Goal: Answer question/provide support

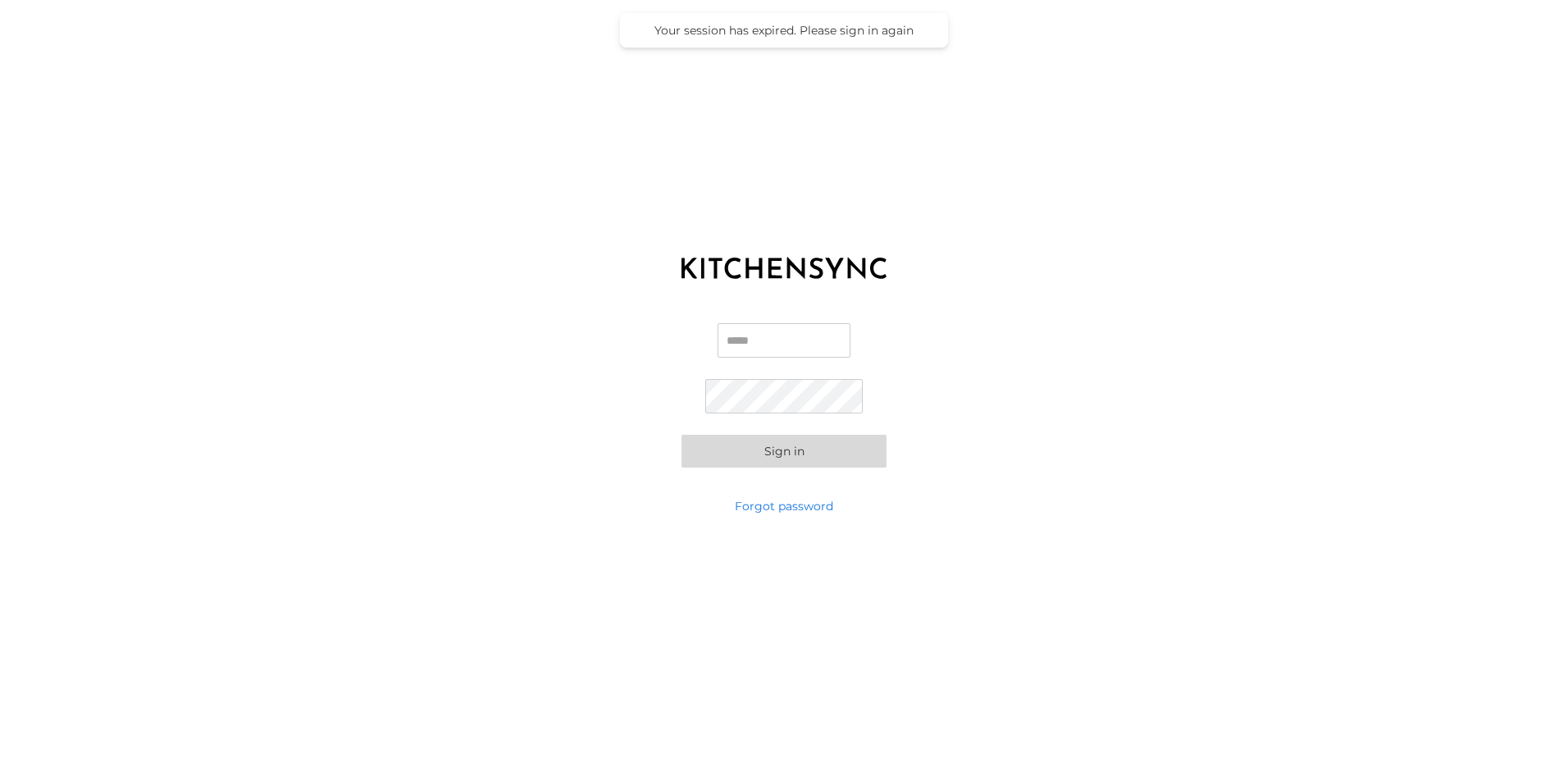
click at [762, 343] on input "Email" at bounding box center [784, 340] width 133 height 35
type input "**********"
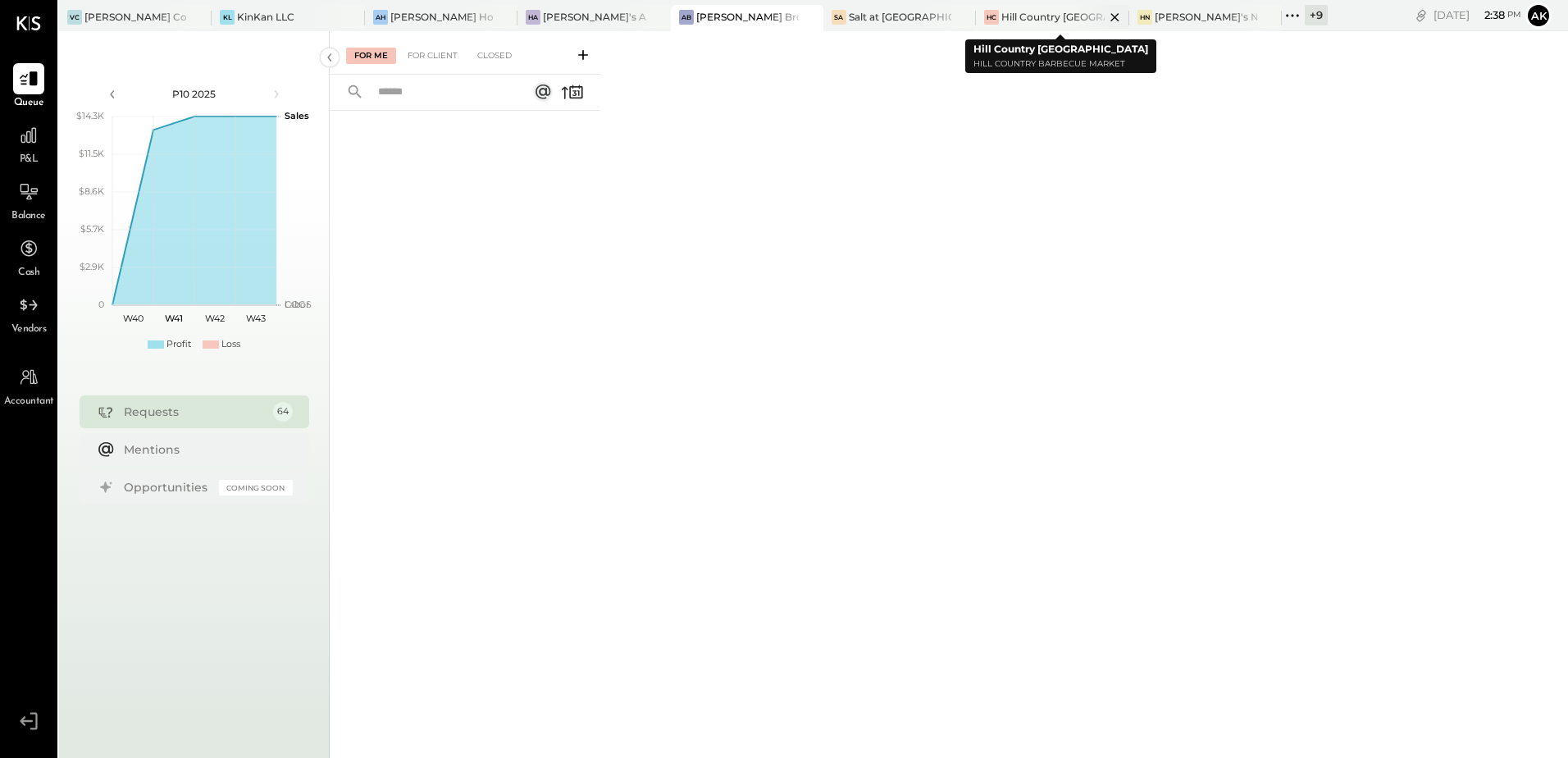
click at [1072, 15] on div at bounding box center [1100, 17] width 57 height 24
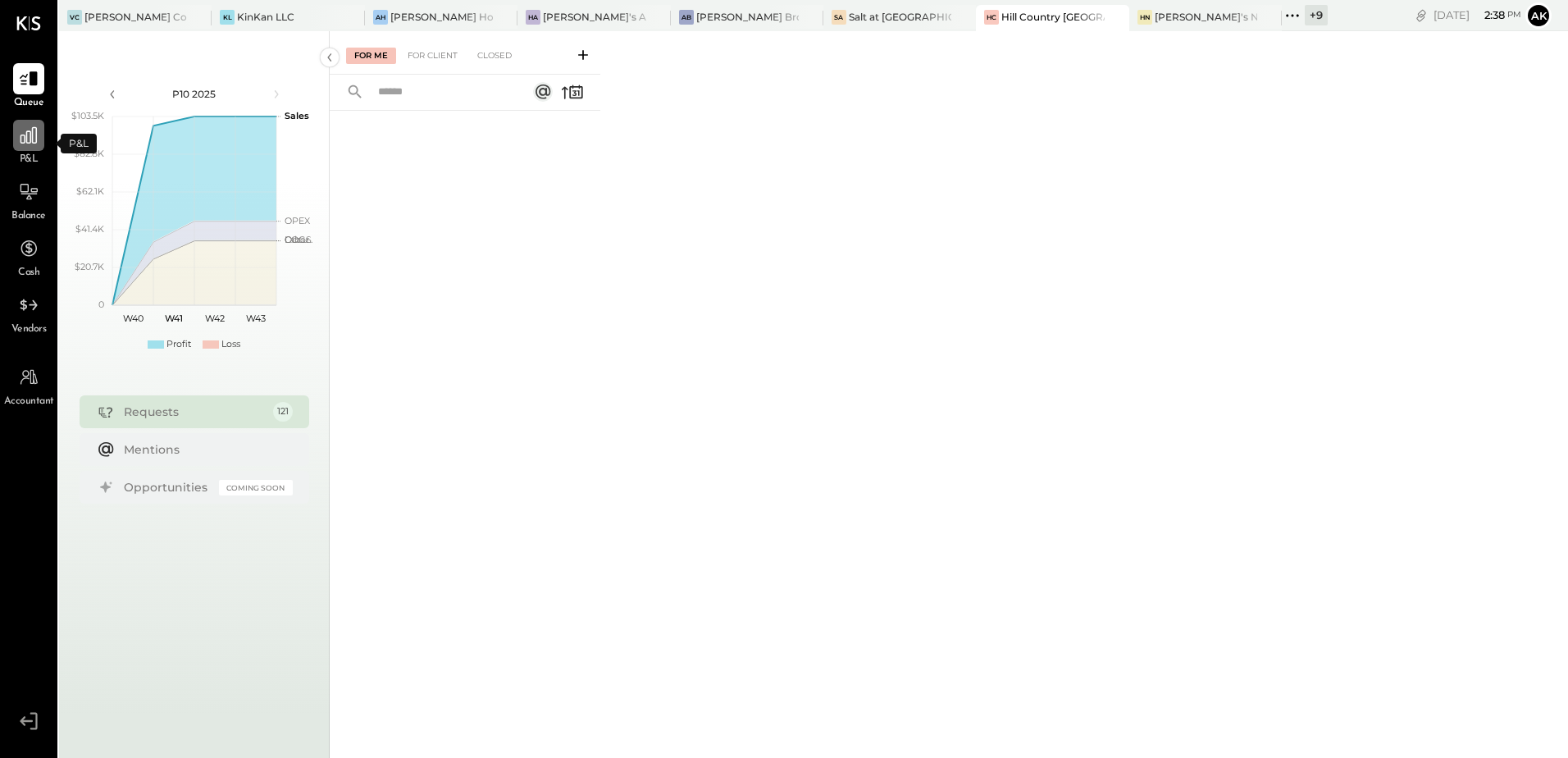
click at [21, 137] on icon at bounding box center [29, 135] width 16 height 16
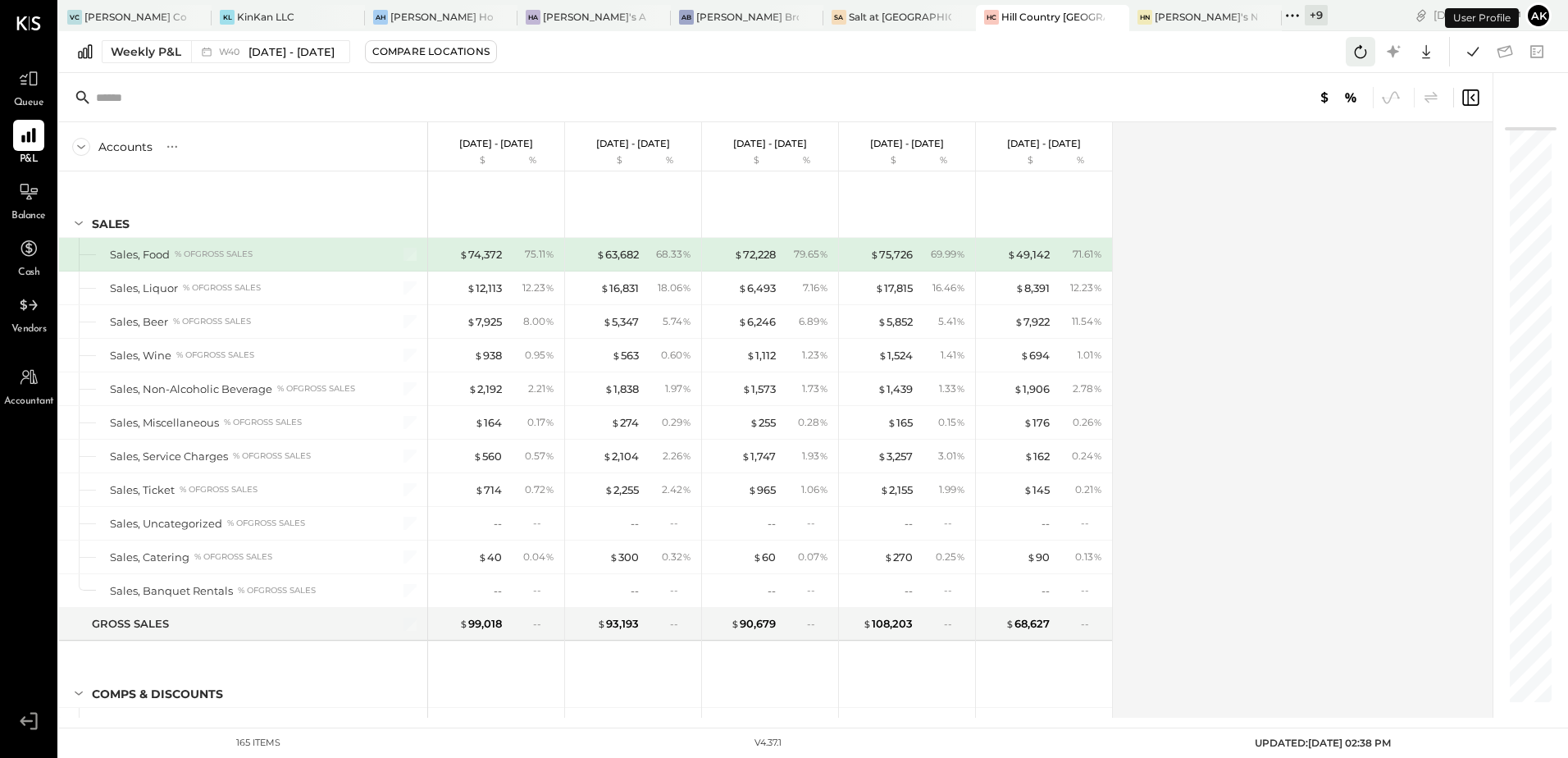
click at [1356, 55] on icon at bounding box center [1361, 52] width 21 height 21
click at [1476, 52] on icon at bounding box center [1472, 51] width 12 height 9
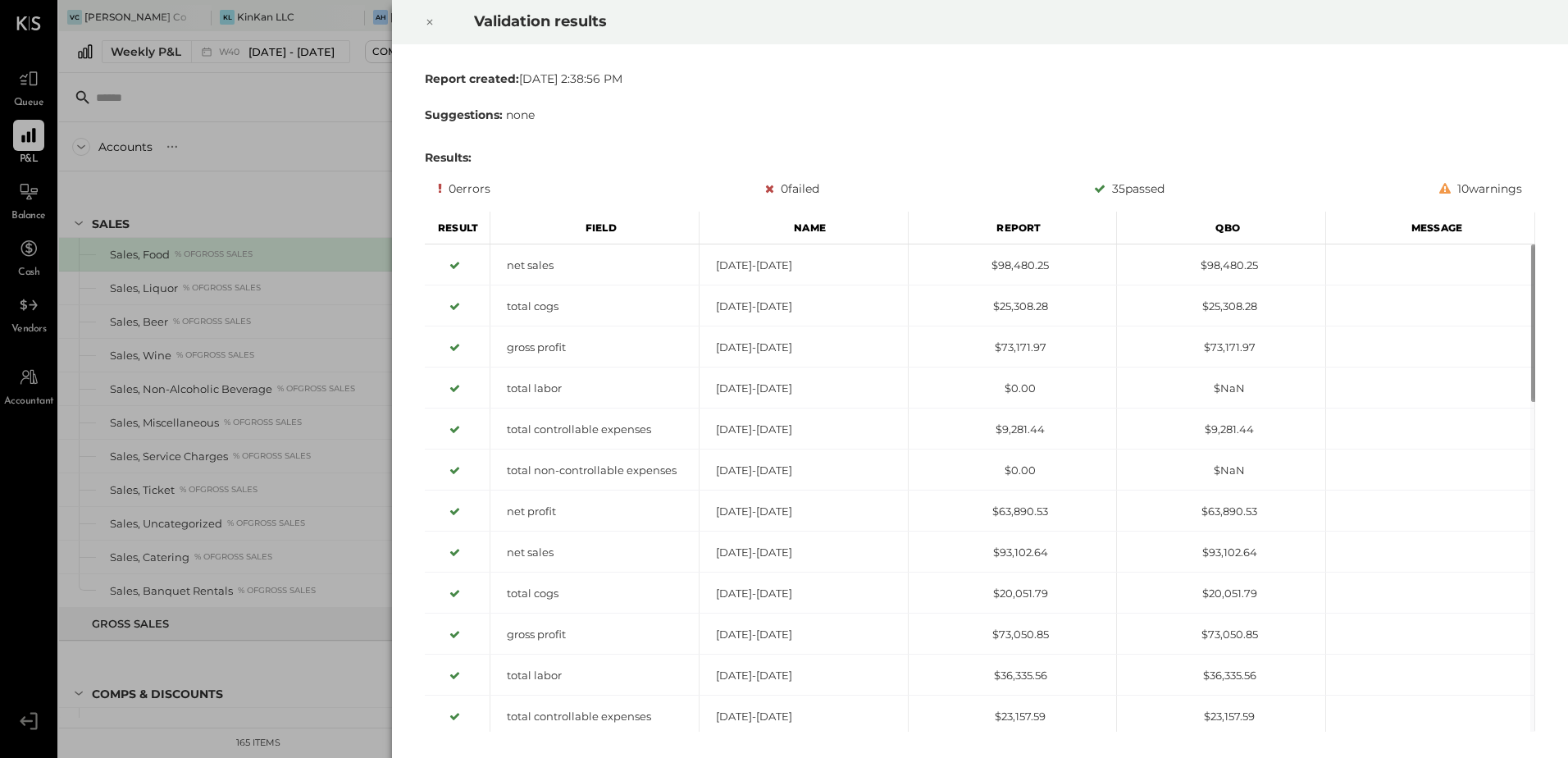
click at [433, 25] on icon at bounding box center [429, 22] width 10 height 20
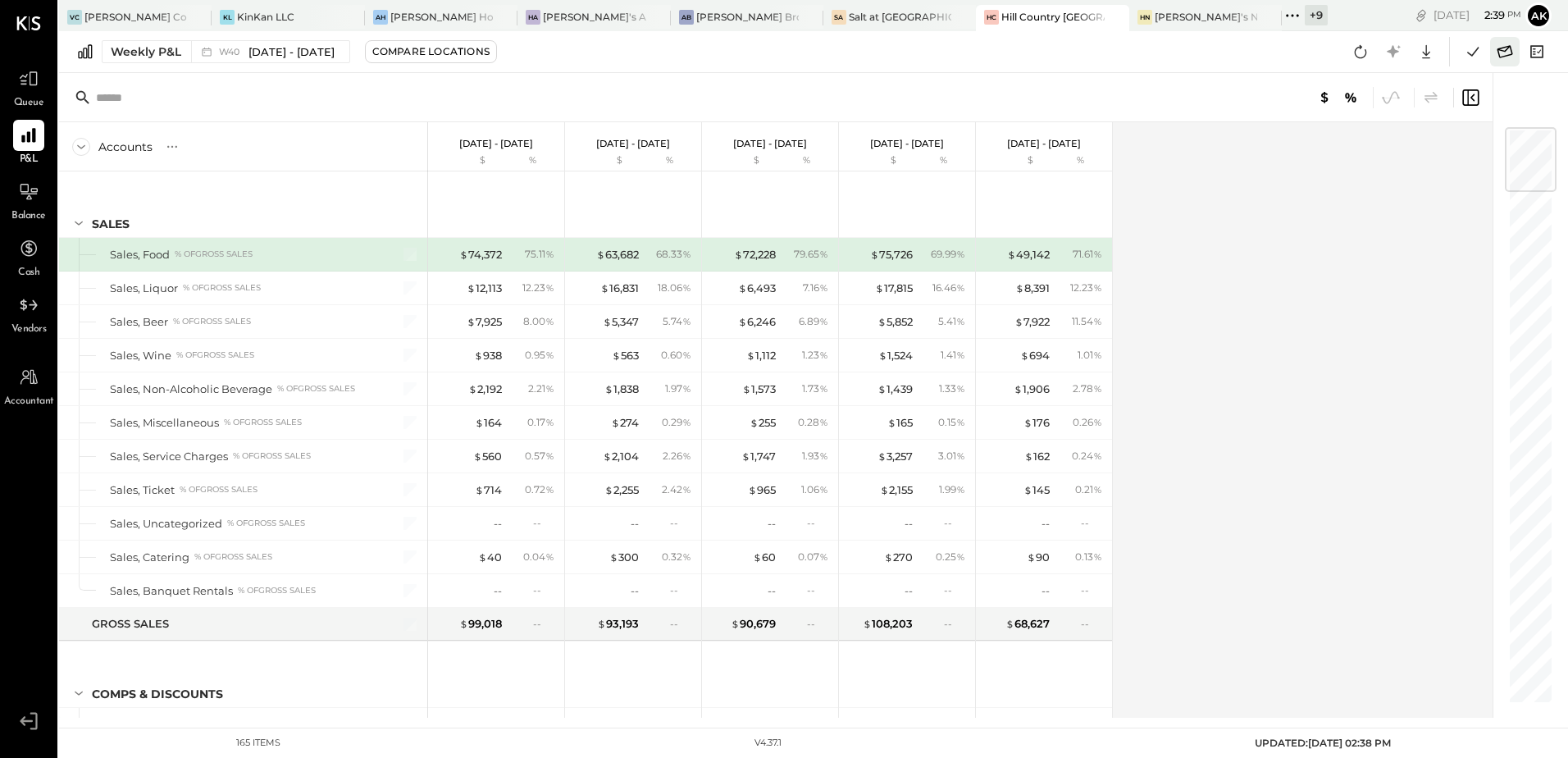
click at [1497, 50] on icon at bounding box center [1505, 51] width 15 height 13
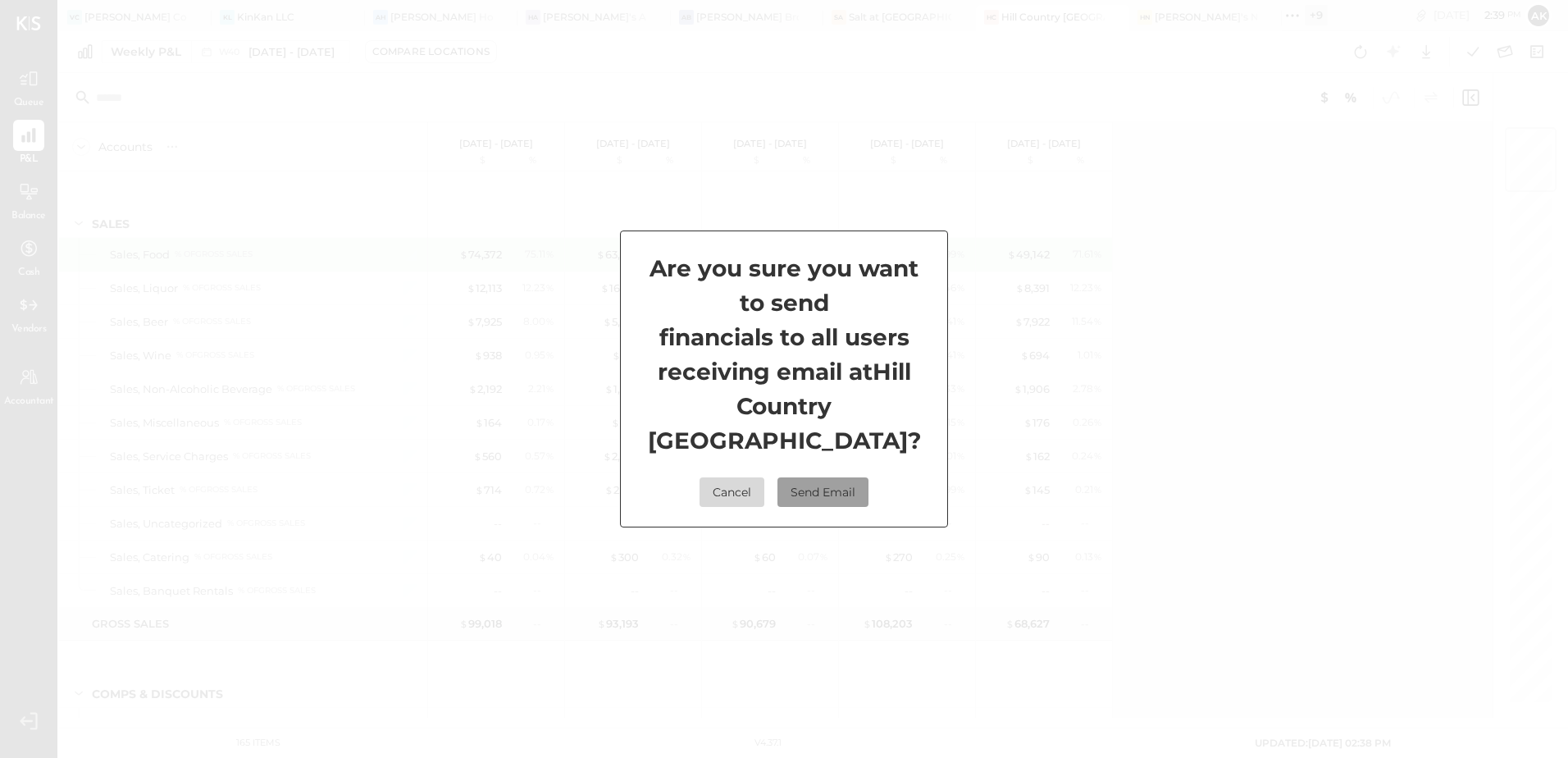
click at [827, 477] on button "Send Email" at bounding box center [823, 492] width 91 height 29
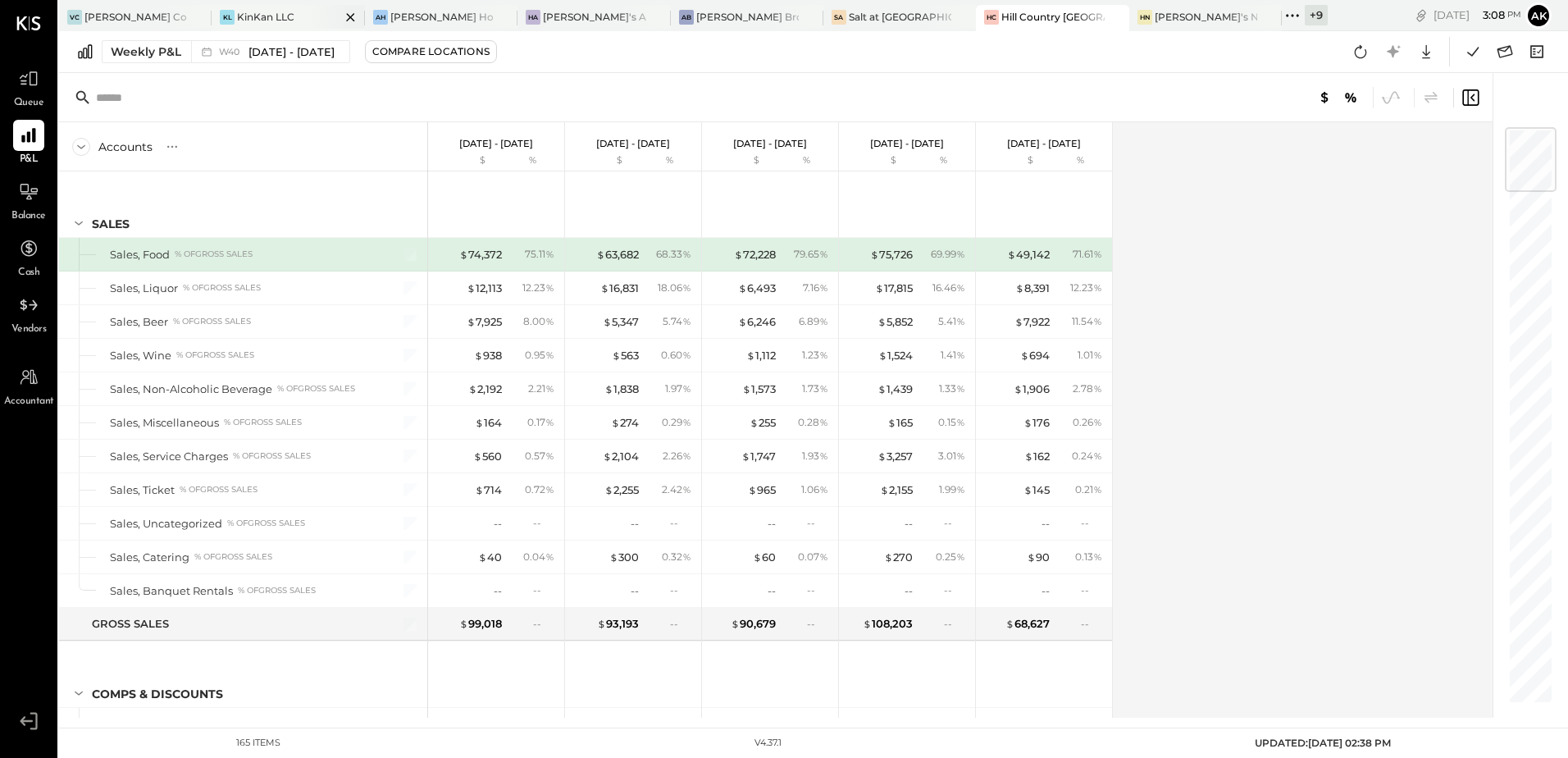
click at [285, 15] on div "KinKan LLC" at bounding box center [266, 17] width 57 height 14
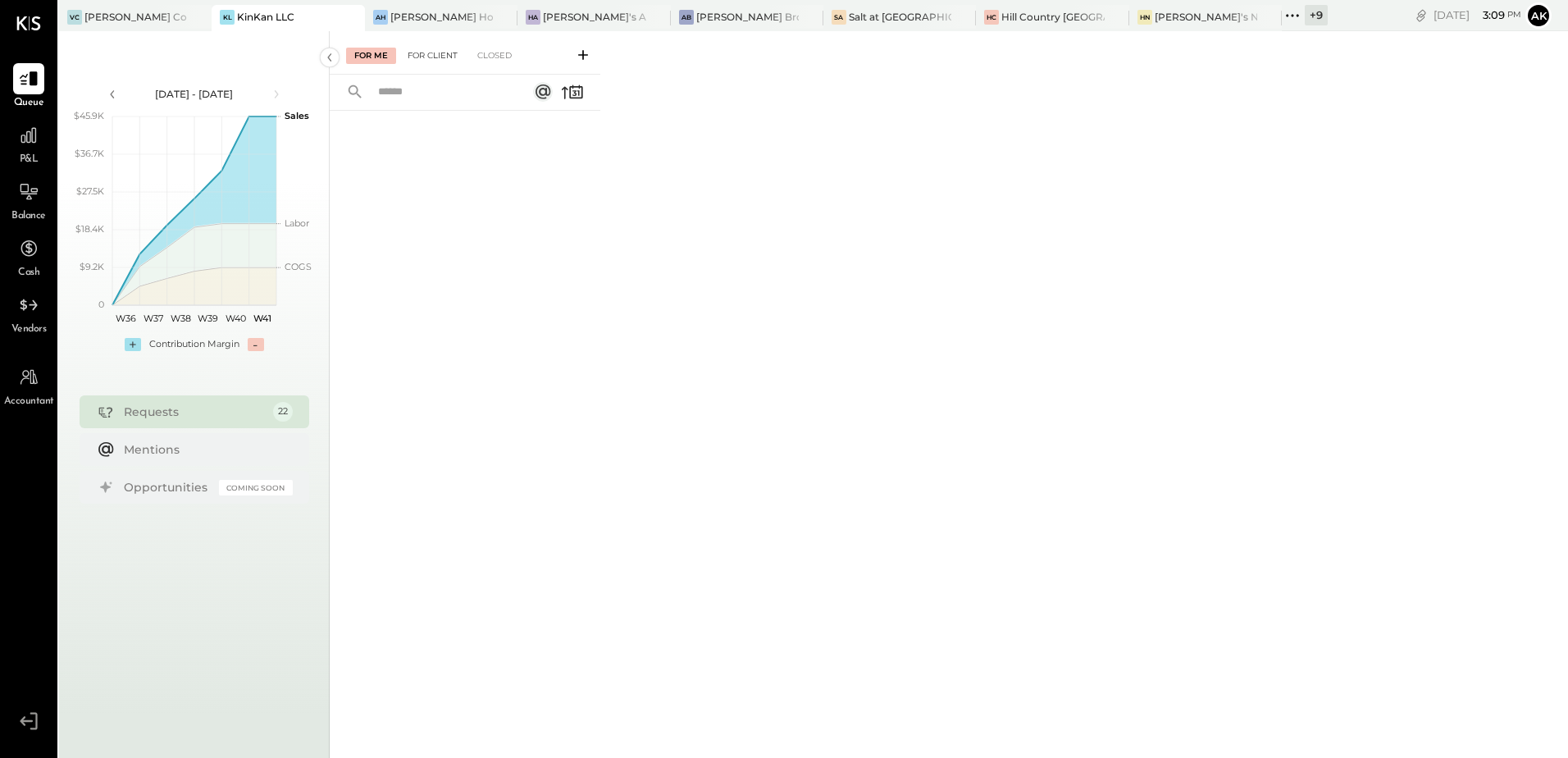
click at [435, 56] on div "For Client" at bounding box center [433, 55] width 66 height 16
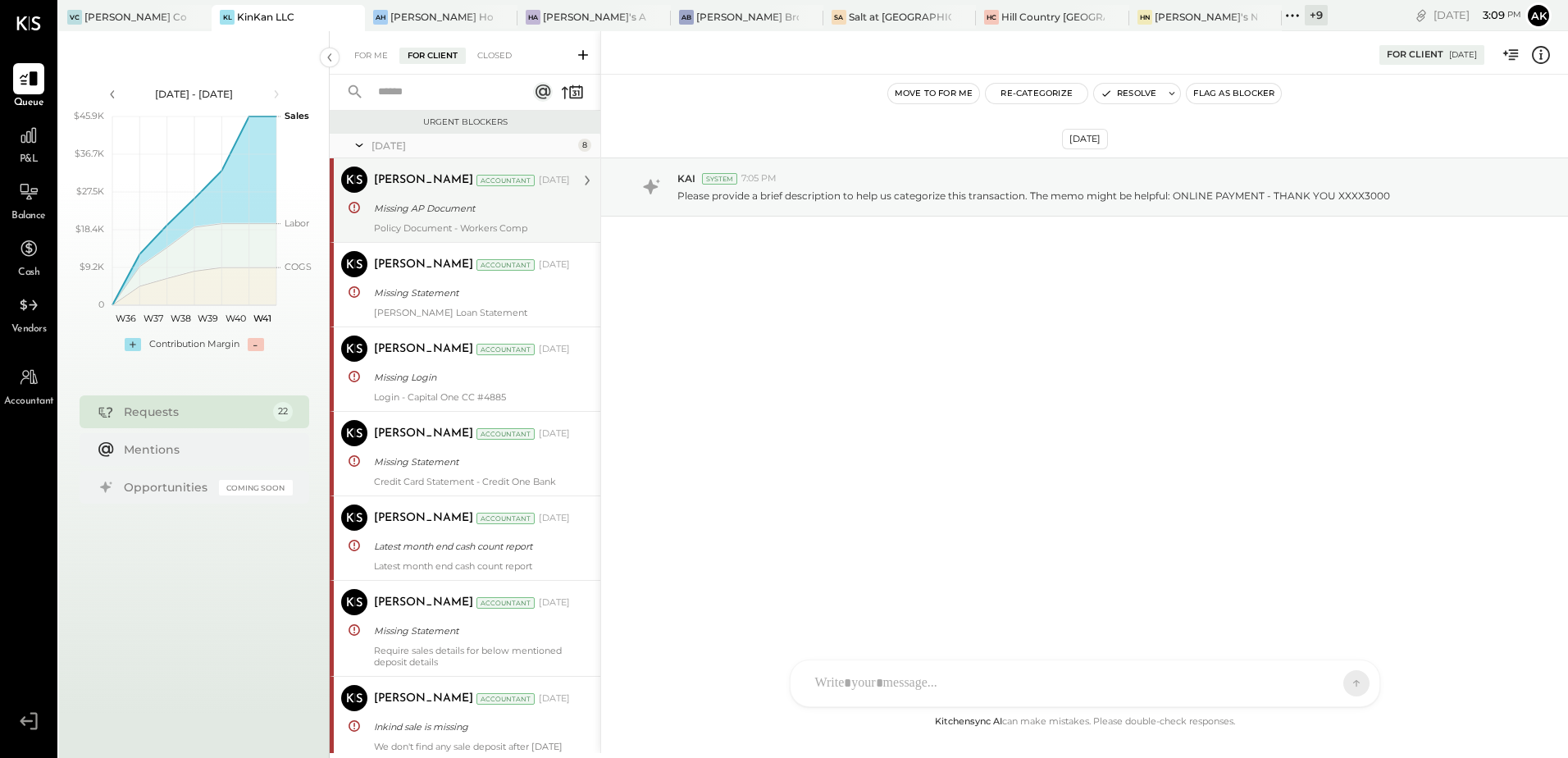
click at [436, 186] on div "[PERSON_NAME] Accountant" at bounding box center [454, 181] width 162 height 16
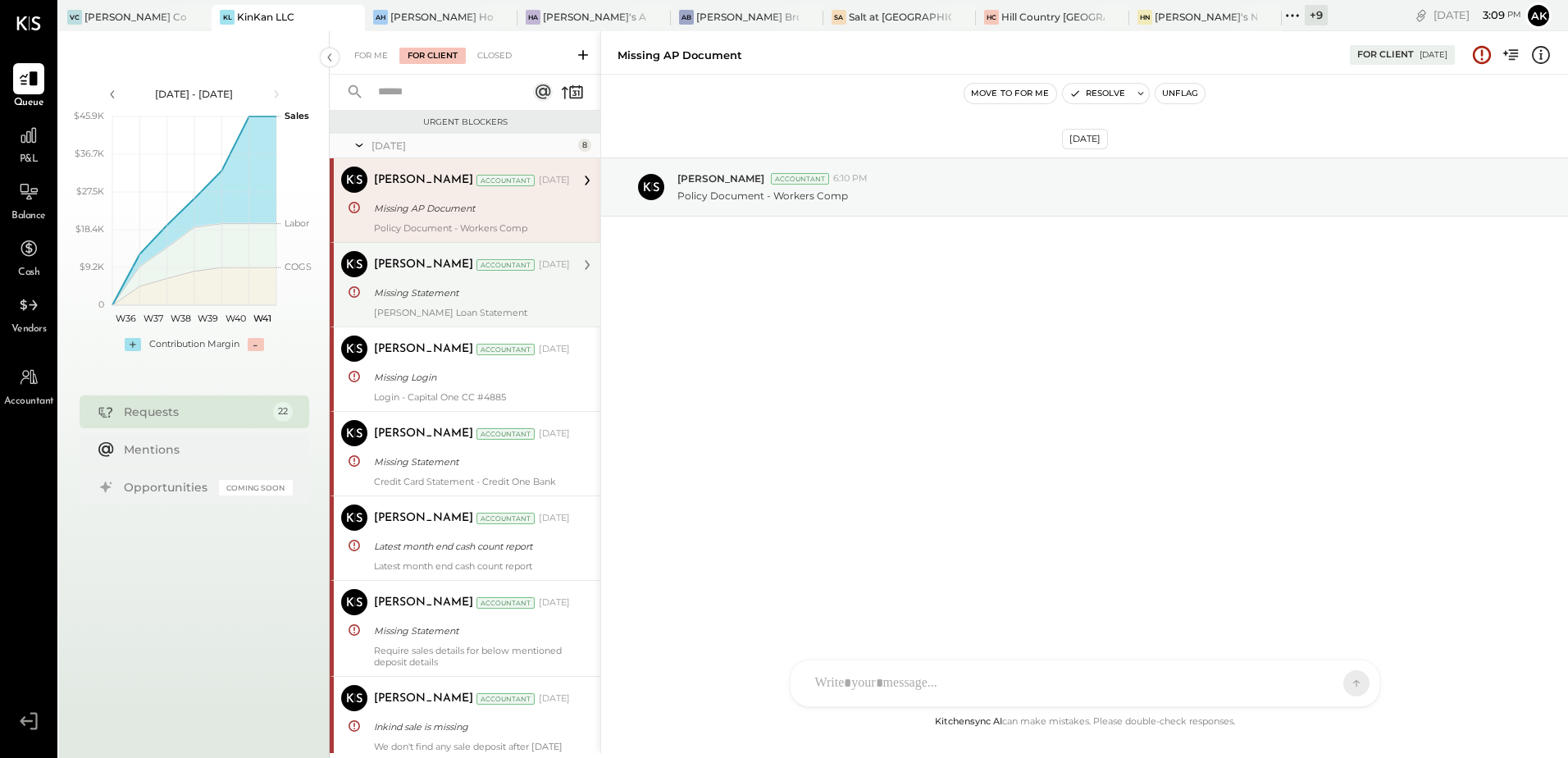
click at [412, 267] on div "[PERSON_NAME]" at bounding box center [423, 265] width 99 height 16
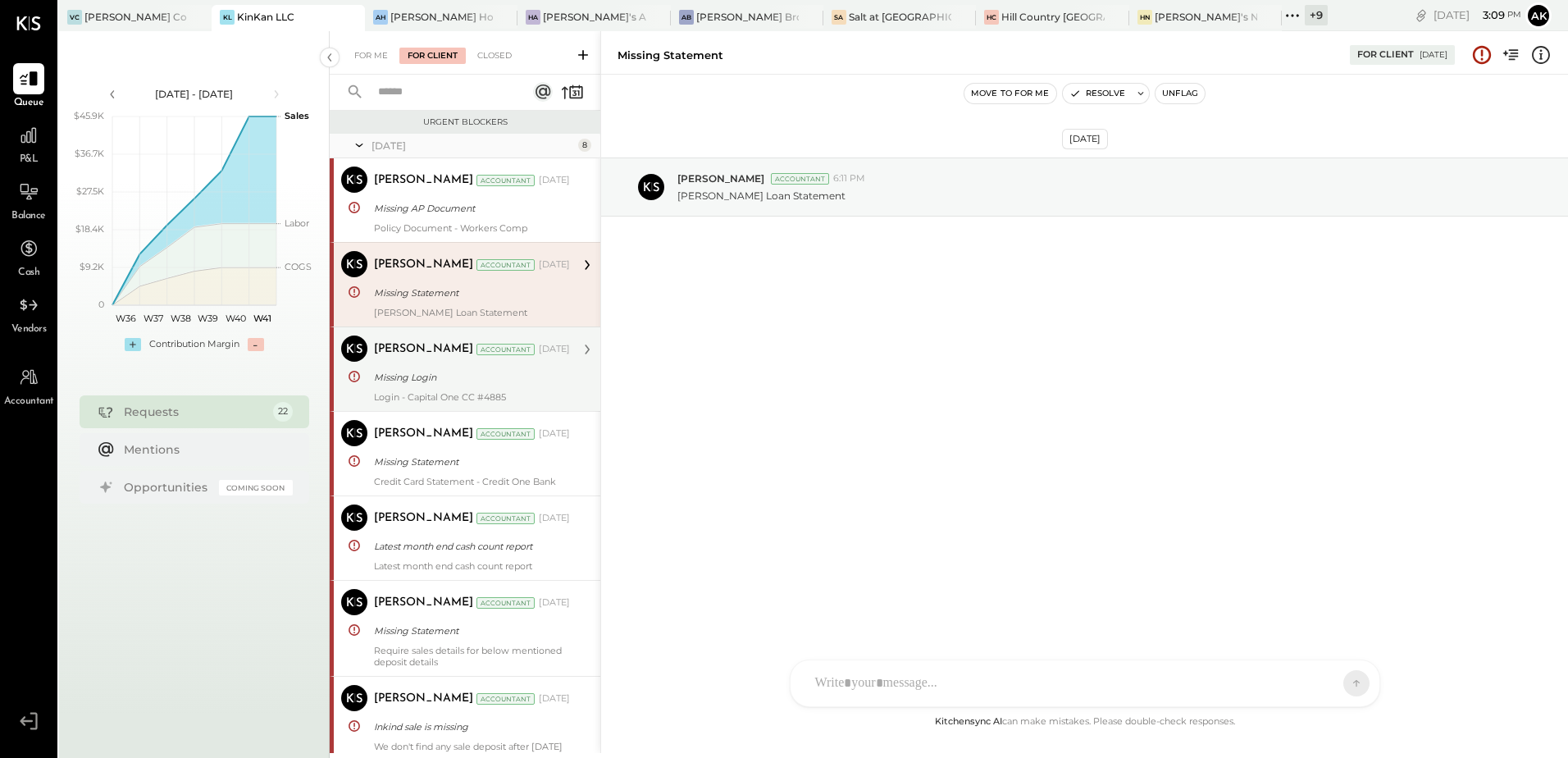
click at [416, 370] on div "Missing Login" at bounding box center [469, 377] width 191 height 16
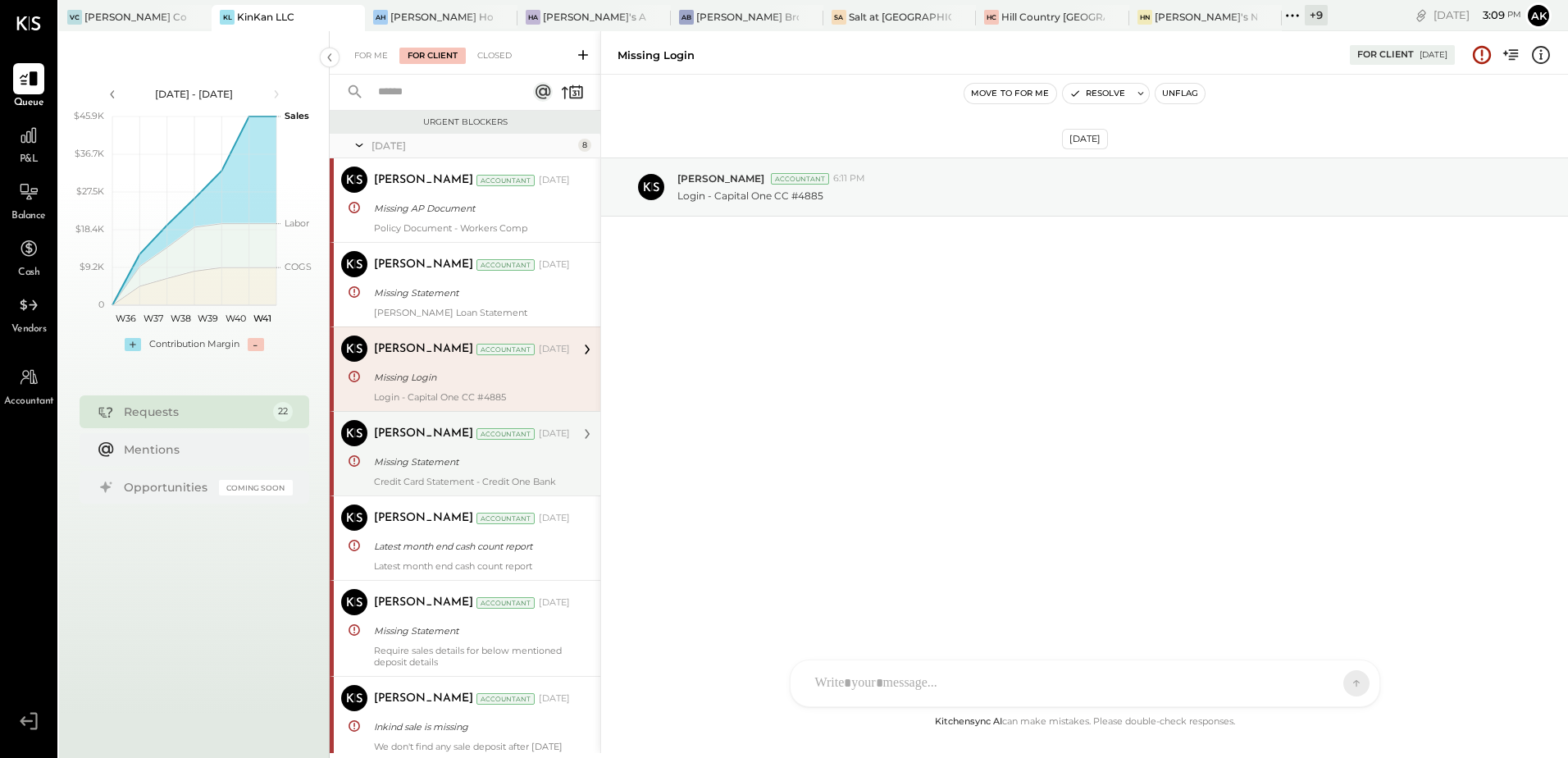
click at [431, 452] on div "Missing Statement" at bounding box center [469, 462] width 191 height 20
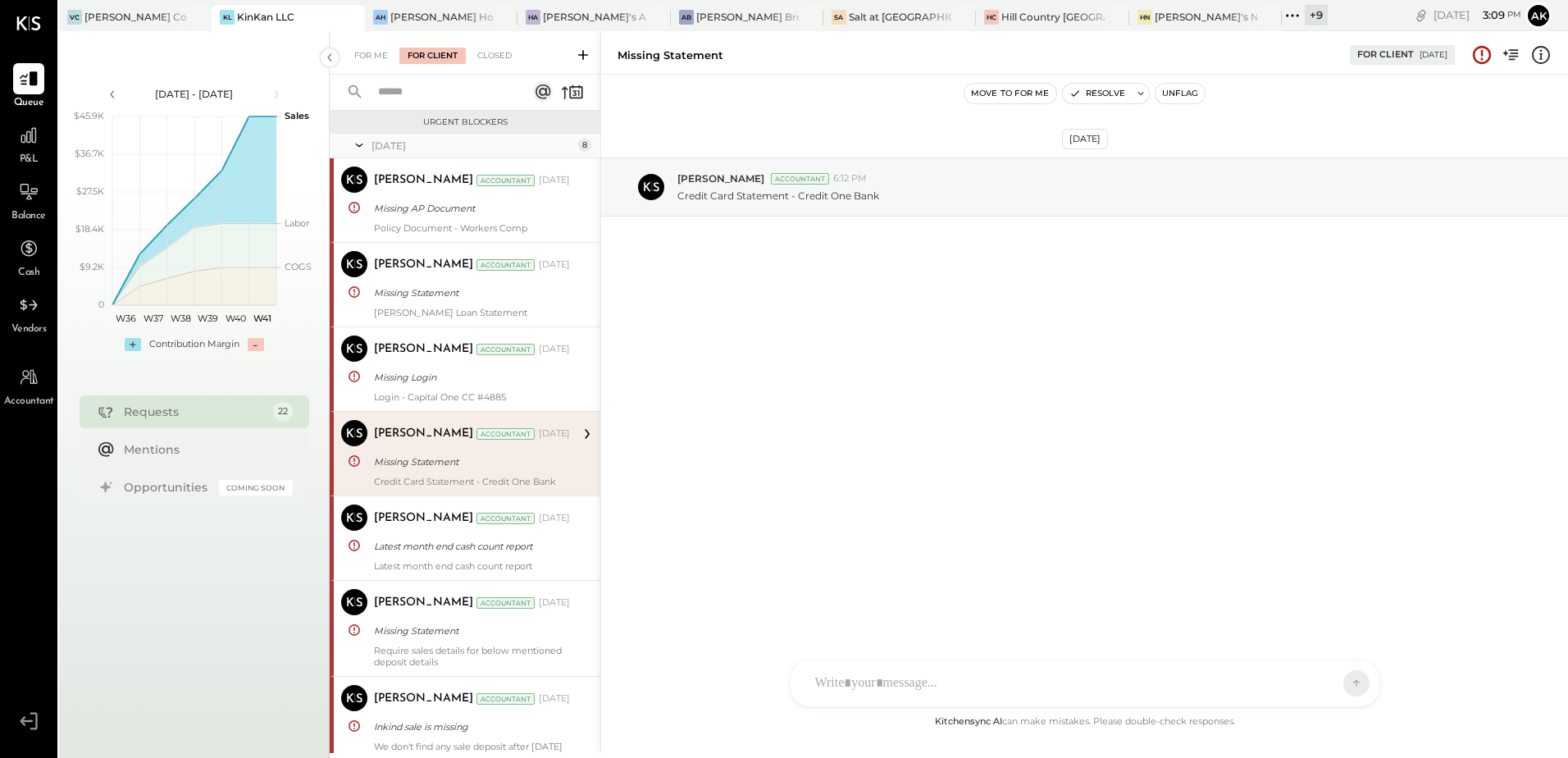
scroll to position [82, 0]
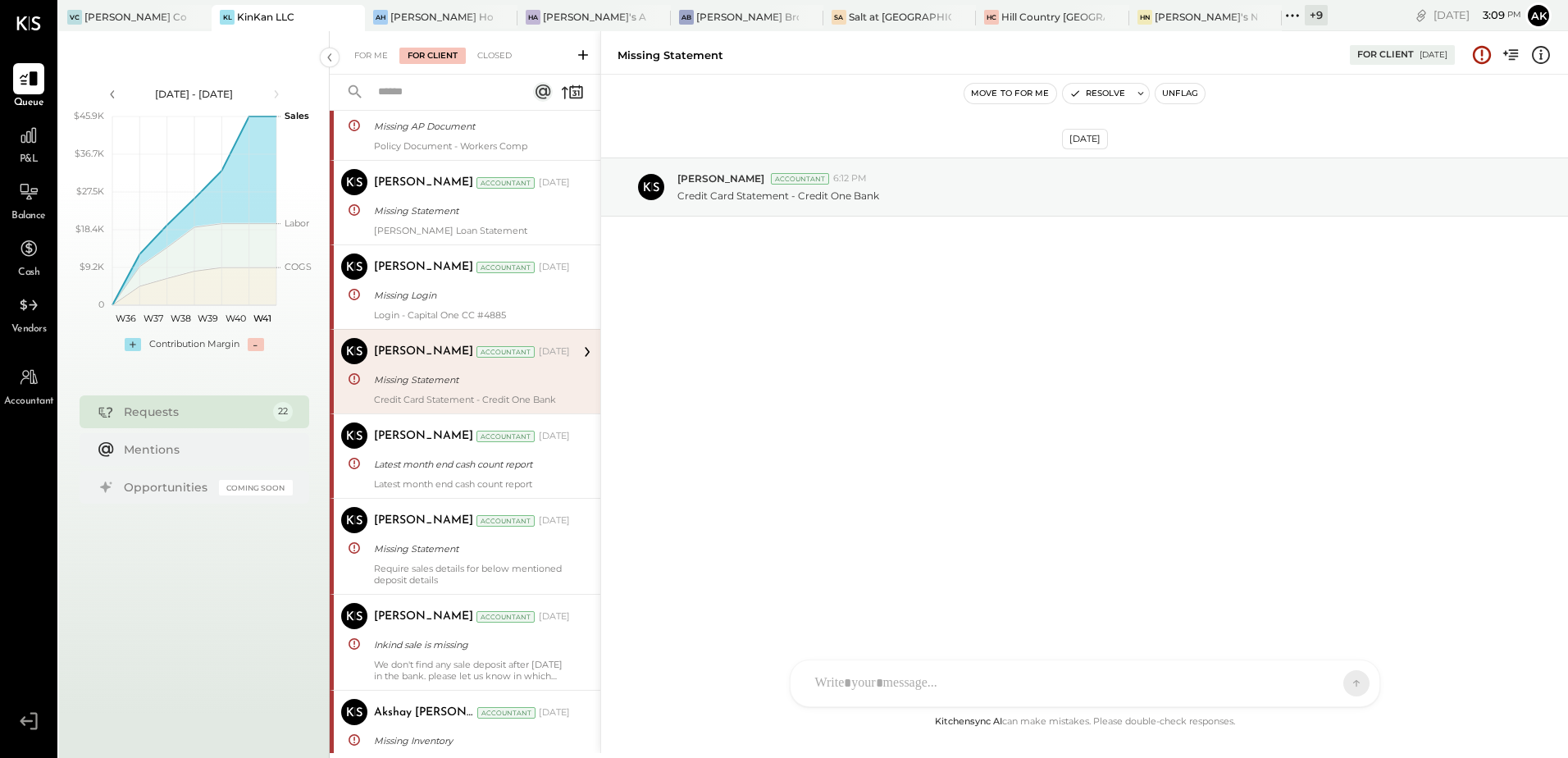
click at [431, 452] on div "[PERSON_NAME] Accountant [DATE] Latest month end cash count report Latest month…" at bounding box center [471, 455] width 196 height 67
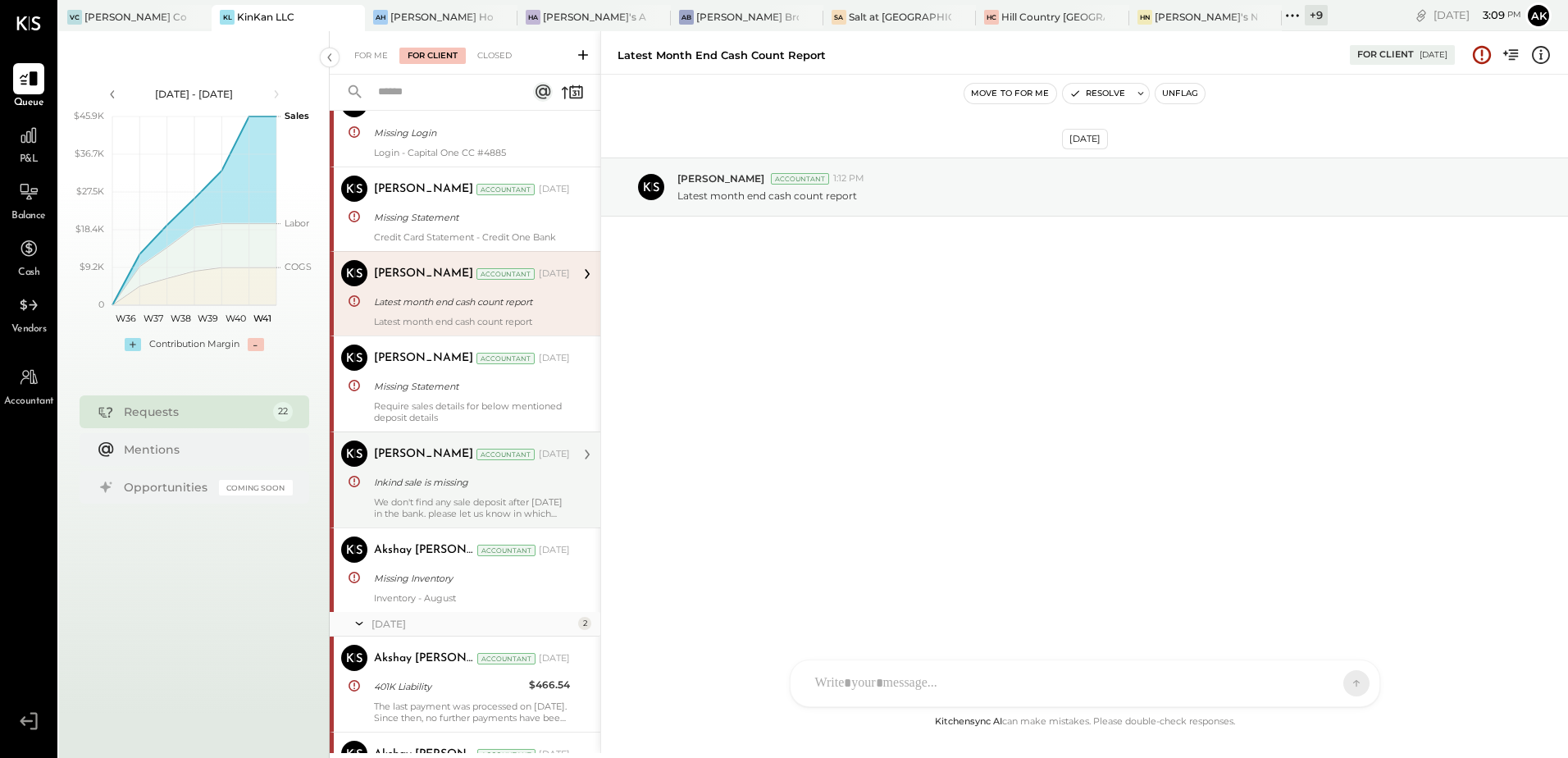
scroll to position [246, 0]
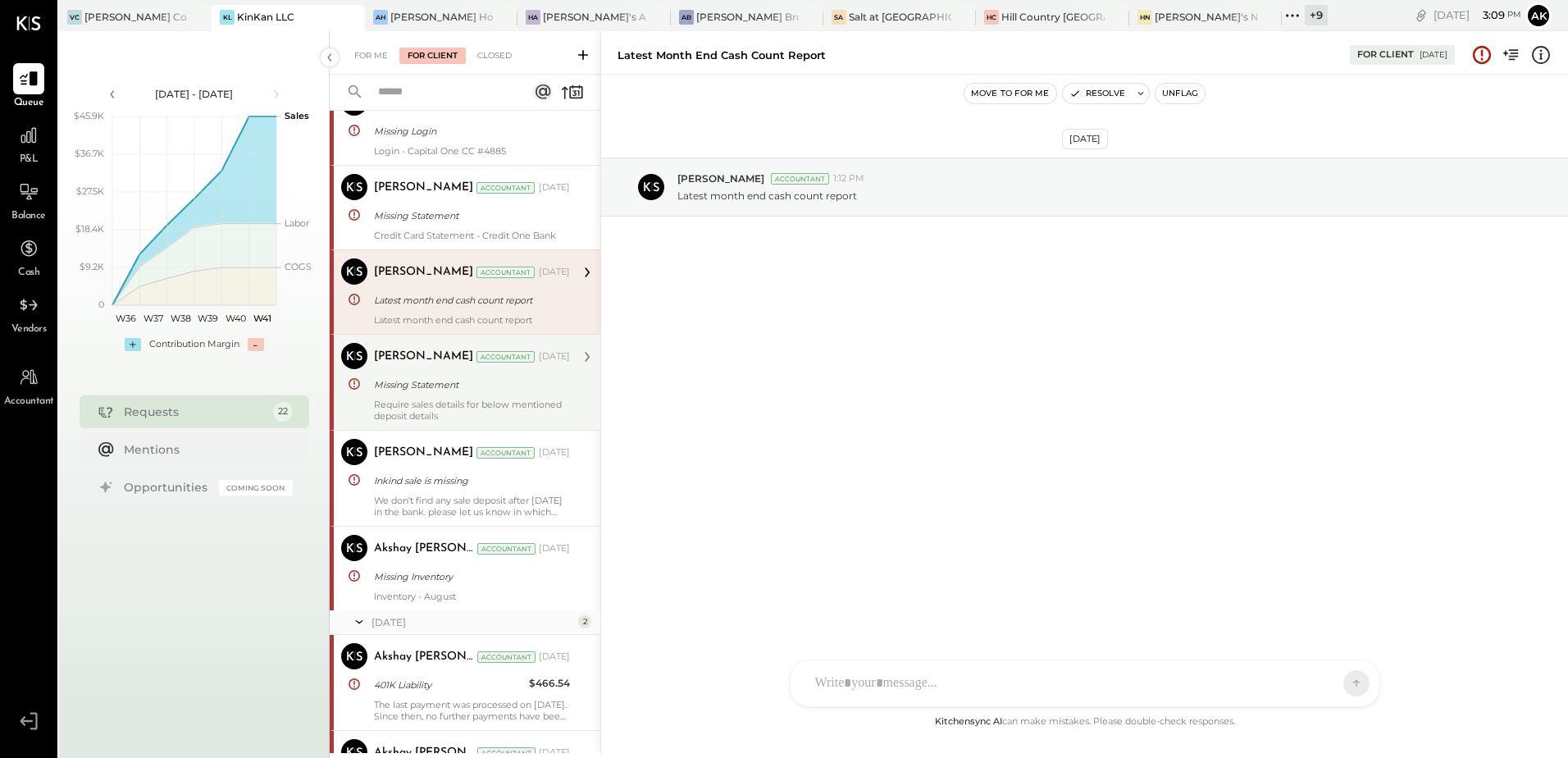
click at [468, 395] on div "[PERSON_NAME] Accountant [DATE] Missing Statement Require sales details for bel…" at bounding box center [471, 382] width 196 height 79
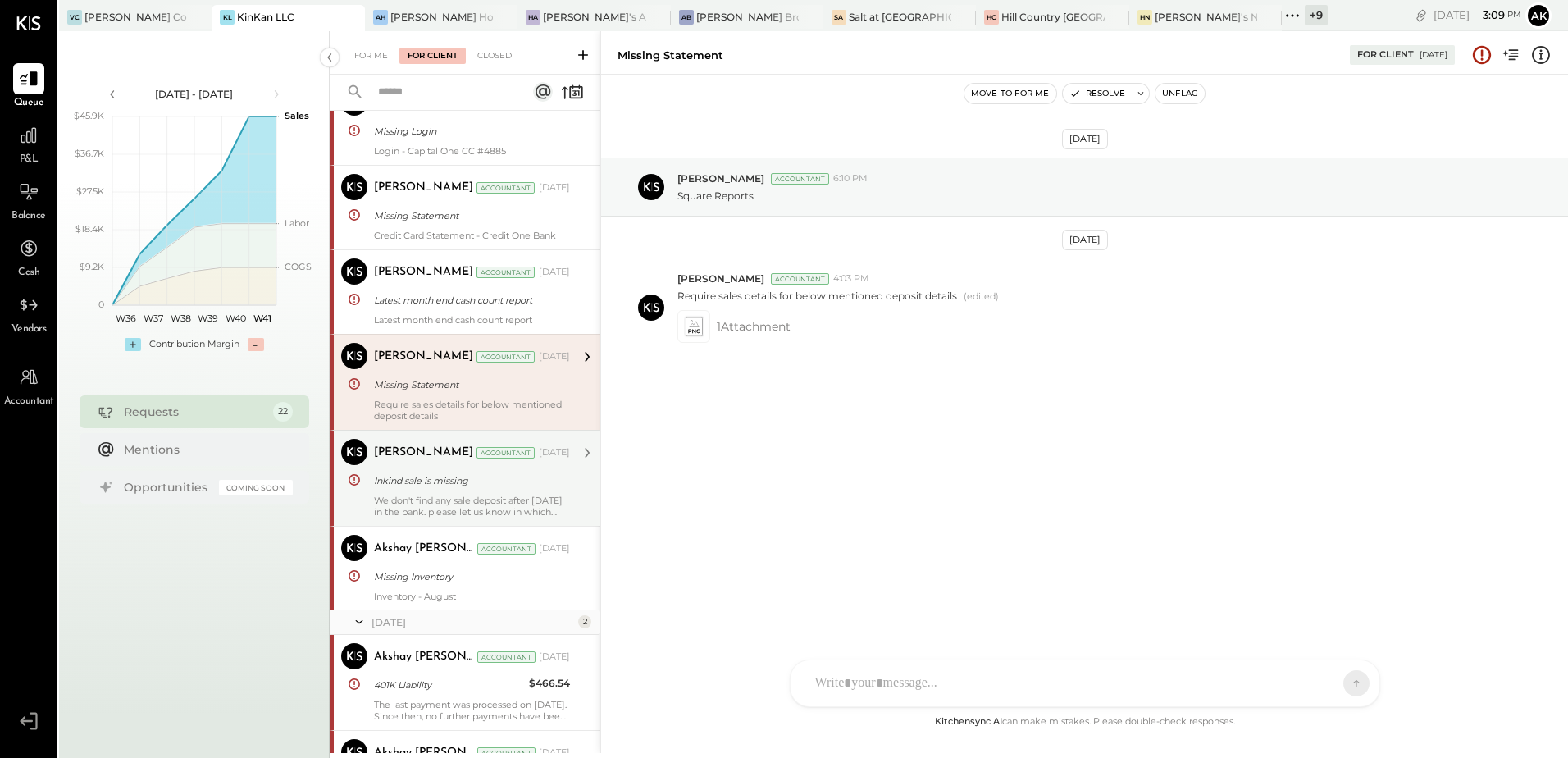
click at [439, 478] on div "Inkind sale is missing" at bounding box center [469, 480] width 191 height 16
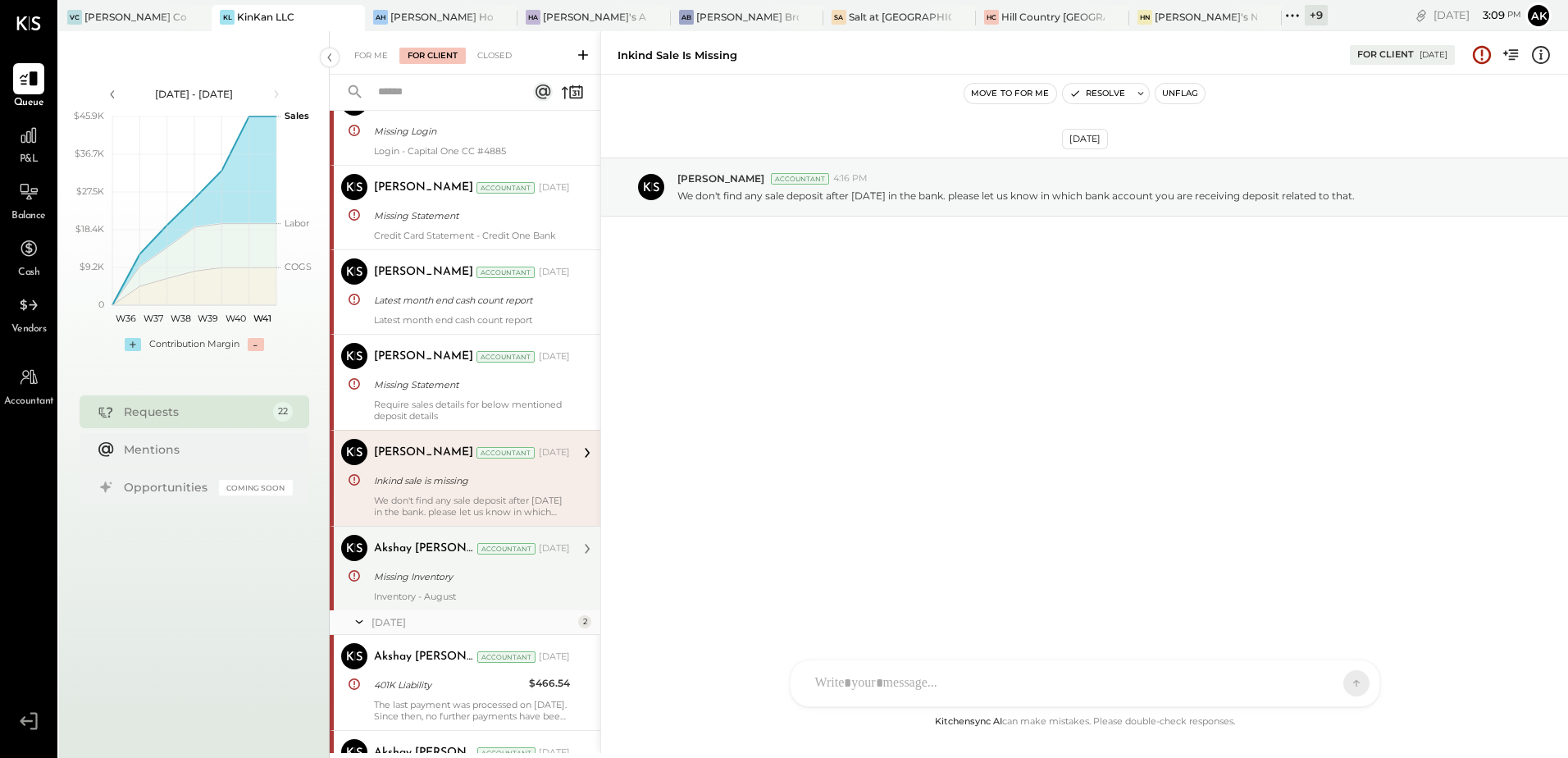
click at [422, 551] on div "Akshay [PERSON_NAME]" at bounding box center [424, 549] width 100 height 16
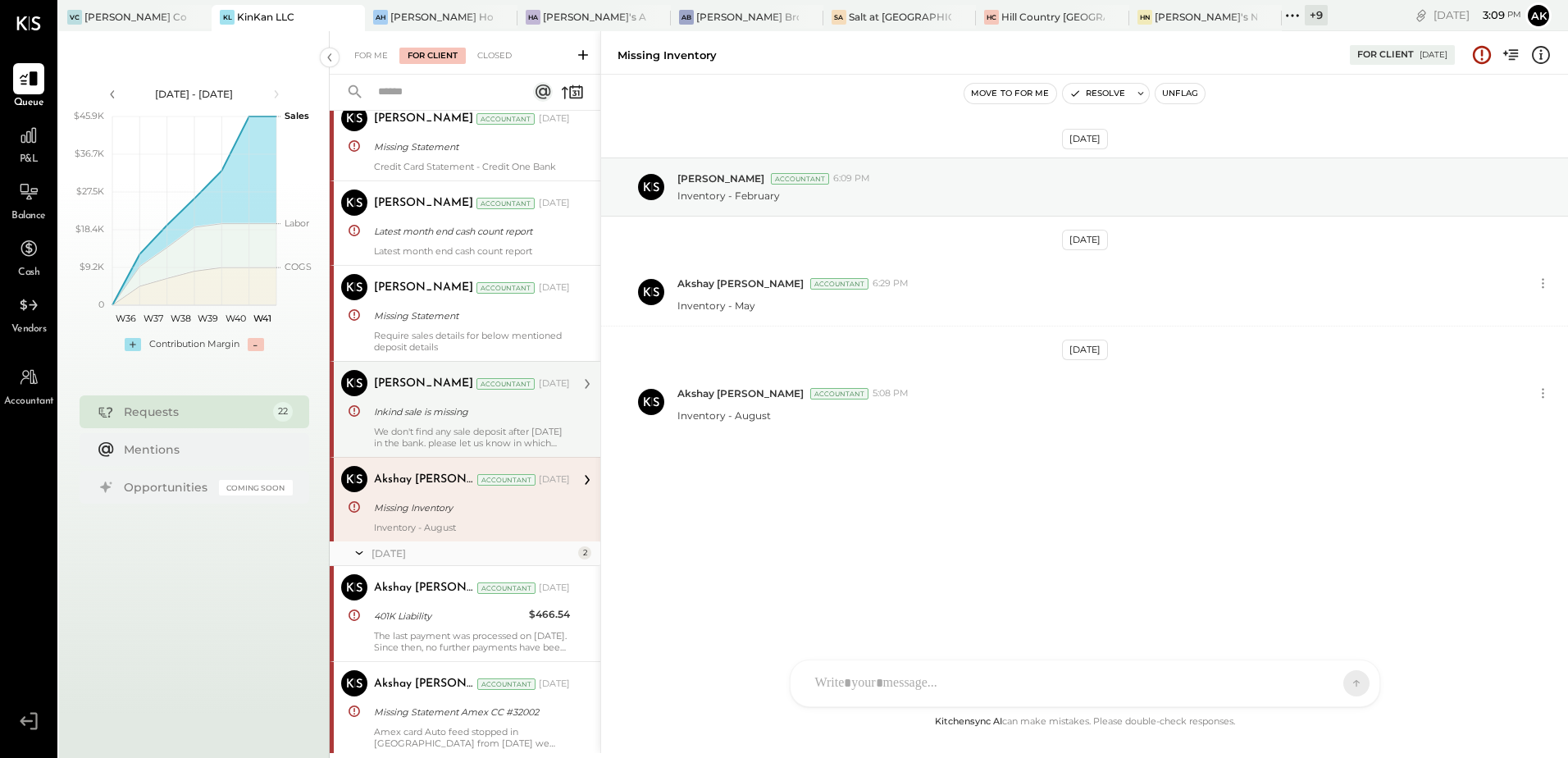
scroll to position [410, 0]
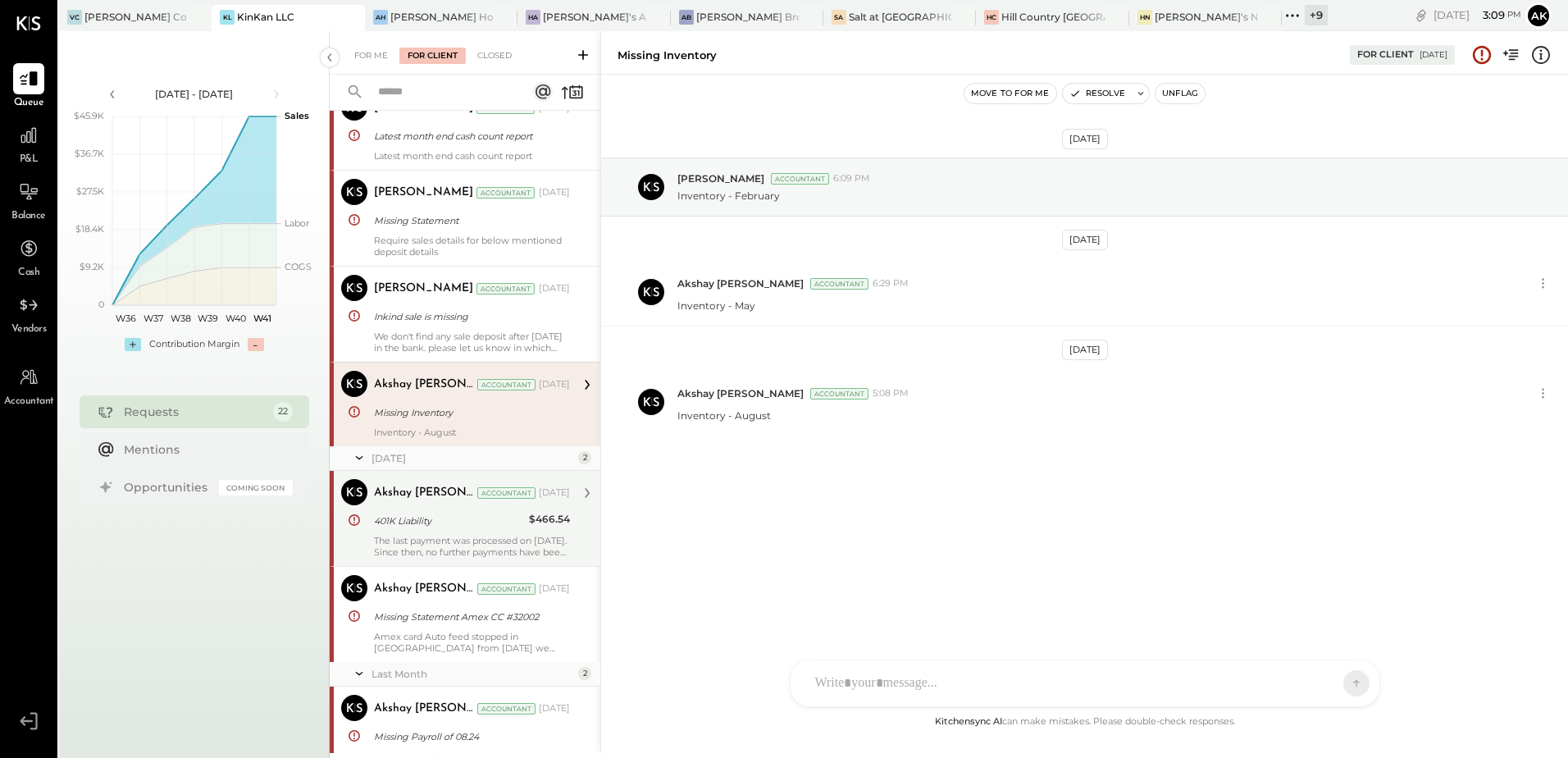
click at [411, 526] on div "401K Liability" at bounding box center [449, 520] width 150 height 16
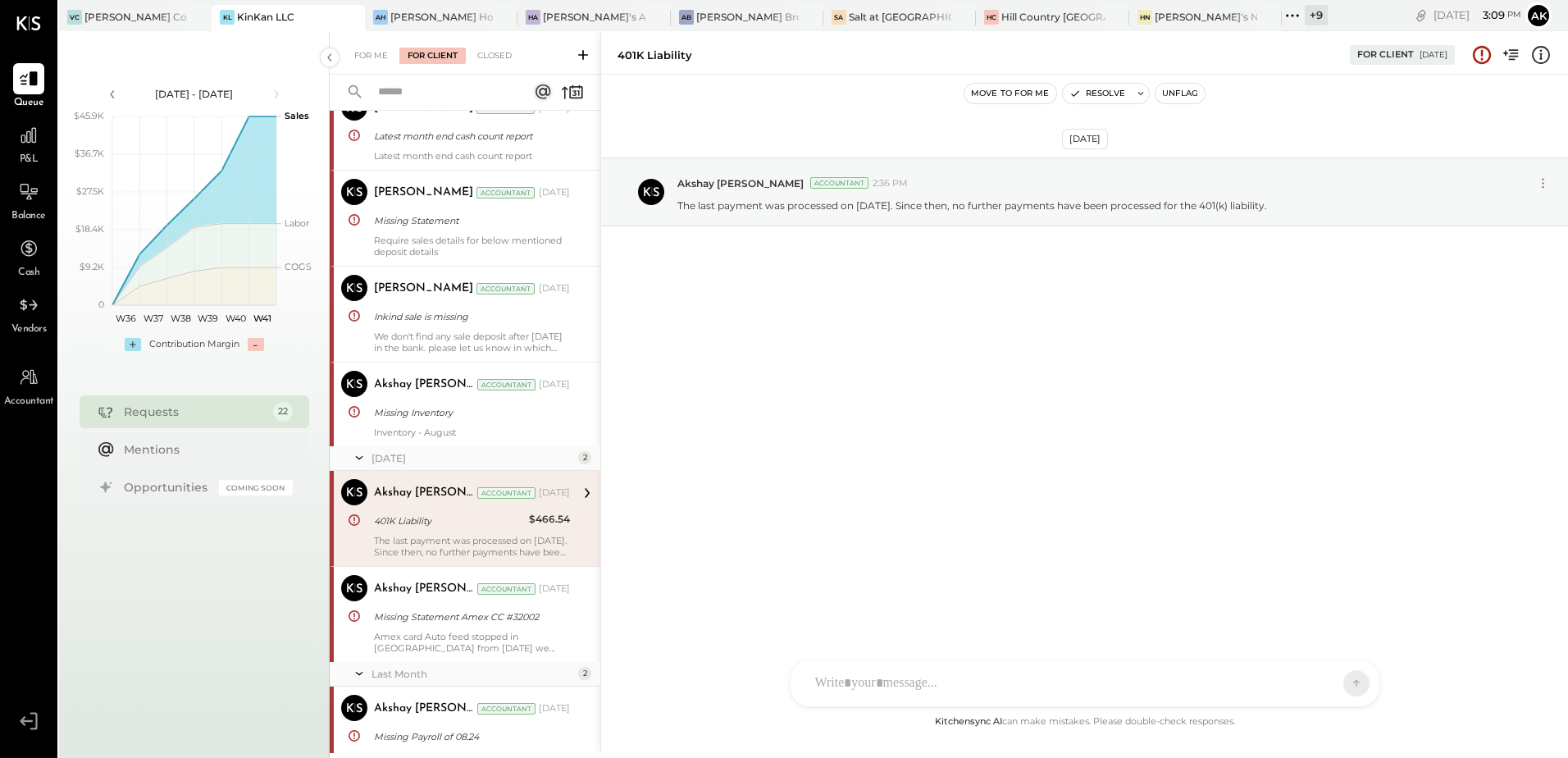
scroll to position [574, 0]
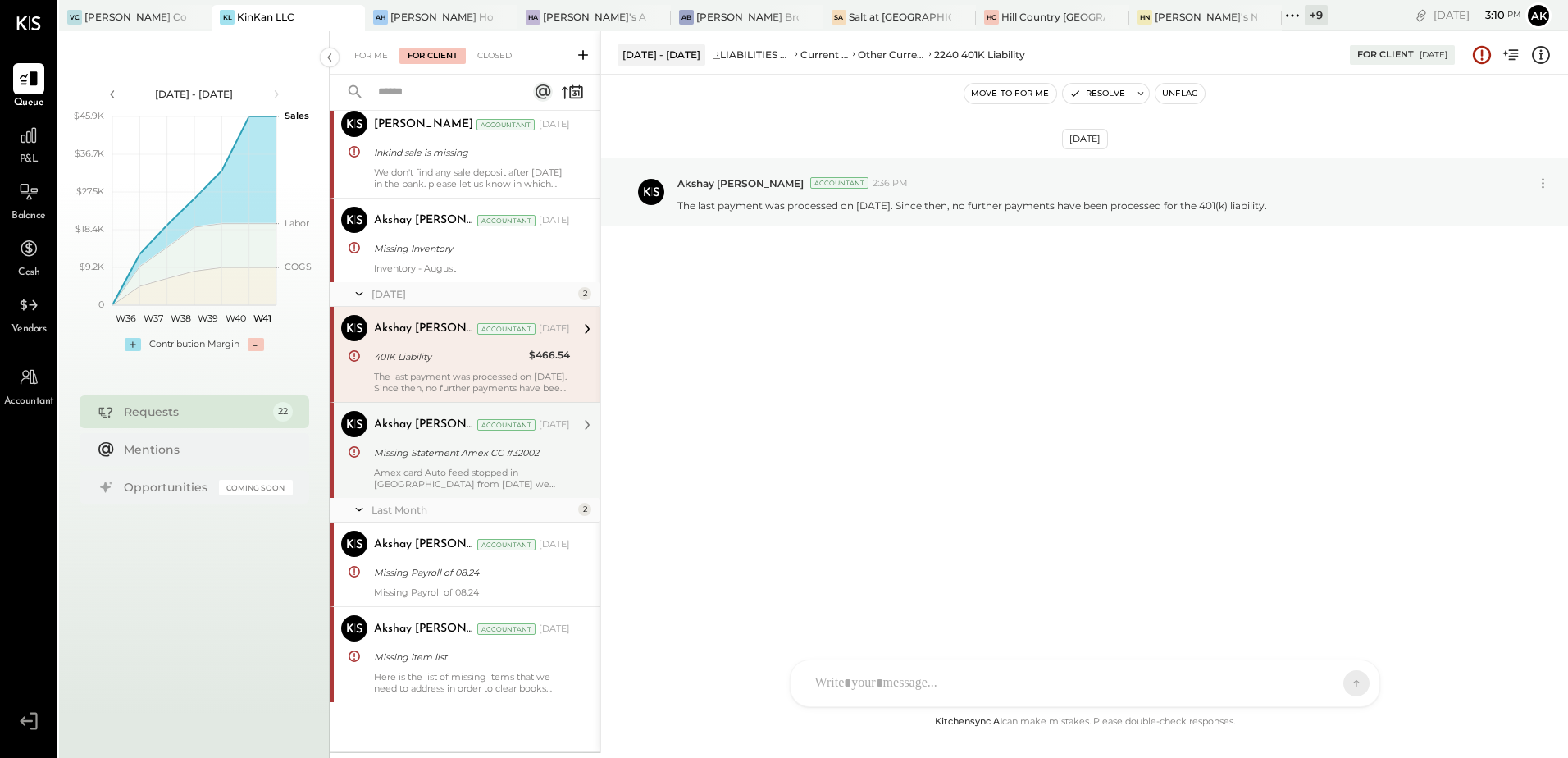
click at [426, 448] on div "Missing Statement Amex CC #32002" at bounding box center [469, 452] width 191 height 16
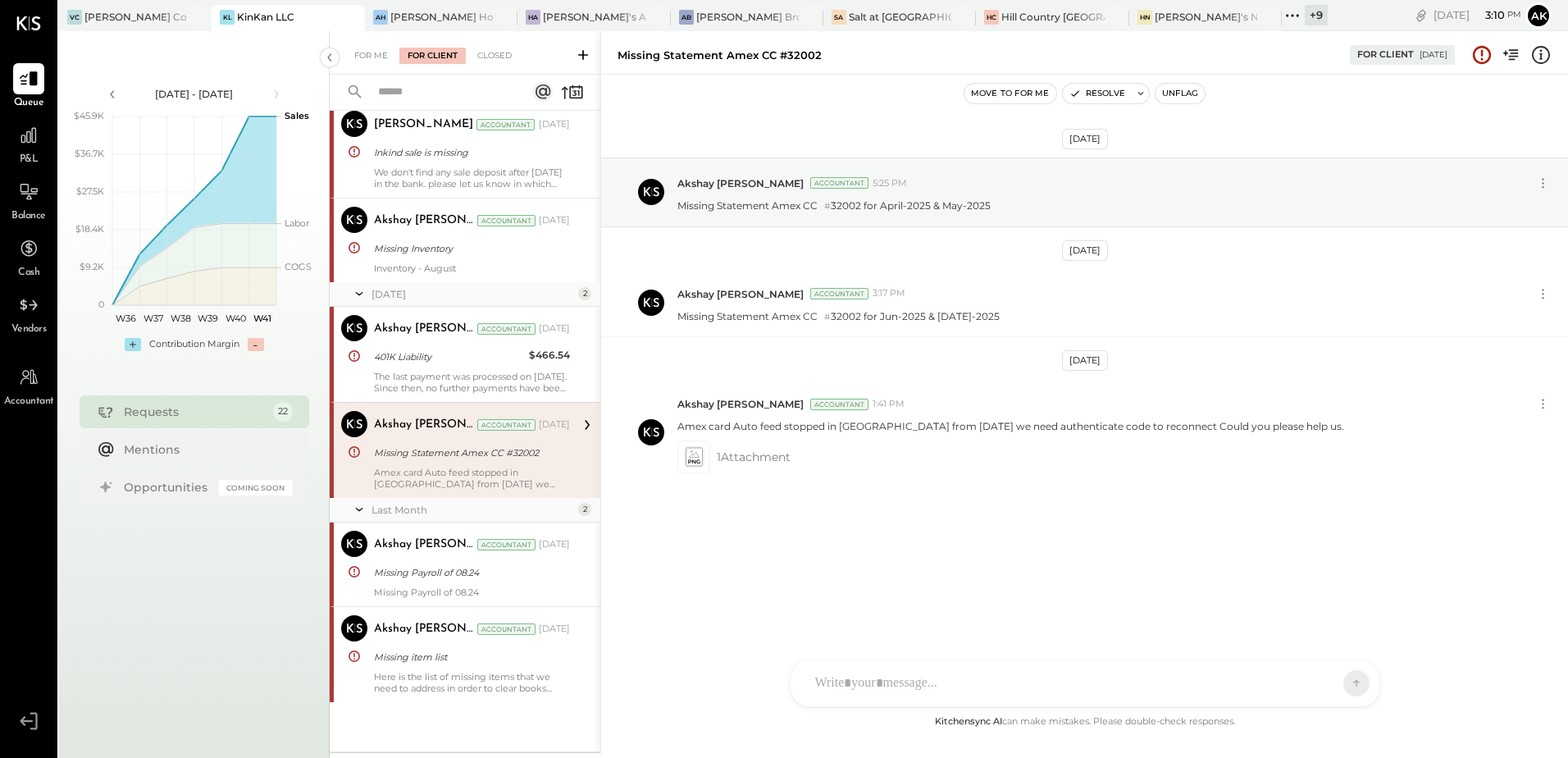
click at [883, 679] on div at bounding box center [1084, 683] width 589 height 46
click at [901, 564] on div "N Nan" at bounding box center [925, 575] width 188 height 33
click at [958, 596] on div "**********" at bounding box center [1085, 613] width 556 height 65
click at [1007, 593] on div "**********" at bounding box center [1085, 613] width 556 height 65
click at [1096, 592] on div "**********" at bounding box center [1085, 613] width 556 height 65
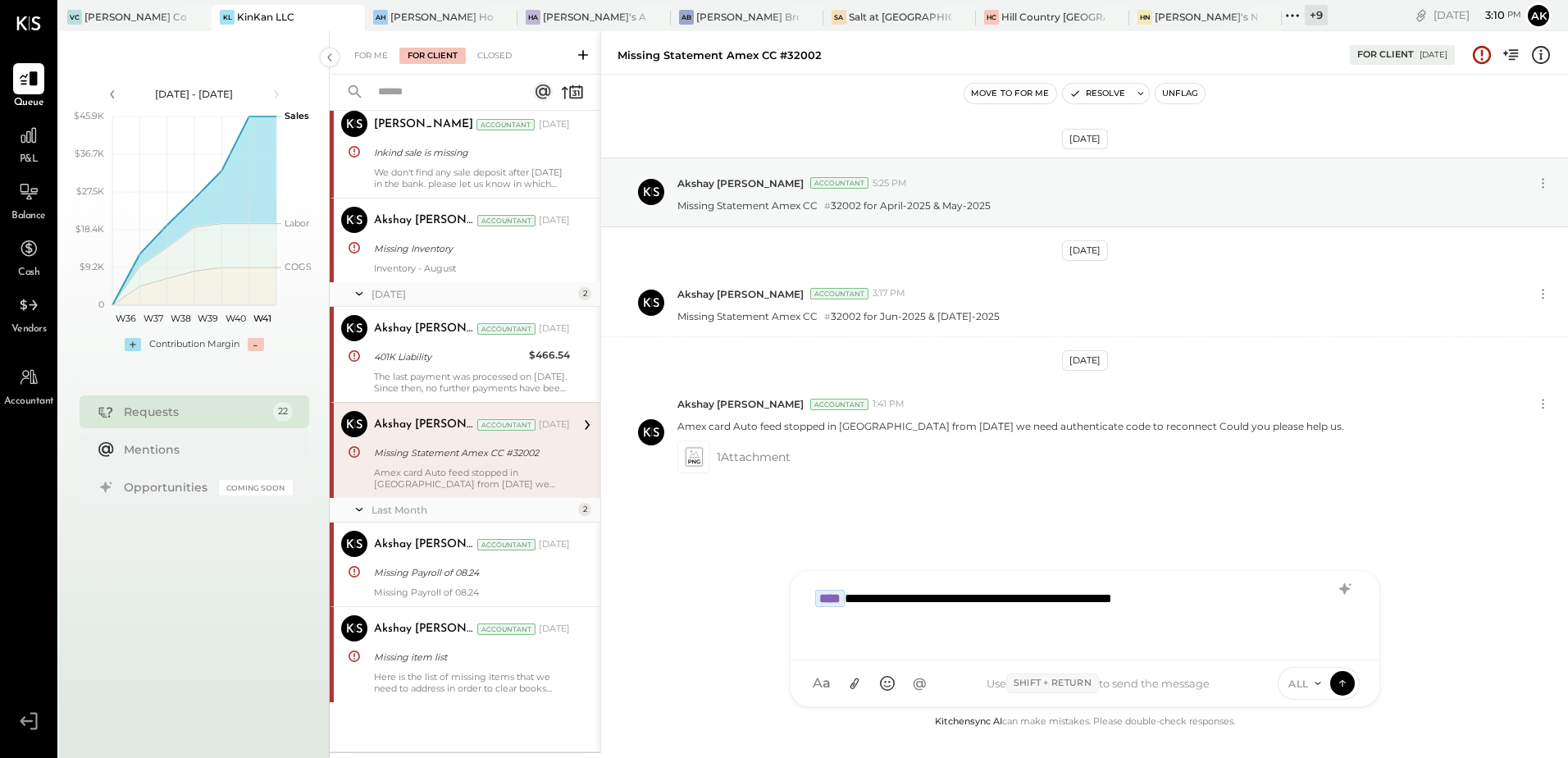
click at [1247, 594] on div "**********" at bounding box center [1085, 613] width 556 height 65
click at [697, 460] on icon at bounding box center [694, 461] width 12 height 4
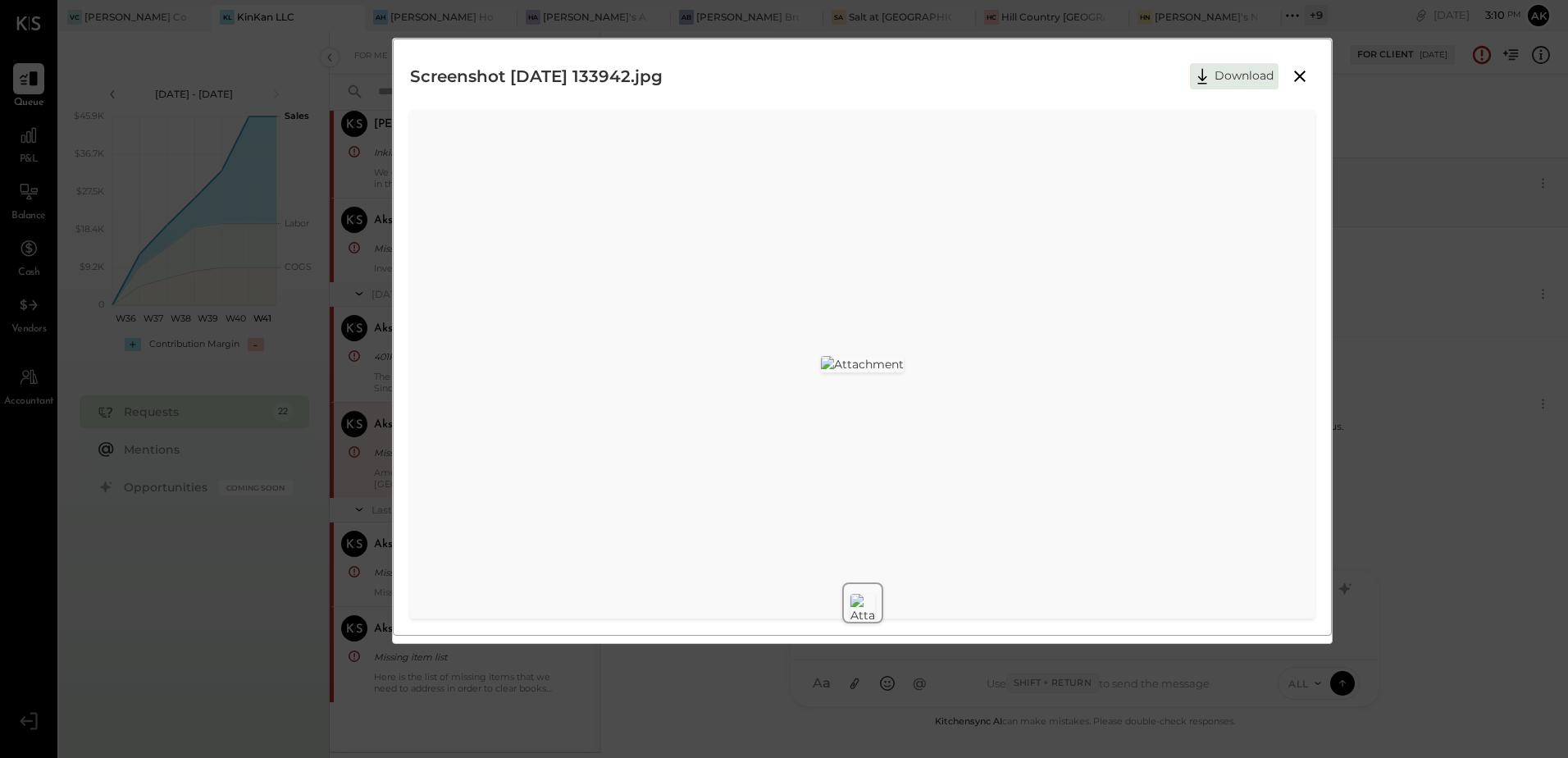
click at [1309, 77] on icon at bounding box center [1300, 76] width 20 height 20
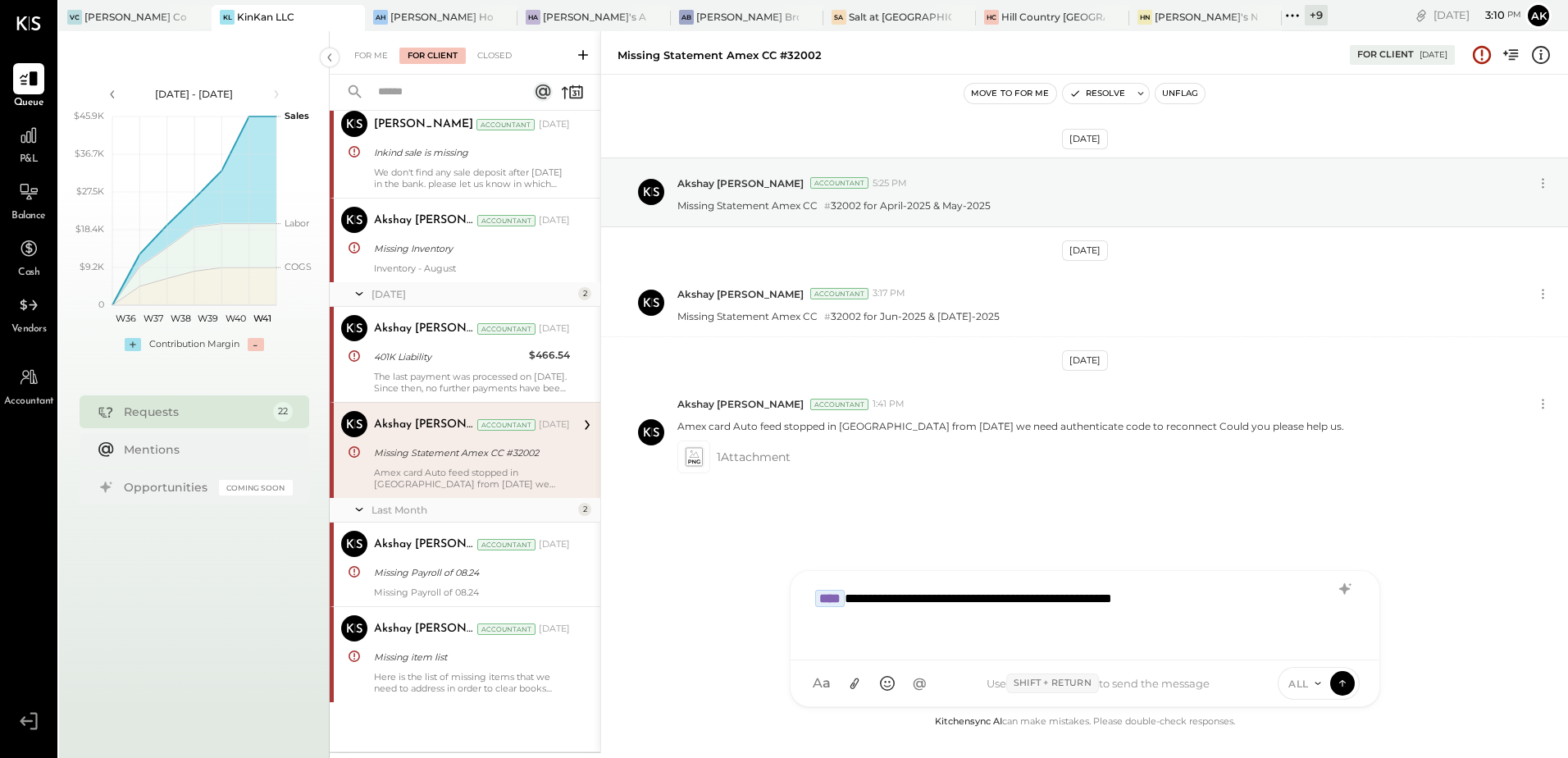
click at [1252, 594] on div "**********" at bounding box center [1085, 613] width 556 height 65
click at [1253, 594] on div "**********" at bounding box center [1085, 613] width 556 height 65
click at [1340, 686] on icon at bounding box center [1343, 682] width 15 height 16
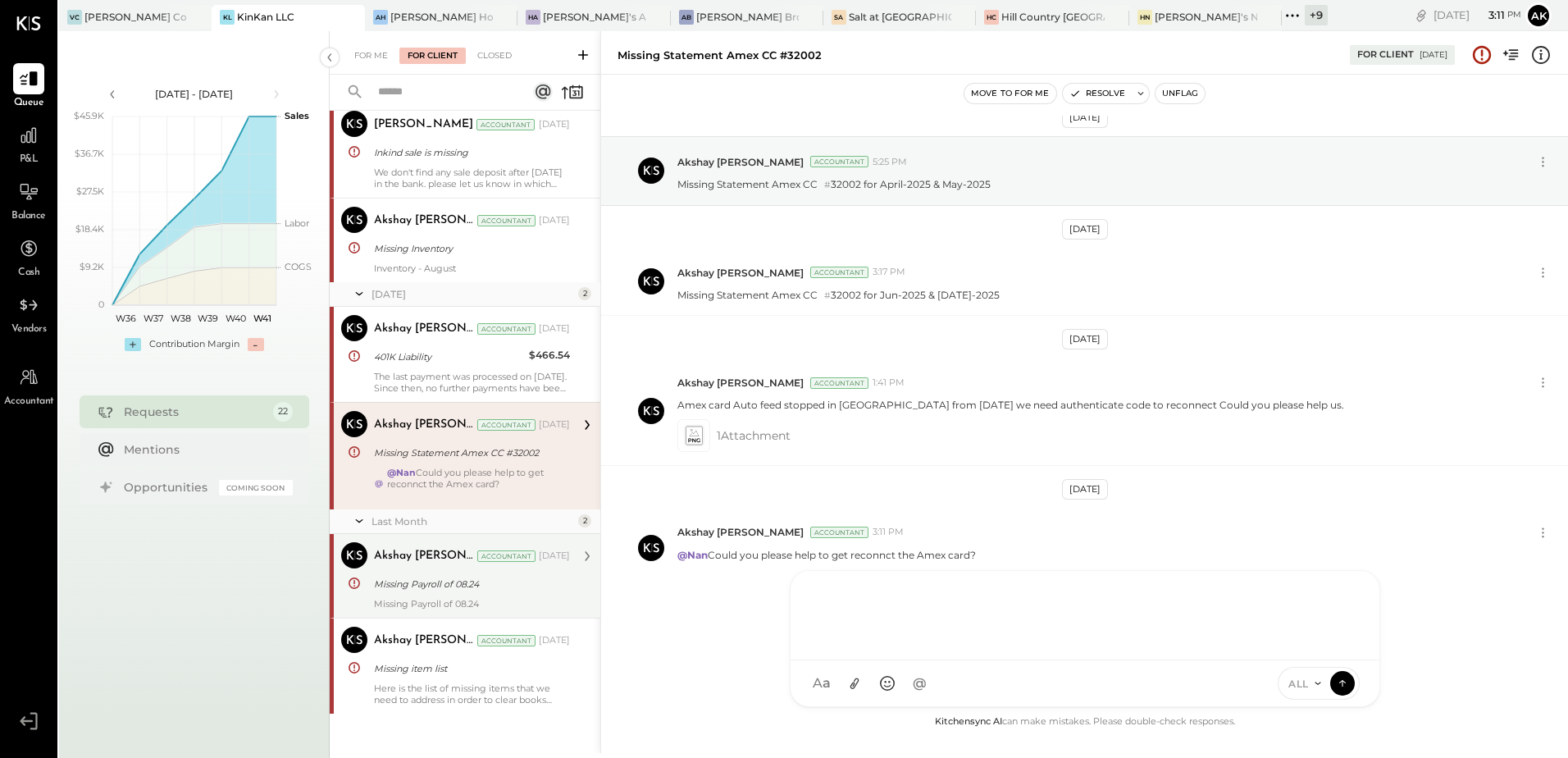
scroll to position [596, 0]
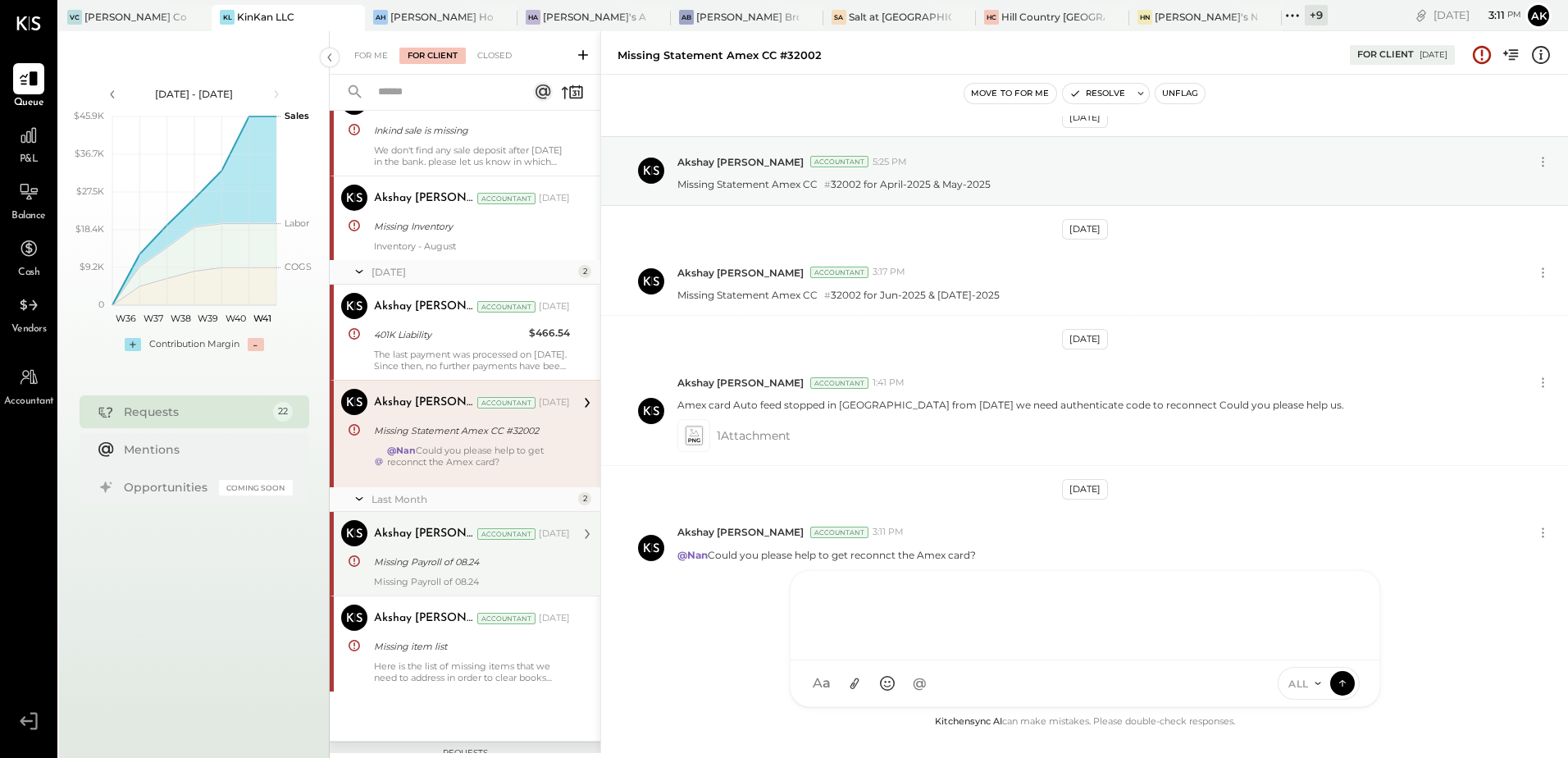
click at [442, 541] on div "Akshay [PERSON_NAME]" at bounding box center [424, 534] width 100 height 16
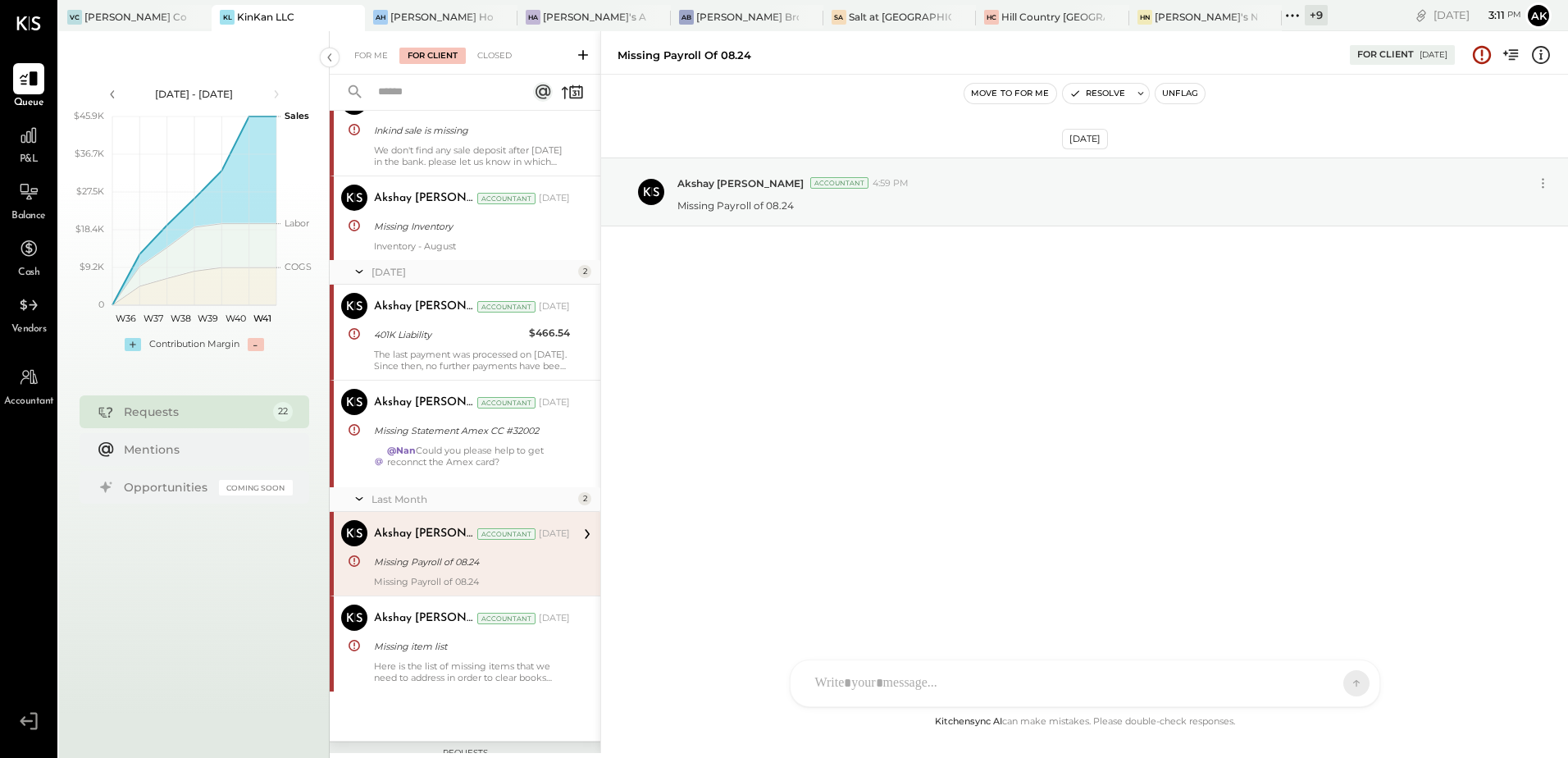
click at [1175, 95] on button "Unflag" at bounding box center [1180, 94] width 49 height 20
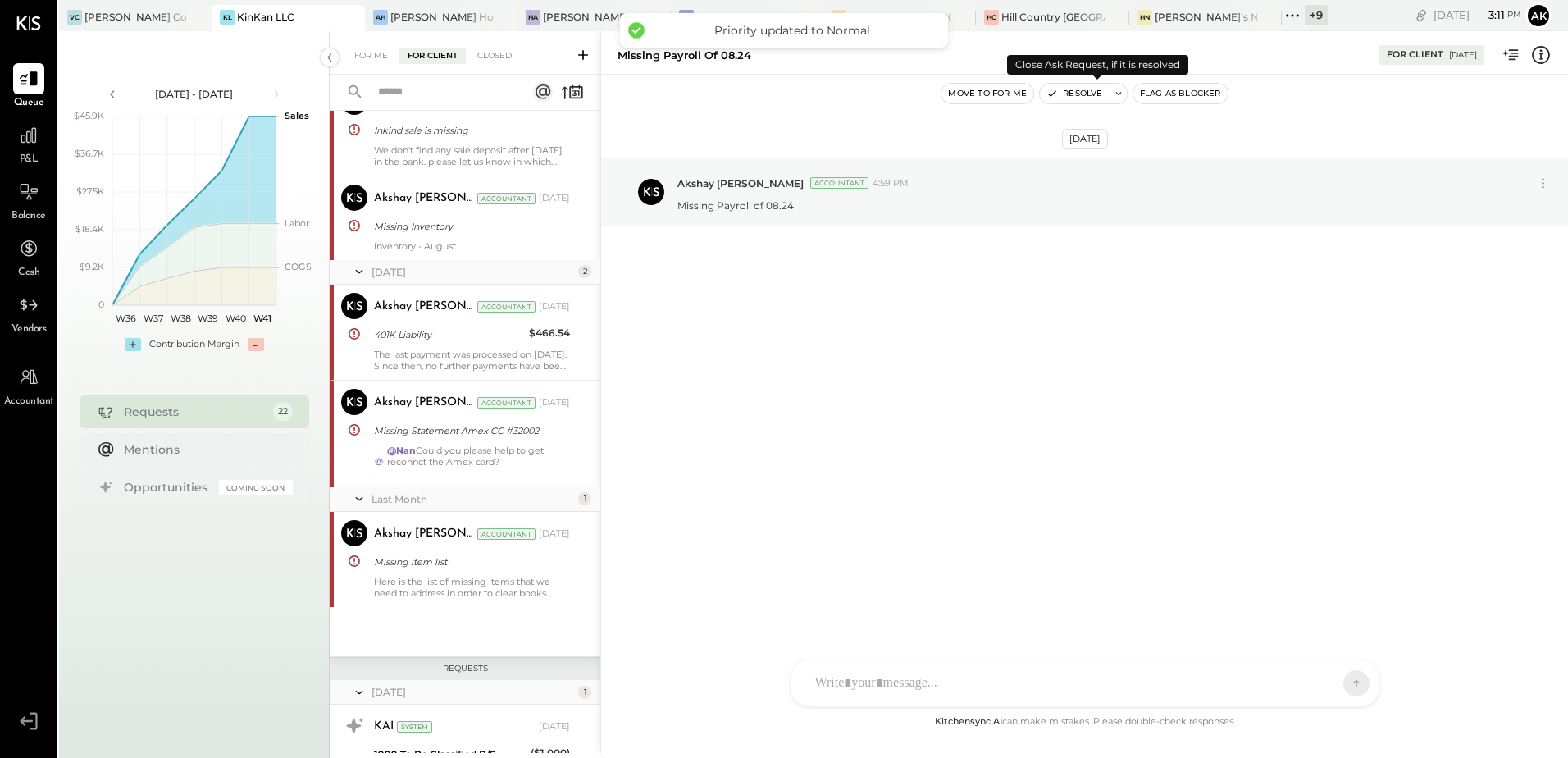
scroll to position [717, 0]
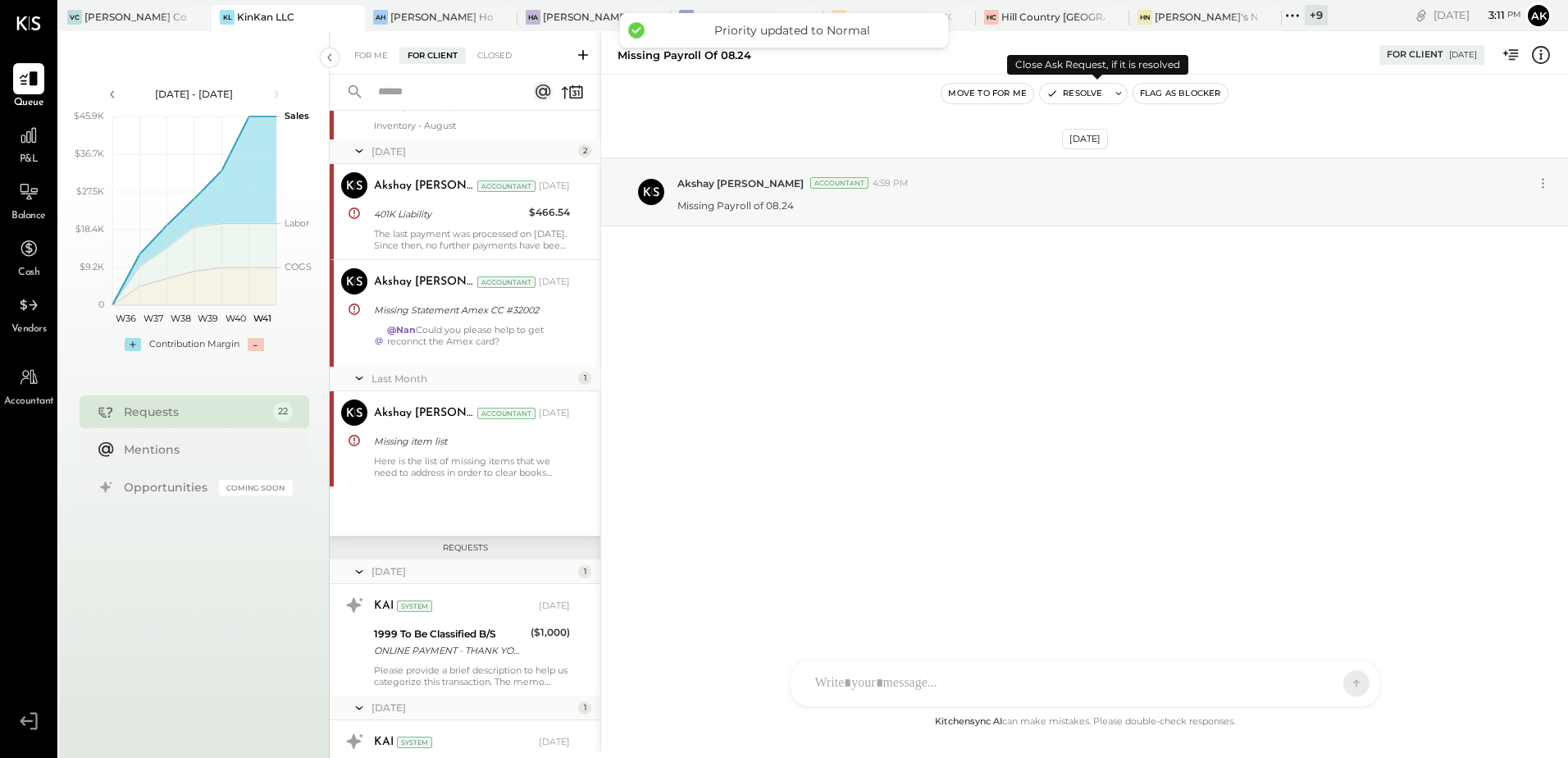
click at [1097, 89] on button "Resolve" at bounding box center [1074, 94] width 69 height 20
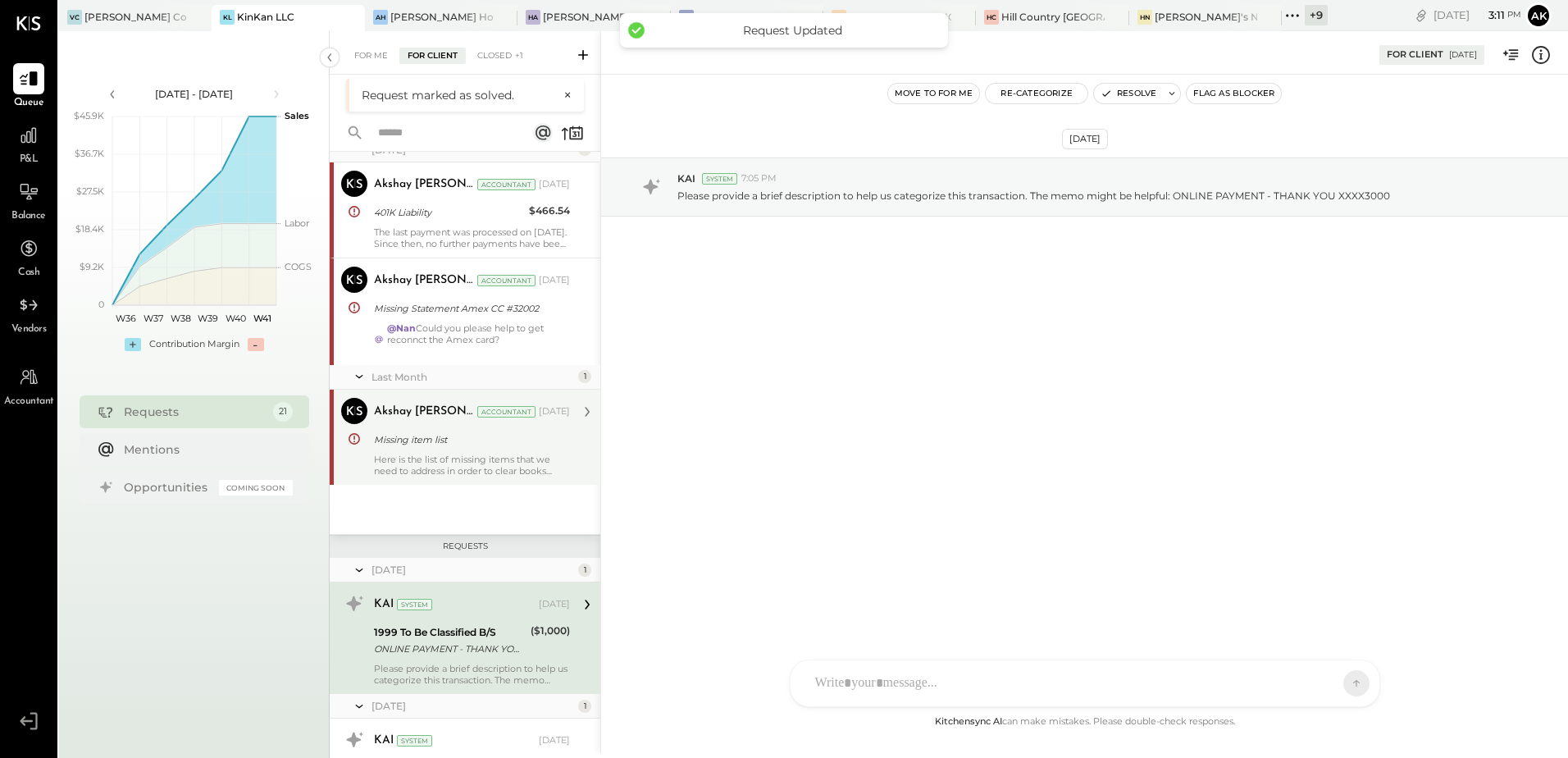
scroll to position [678, 0]
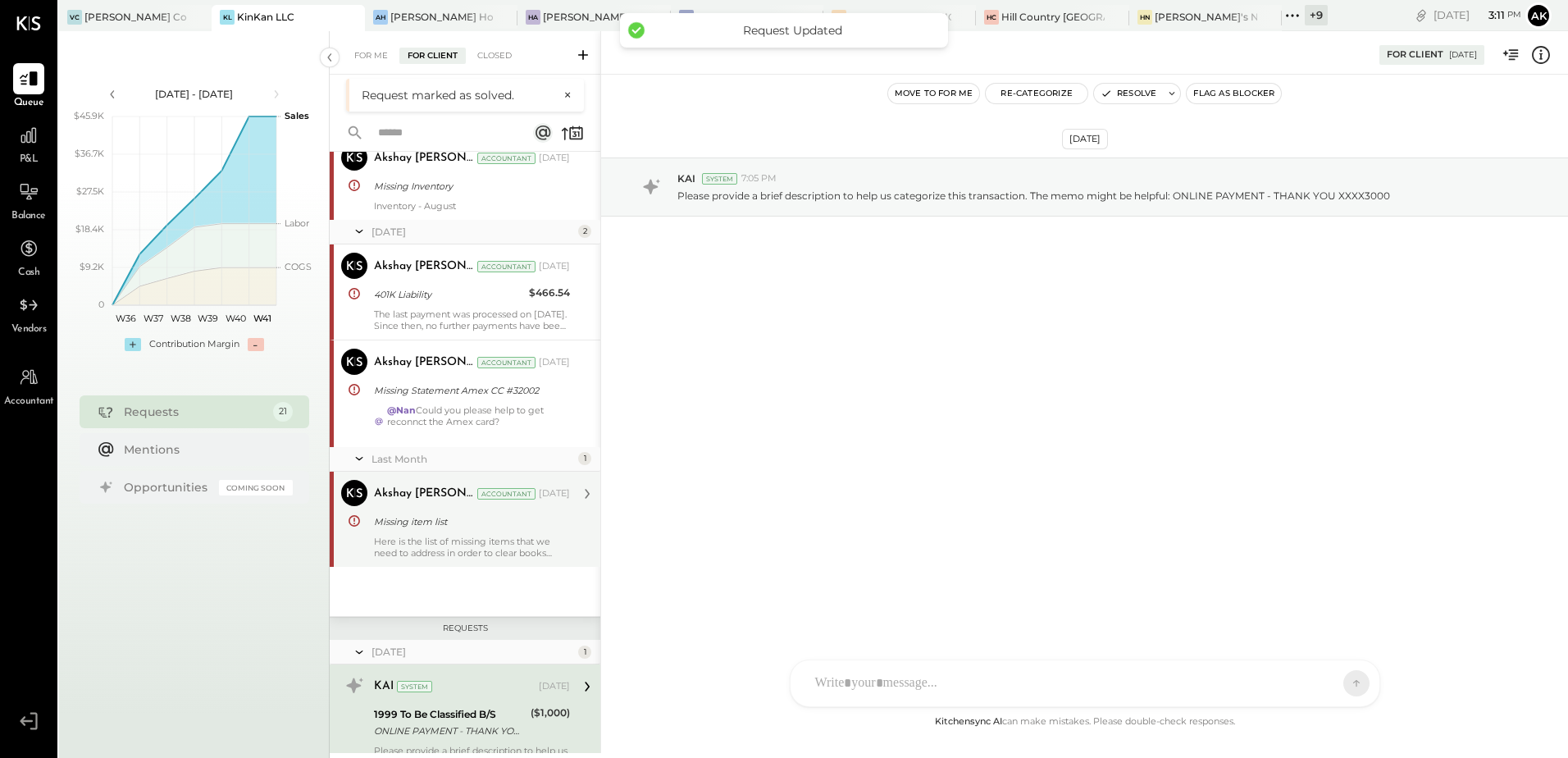
click at [451, 521] on div "Missing item list" at bounding box center [469, 521] width 191 height 16
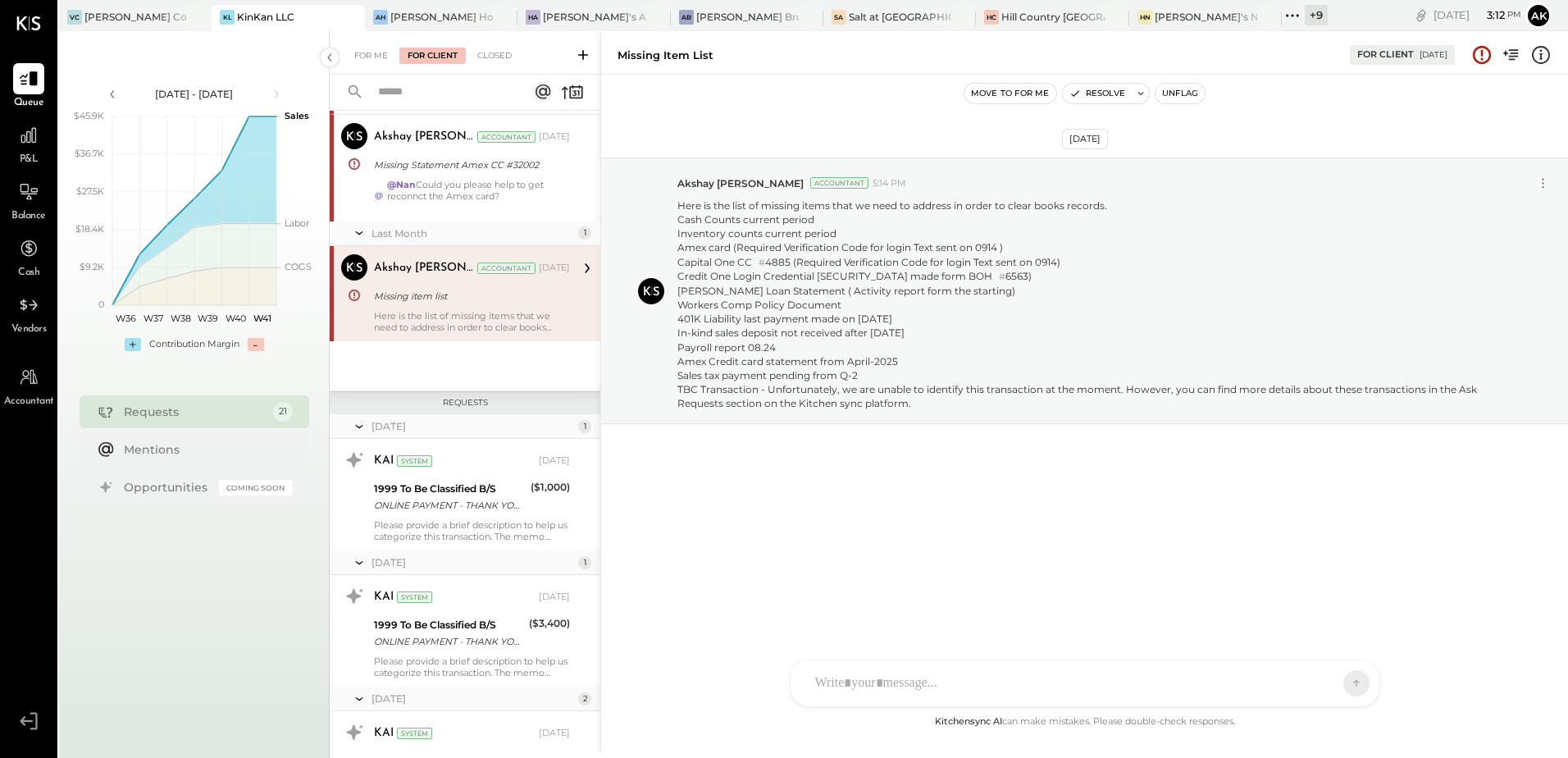
scroll to position [841, 0]
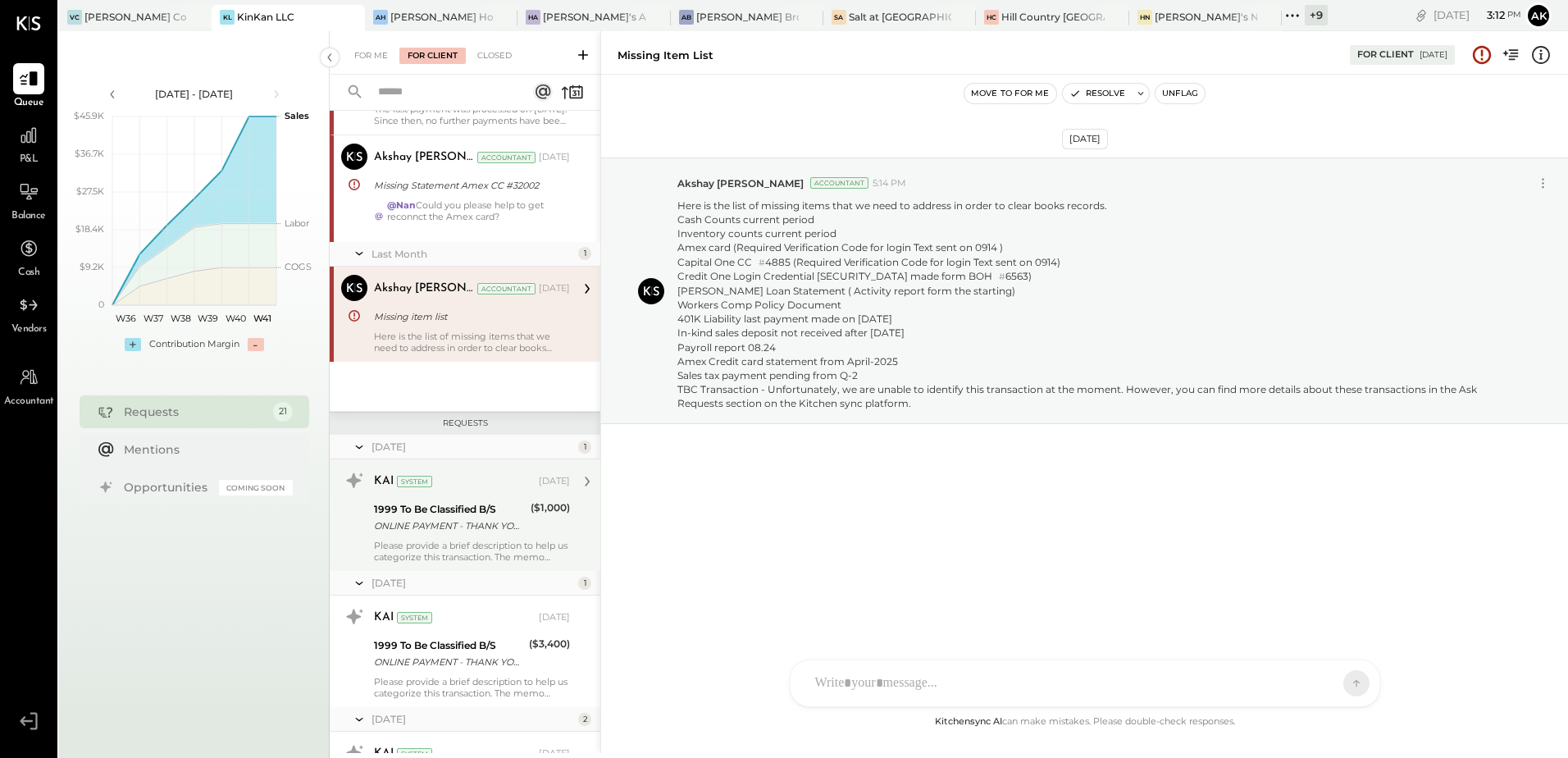
click at [464, 542] on div "Please provide a brief description to help us categorize this transaction. The …" at bounding box center [471, 552] width 196 height 23
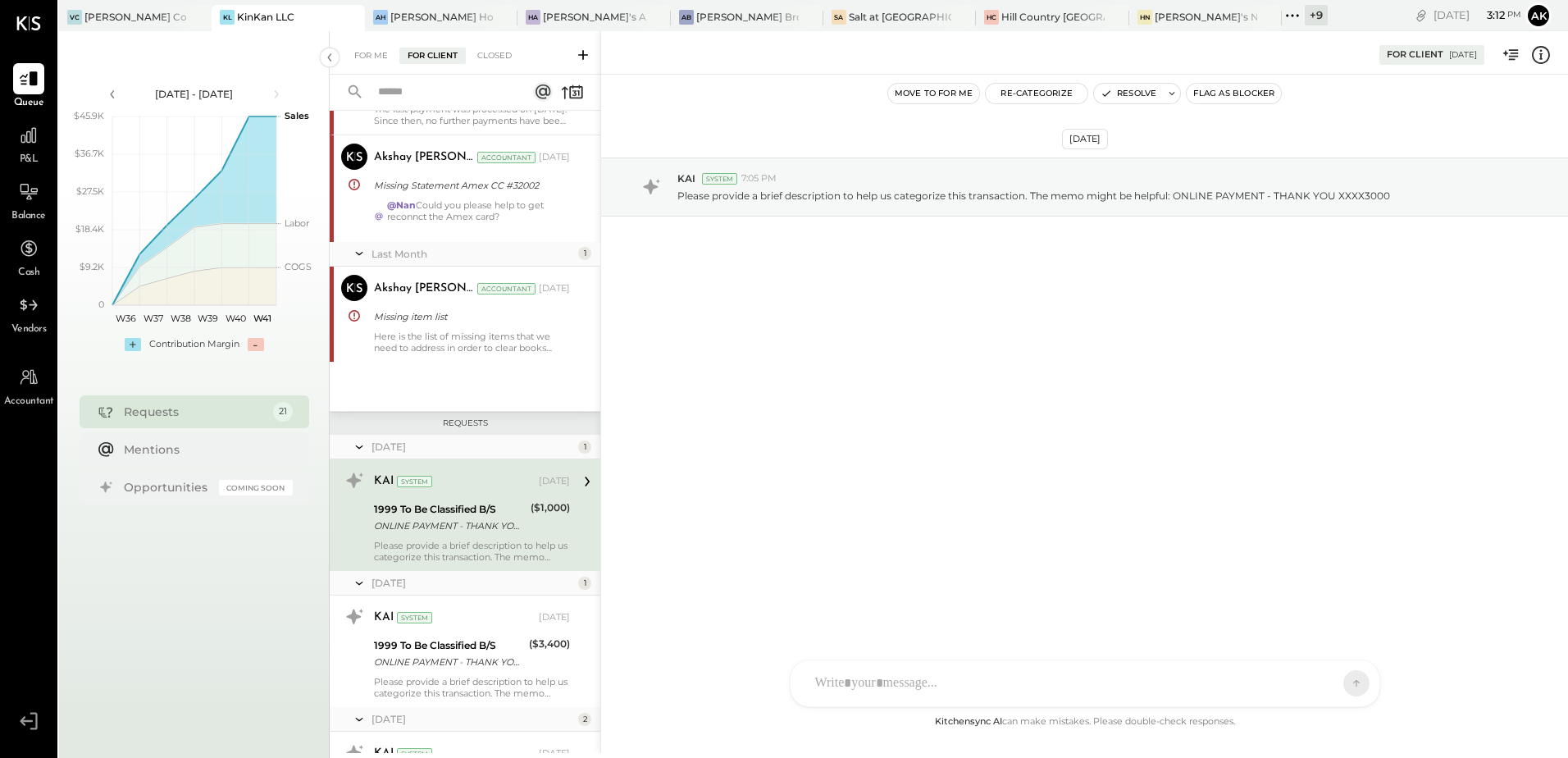
scroll to position [923, 0]
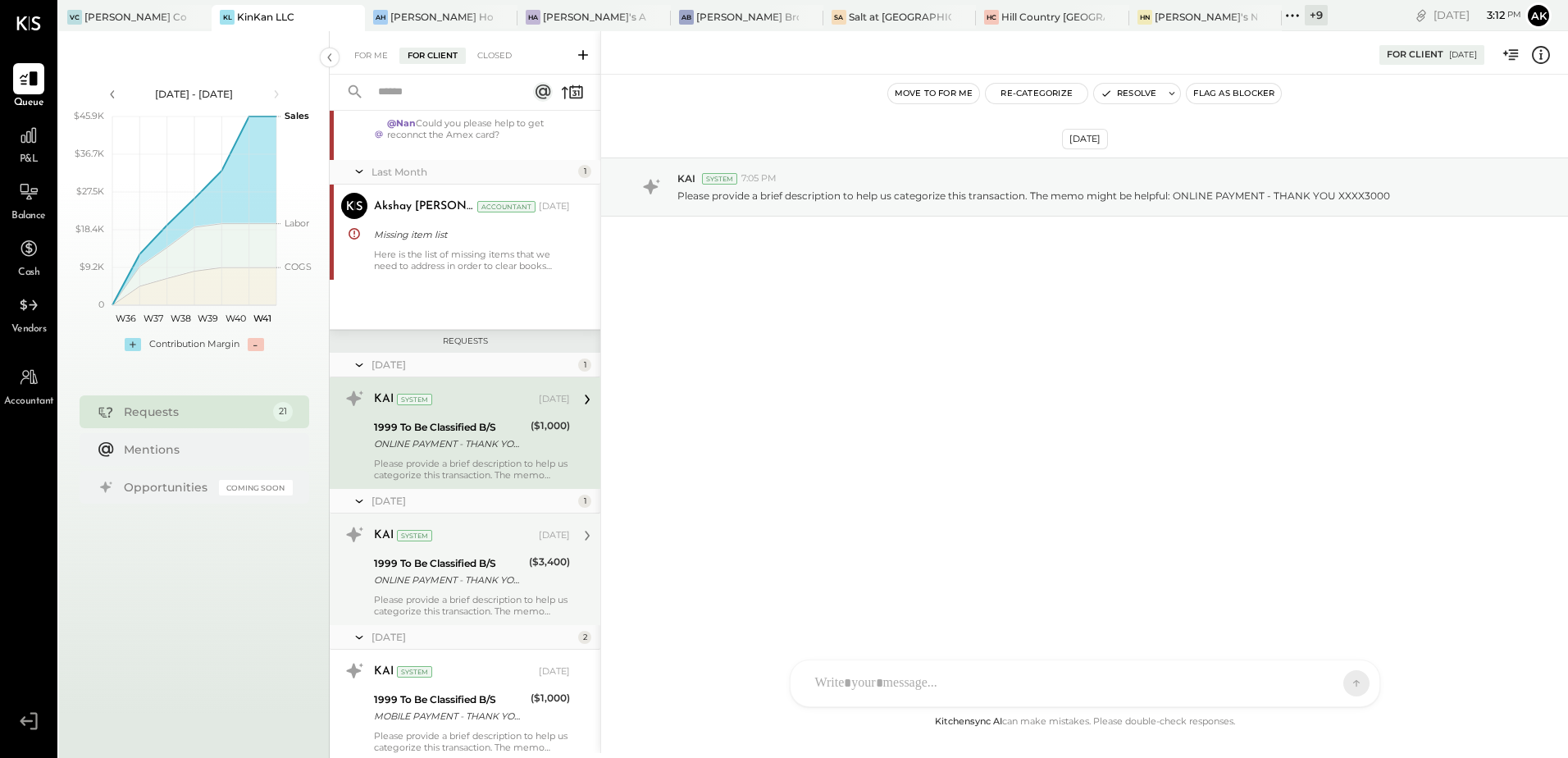
click at [446, 570] on div "1999 To Be Classified B/S" at bounding box center [449, 563] width 150 height 16
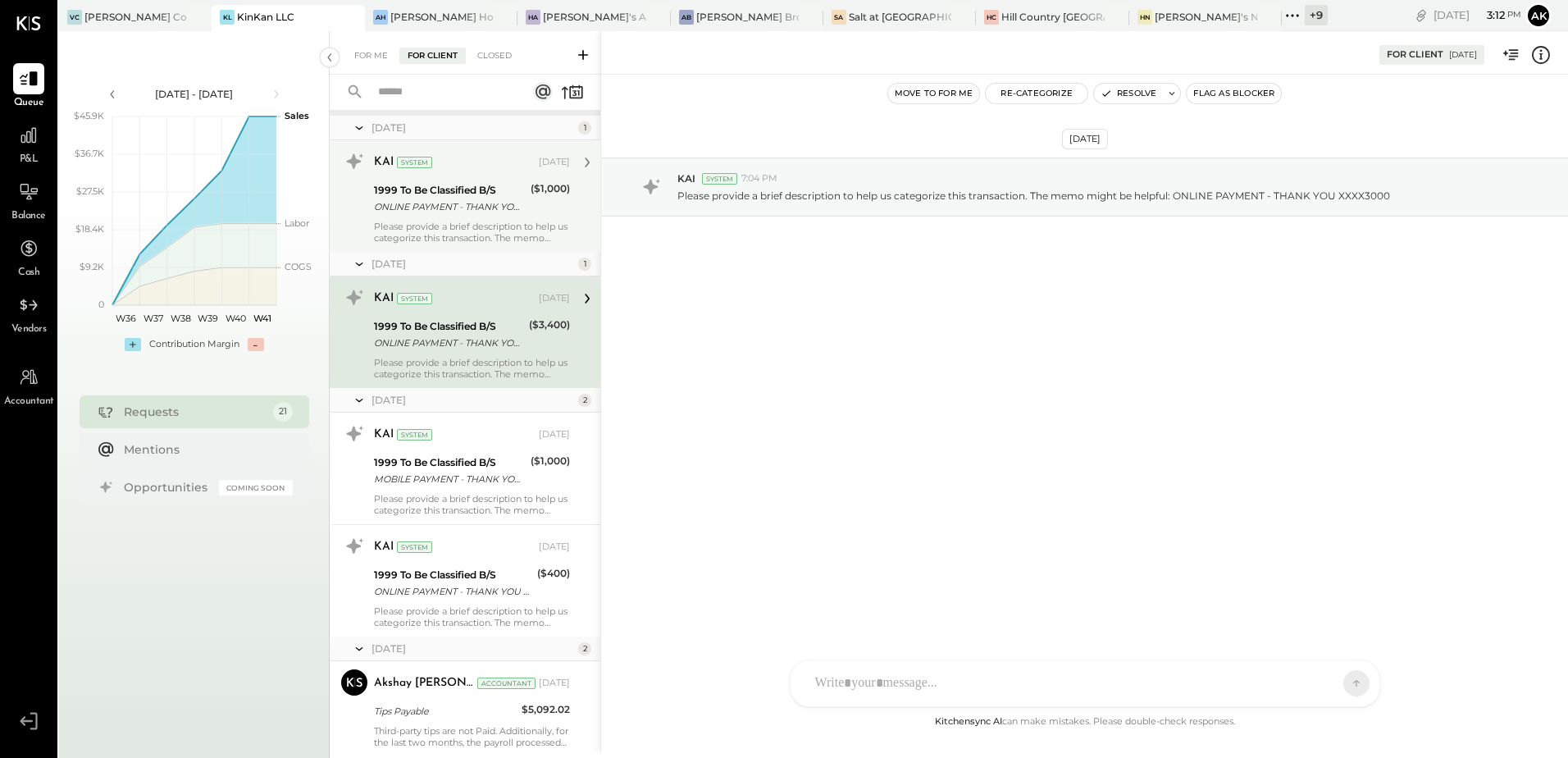
scroll to position [1169, 0]
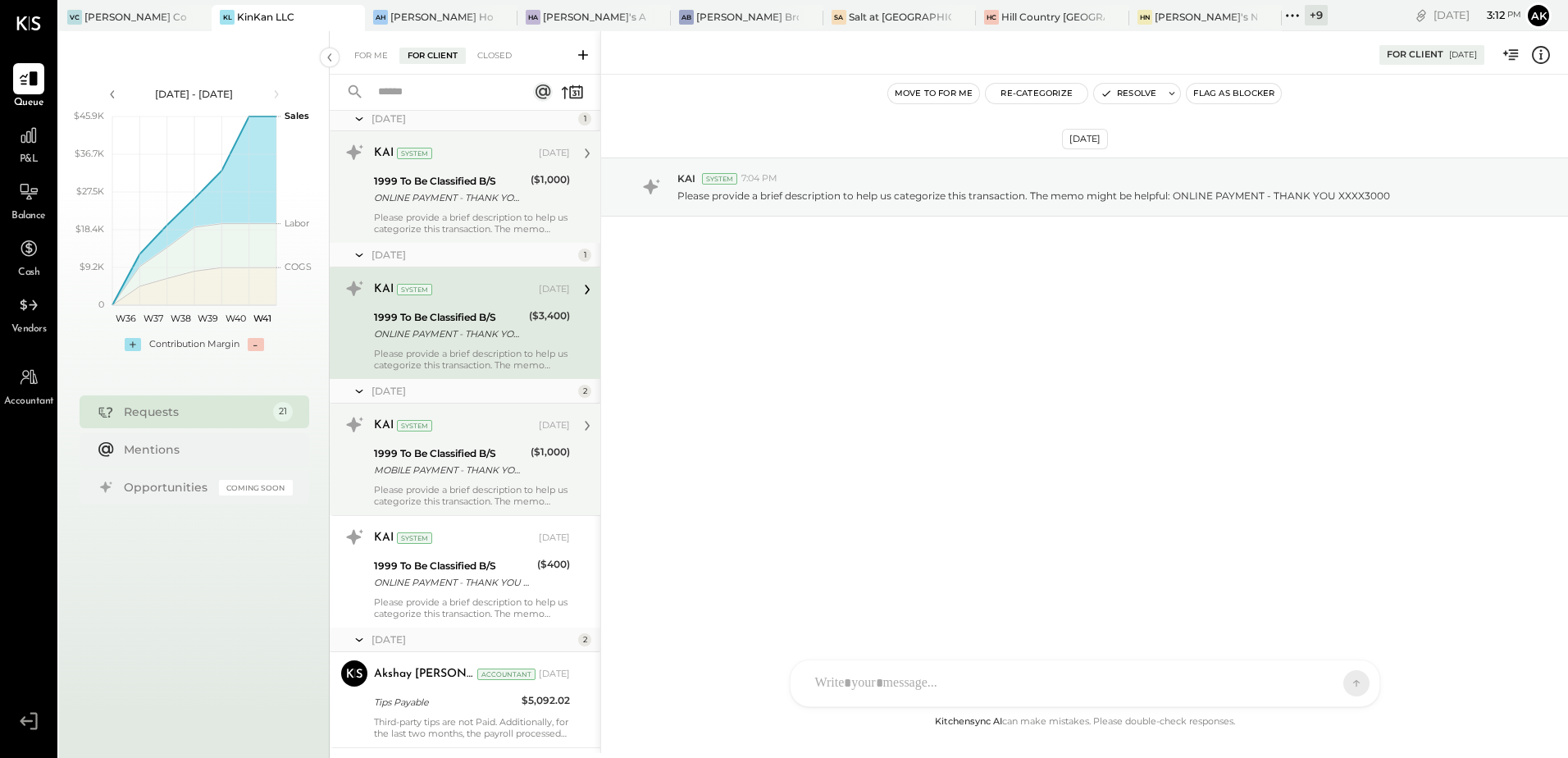
click at [449, 456] on div "1999 To Be Classified B/S" at bounding box center [450, 453] width 152 height 16
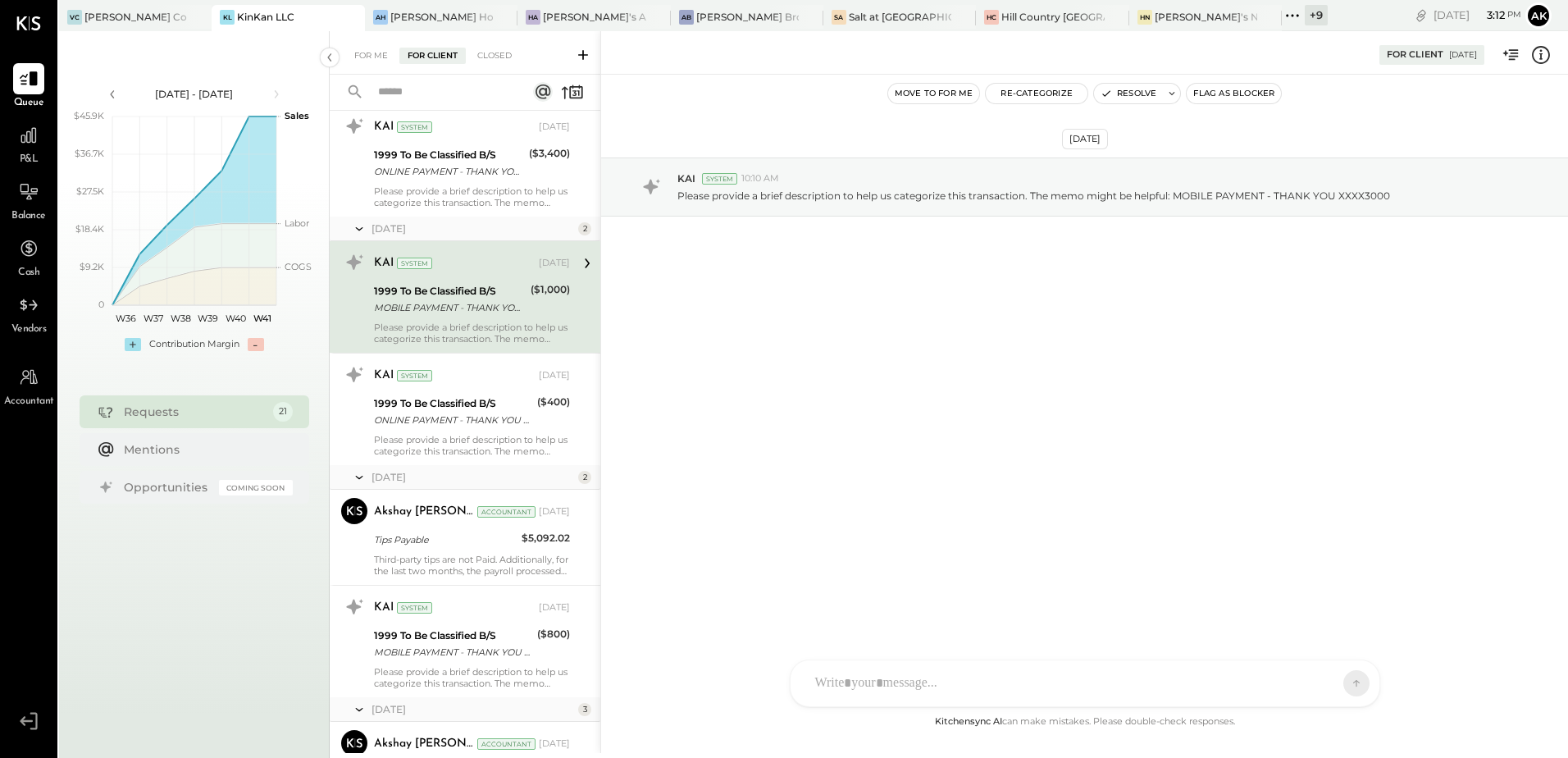
scroll to position [1334, 0]
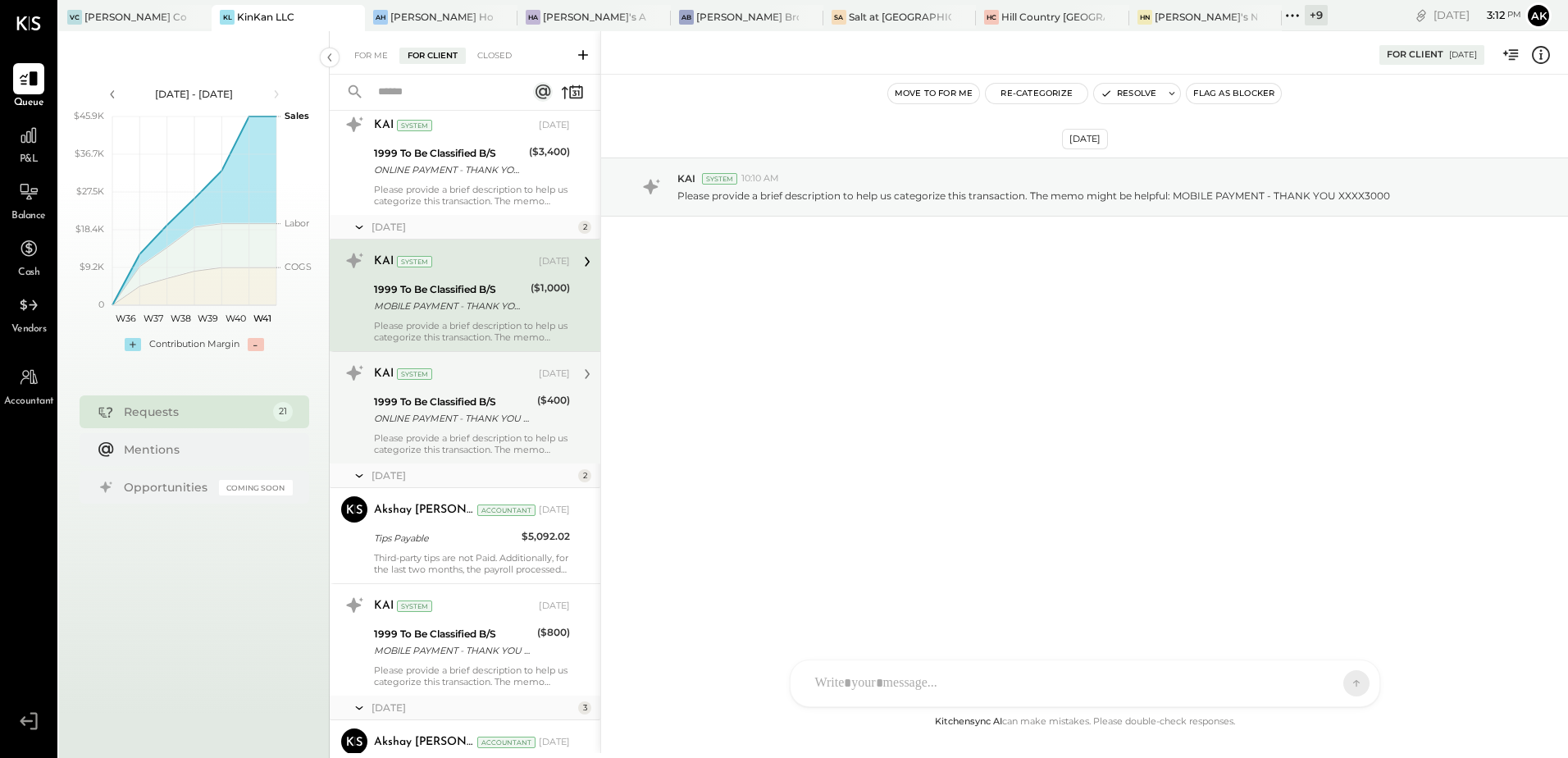
click at [476, 427] on div "1999 To Be Classified B/S ONLINE PAYMENT - THANK YOU XXXX3000" at bounding box center [452, 410] width 158 height 36
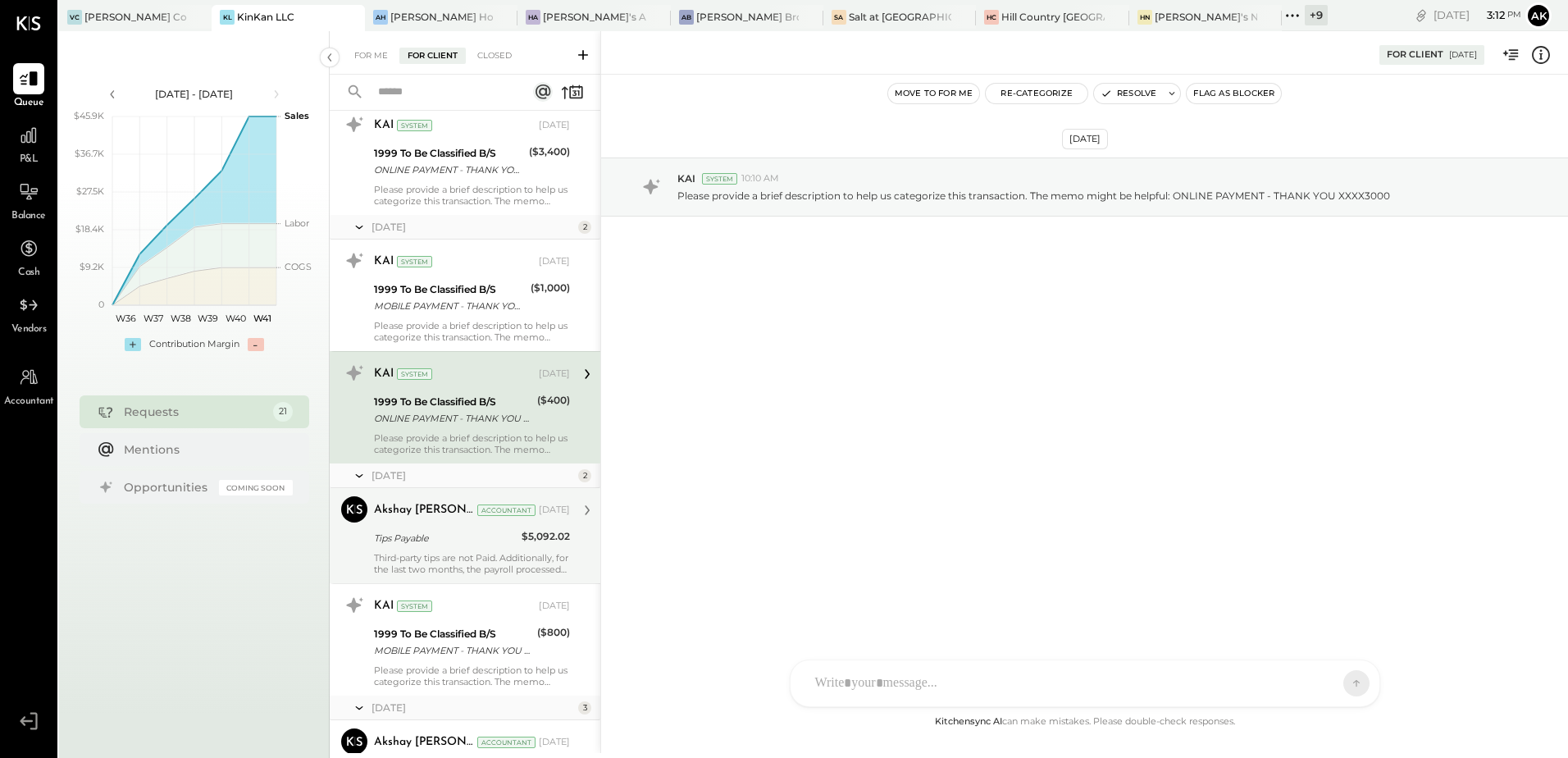
click at [470, 524] on div "Akshay [PERSON_NAME] Accountant [DATE]" at bounding box center [471, 510] width 196 height 28
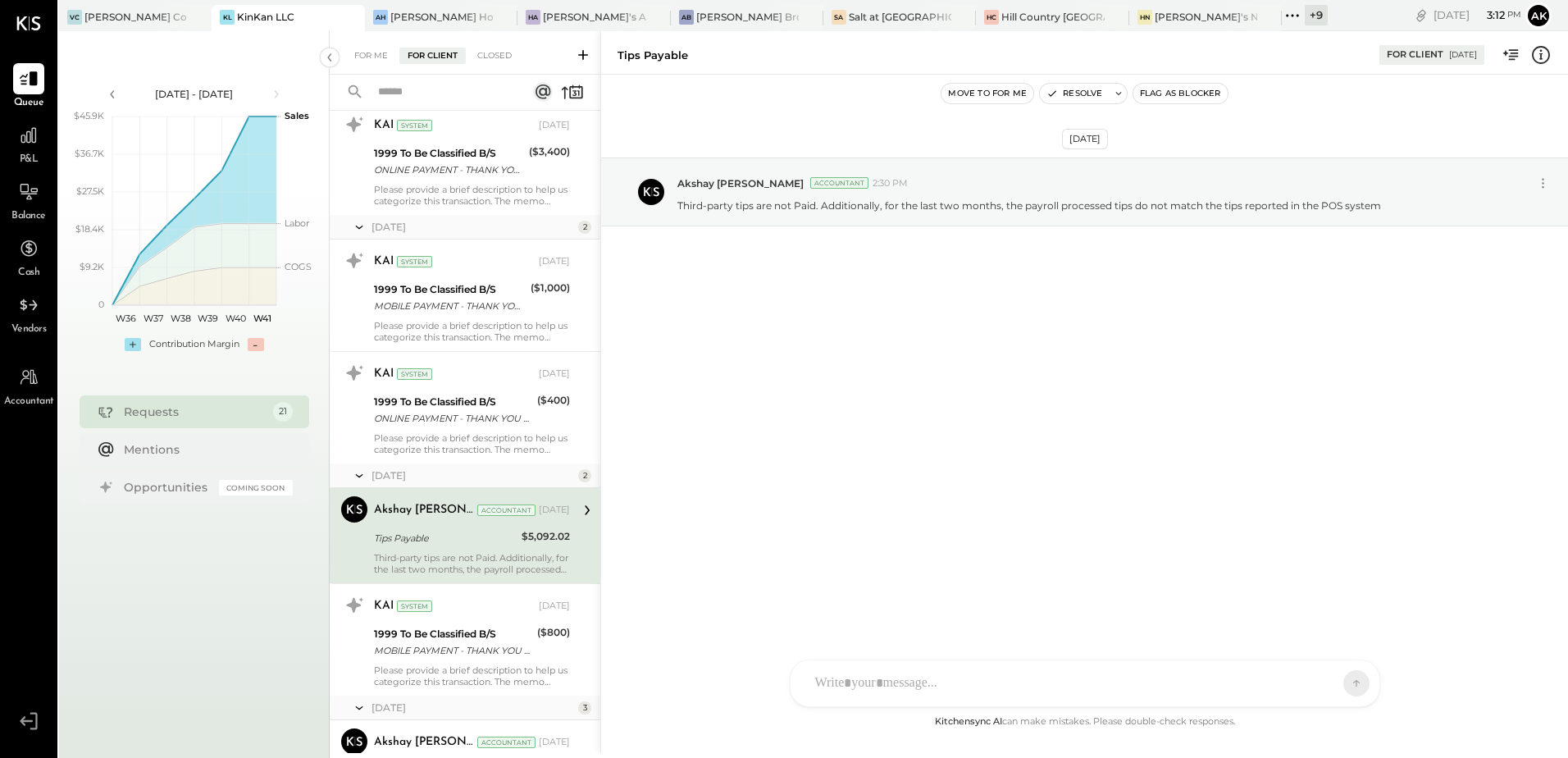
scroll to position [1497, 0]
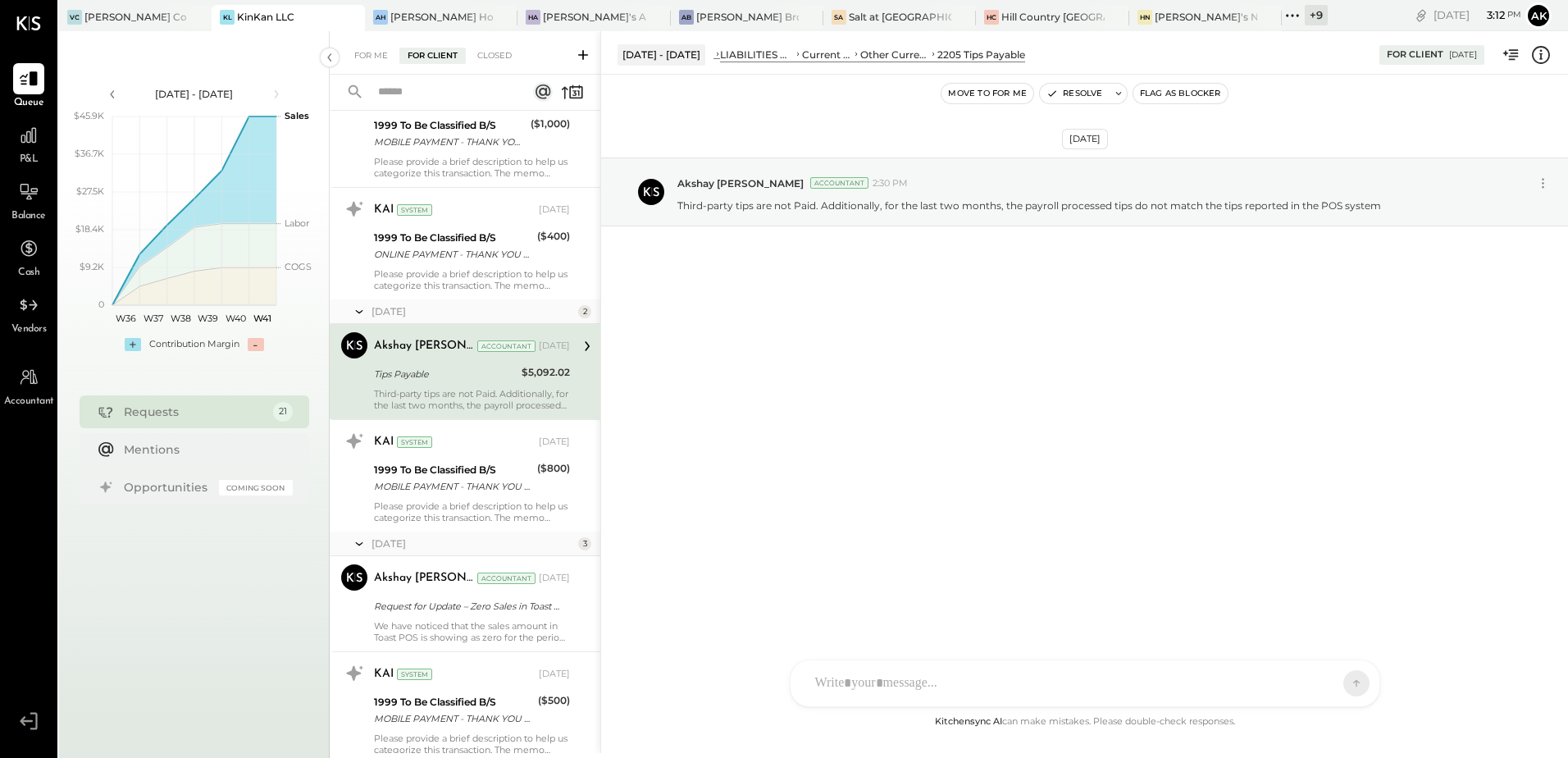
click at [1167, 94] on button "Flag as Blocker" at bounding box center [1181, 94] width 95 height 20
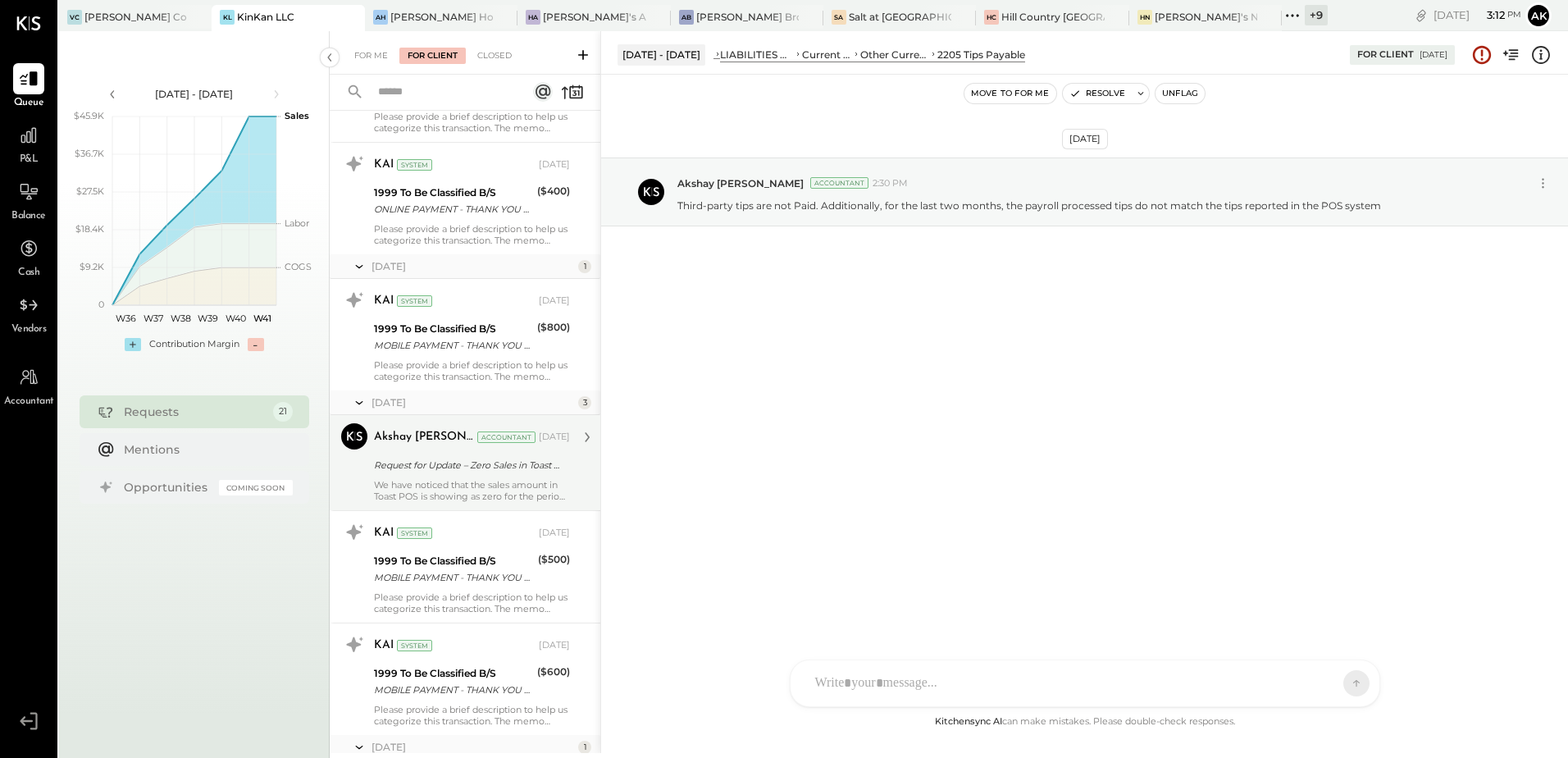
scroll to position [1810, 0]
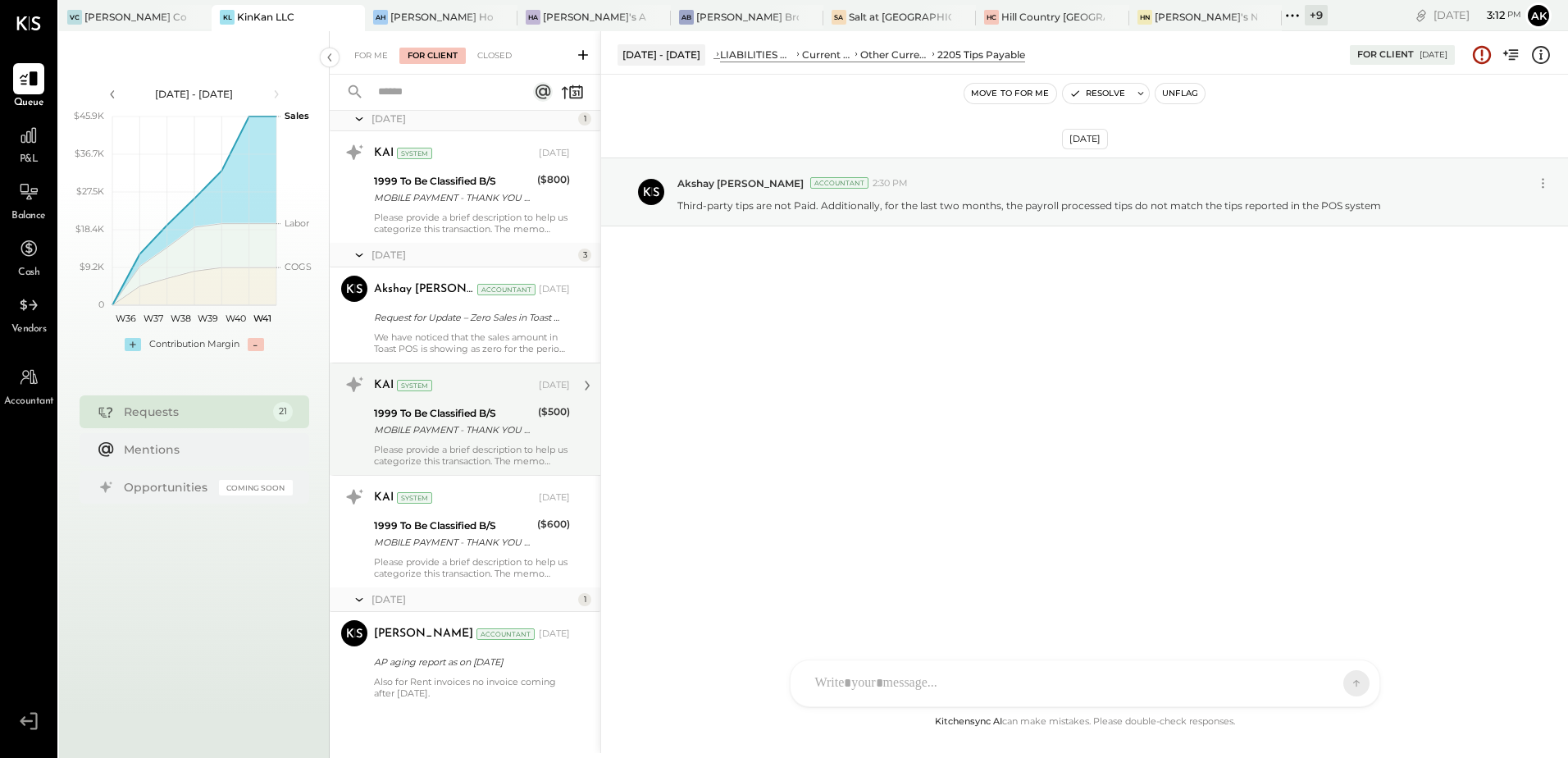
click at [463, 389] on div "KAI System" at bounding box center [454, 385] width 162 height 16
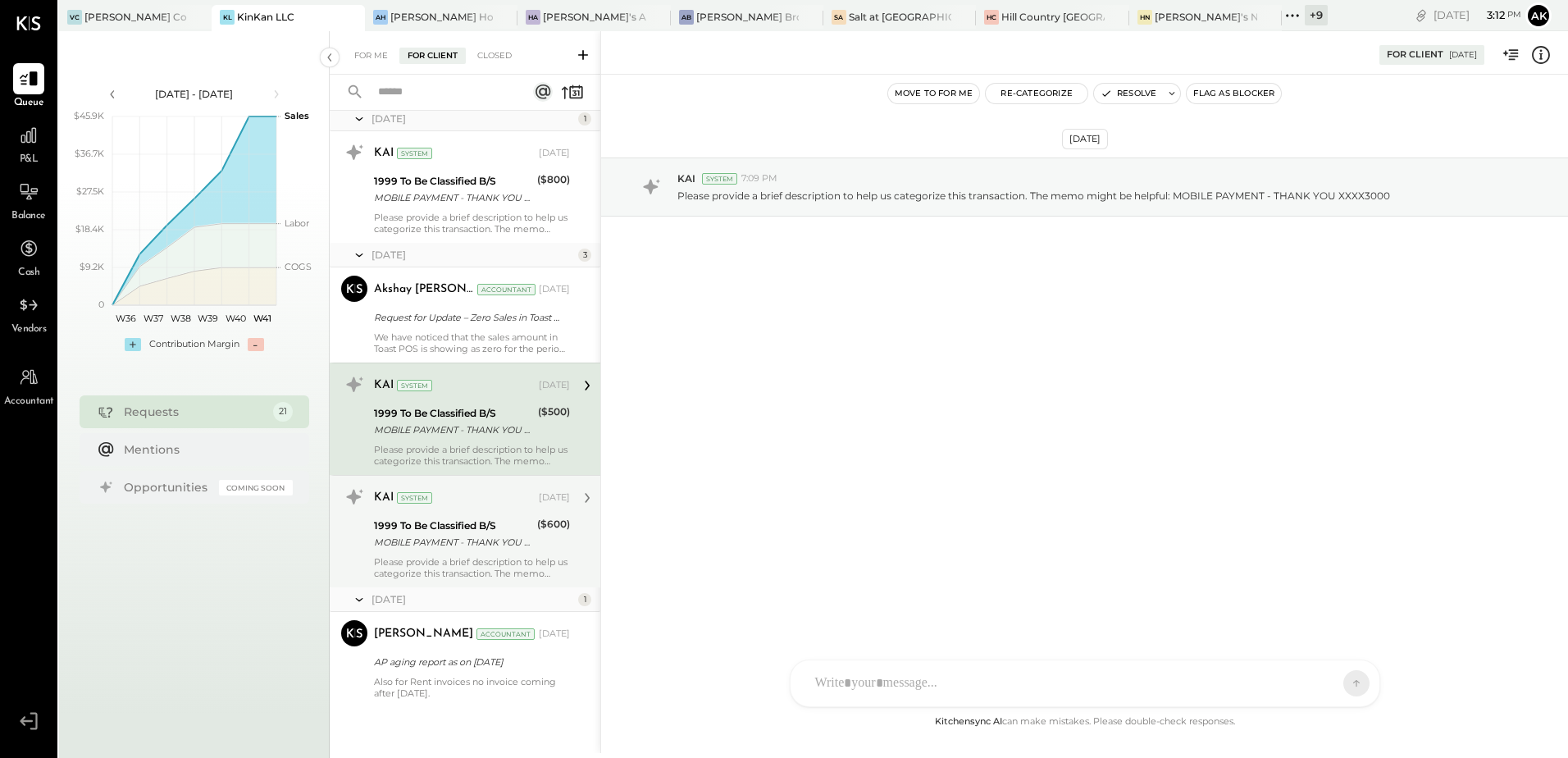
click at [462, 542] on div "MOBILE PAYMENT - THANK YOU XXXX3000" at bounding box center [452, 542] width 158 height 16
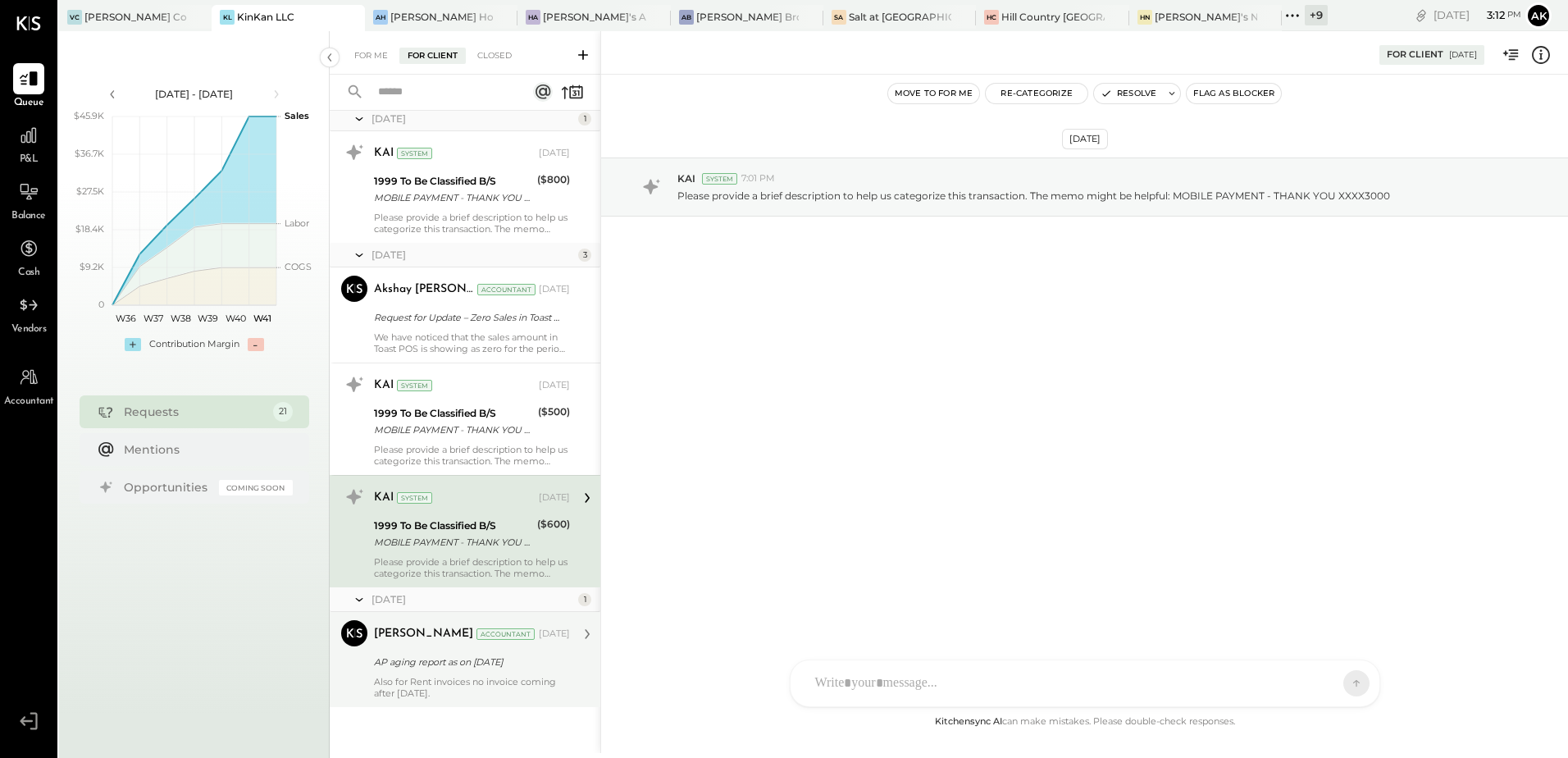
click at [451, 649] on div "[PERSON_NAME] Accountant [DATE] AP aging report as on [DATE] Also for Rent invo…" at bounding box center [471, 660] width 196 height 79
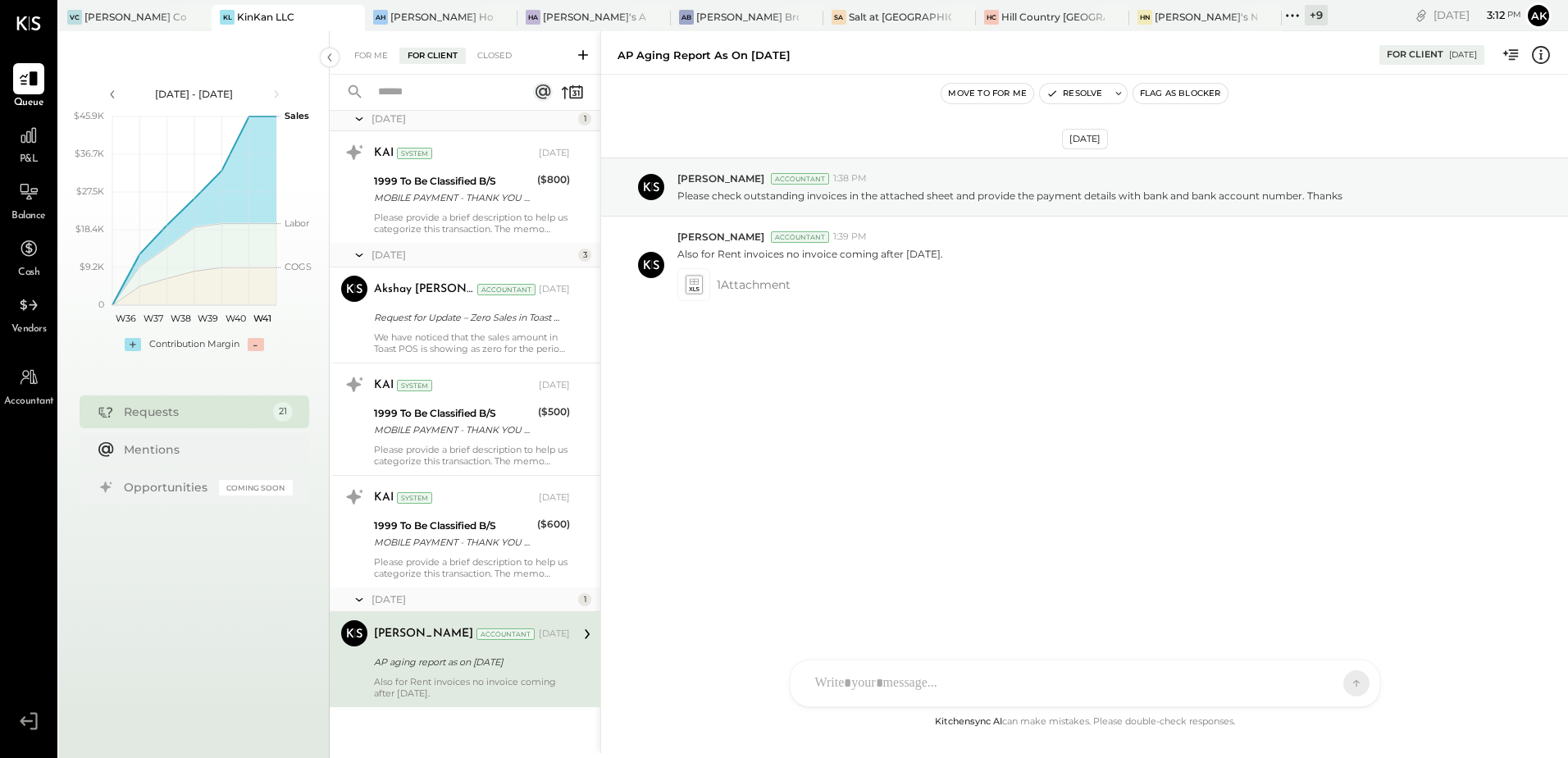
click at [1183, 85] on button "Flag as Blocker" at bounding box center [1181, 94] width 95 height 20
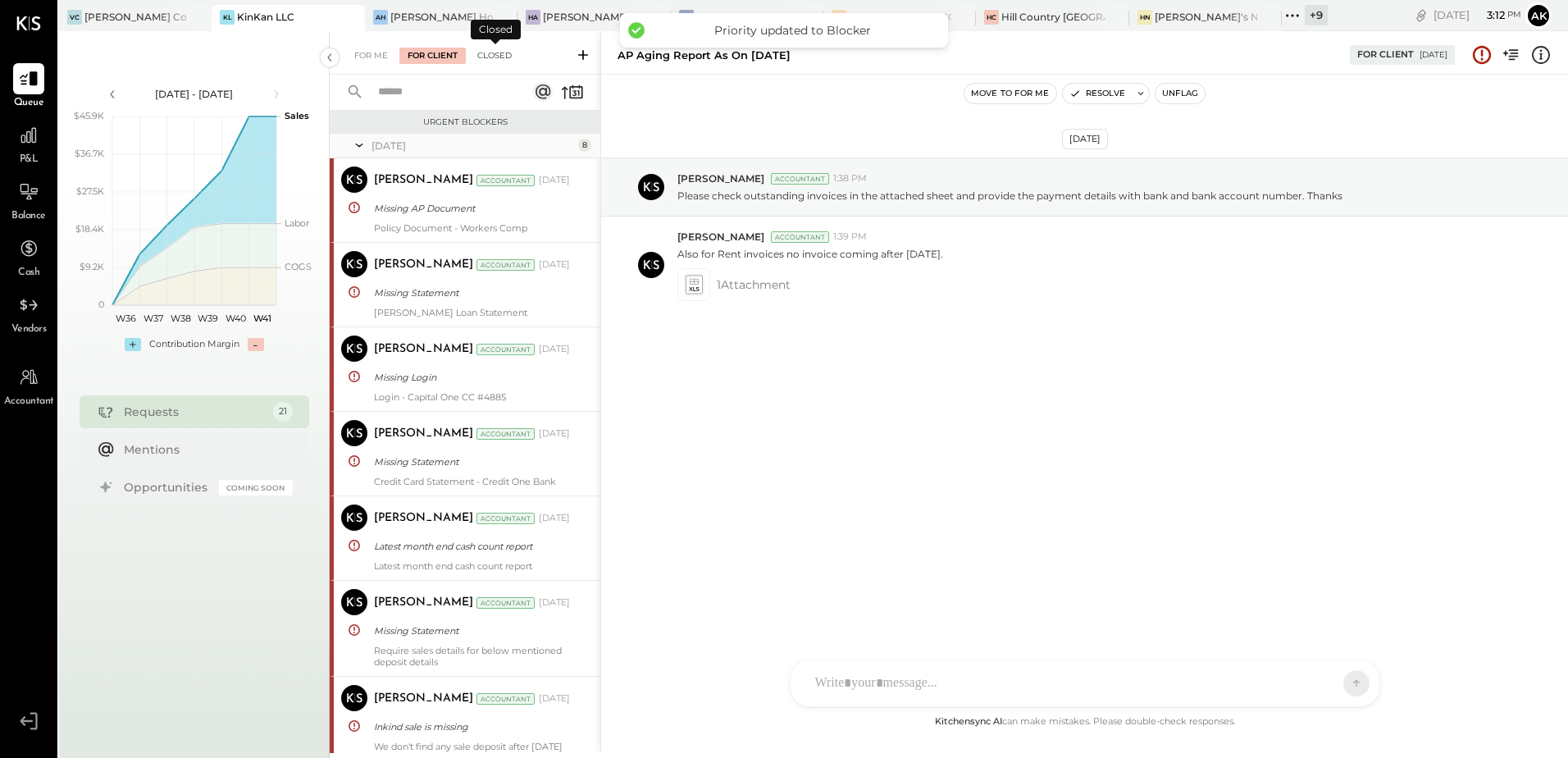
click at [504, 55] on div "Closed" at bounding box center [494, 55] width 51 height 16
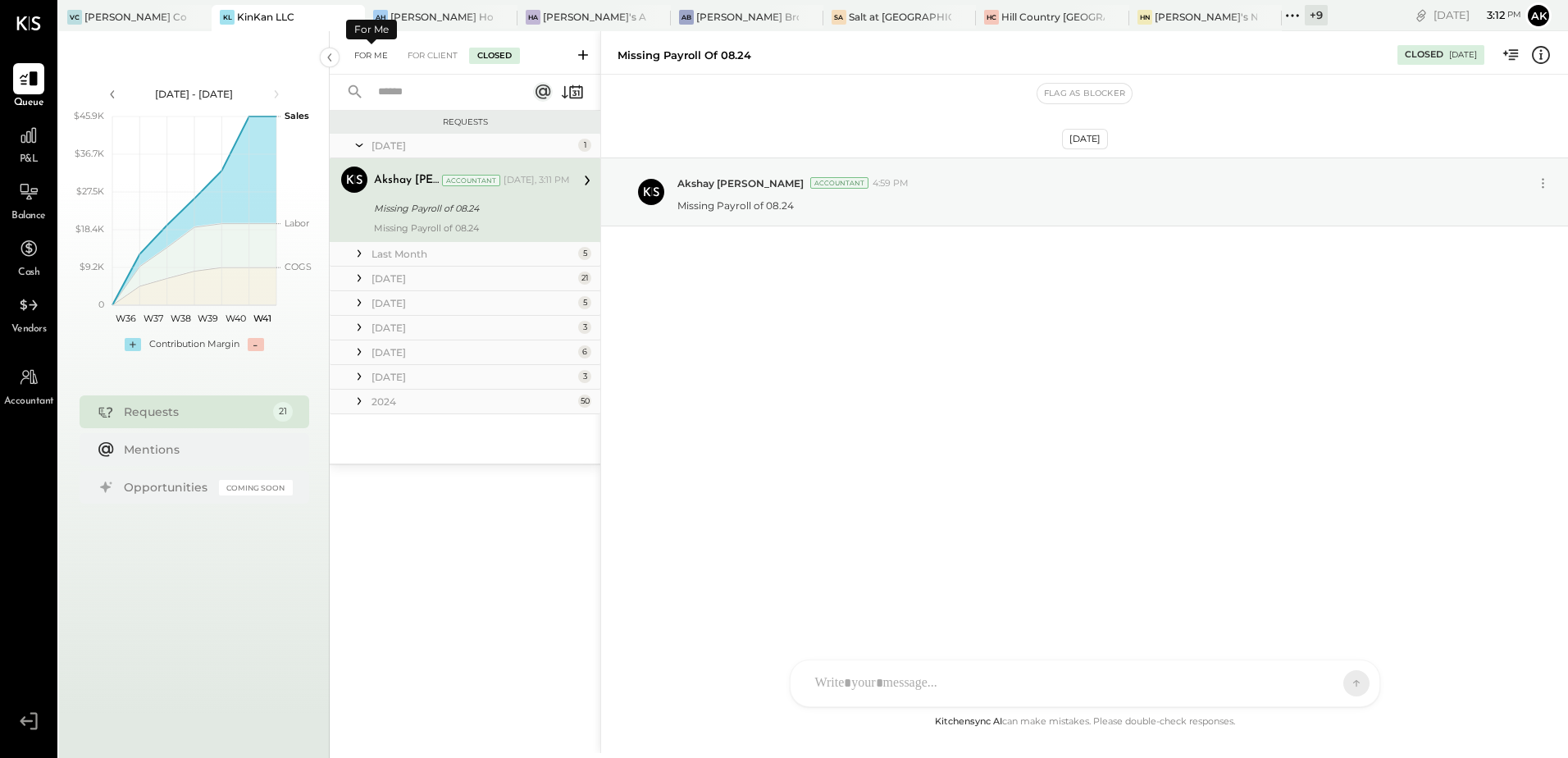
click at [387, 51] on div "For Me" at bounding box center [371, 55] width 50 height 16
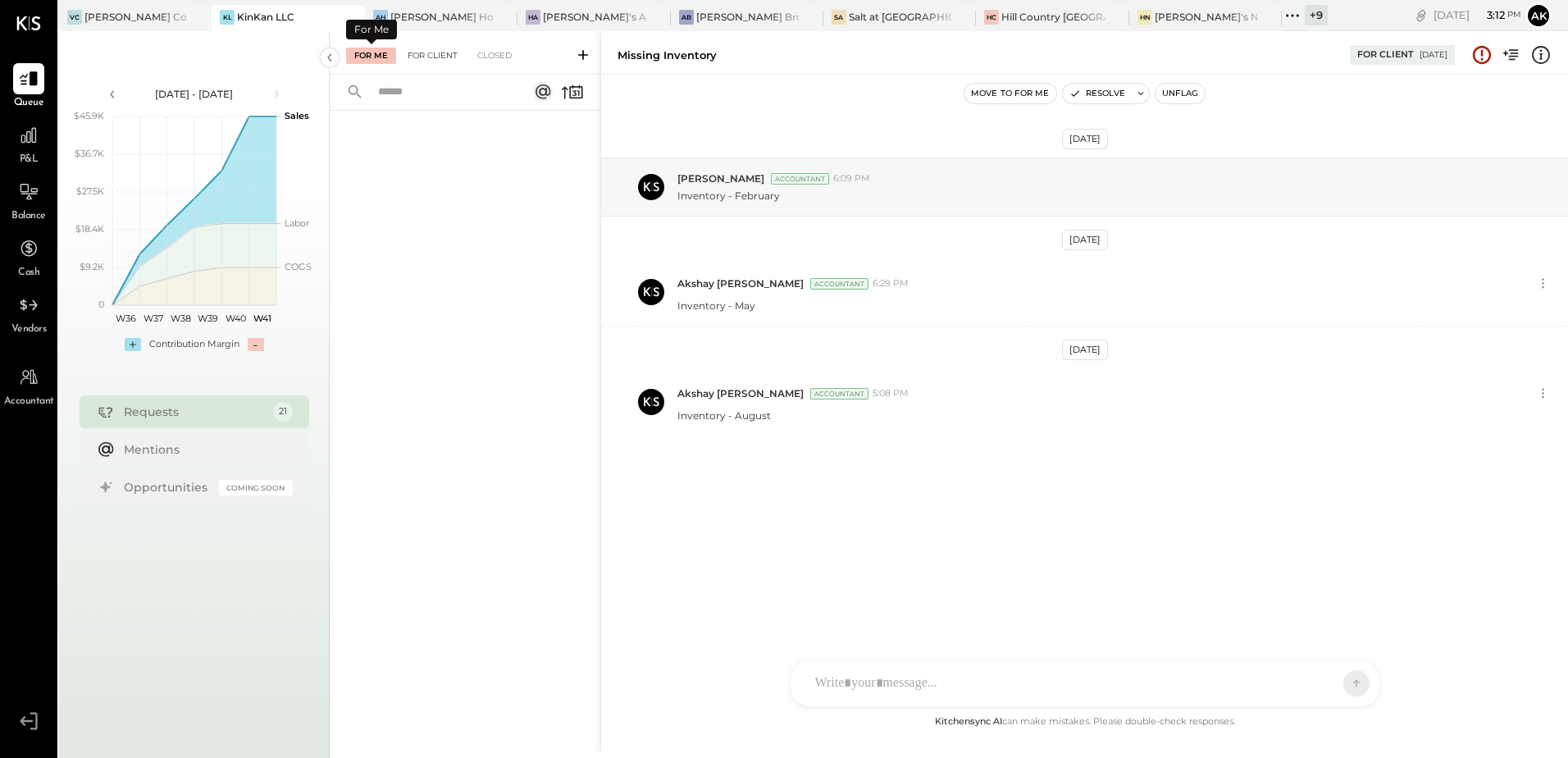
click at [427, 48] on div "For Client" at bounding box center [433, 55] width 66 height 16
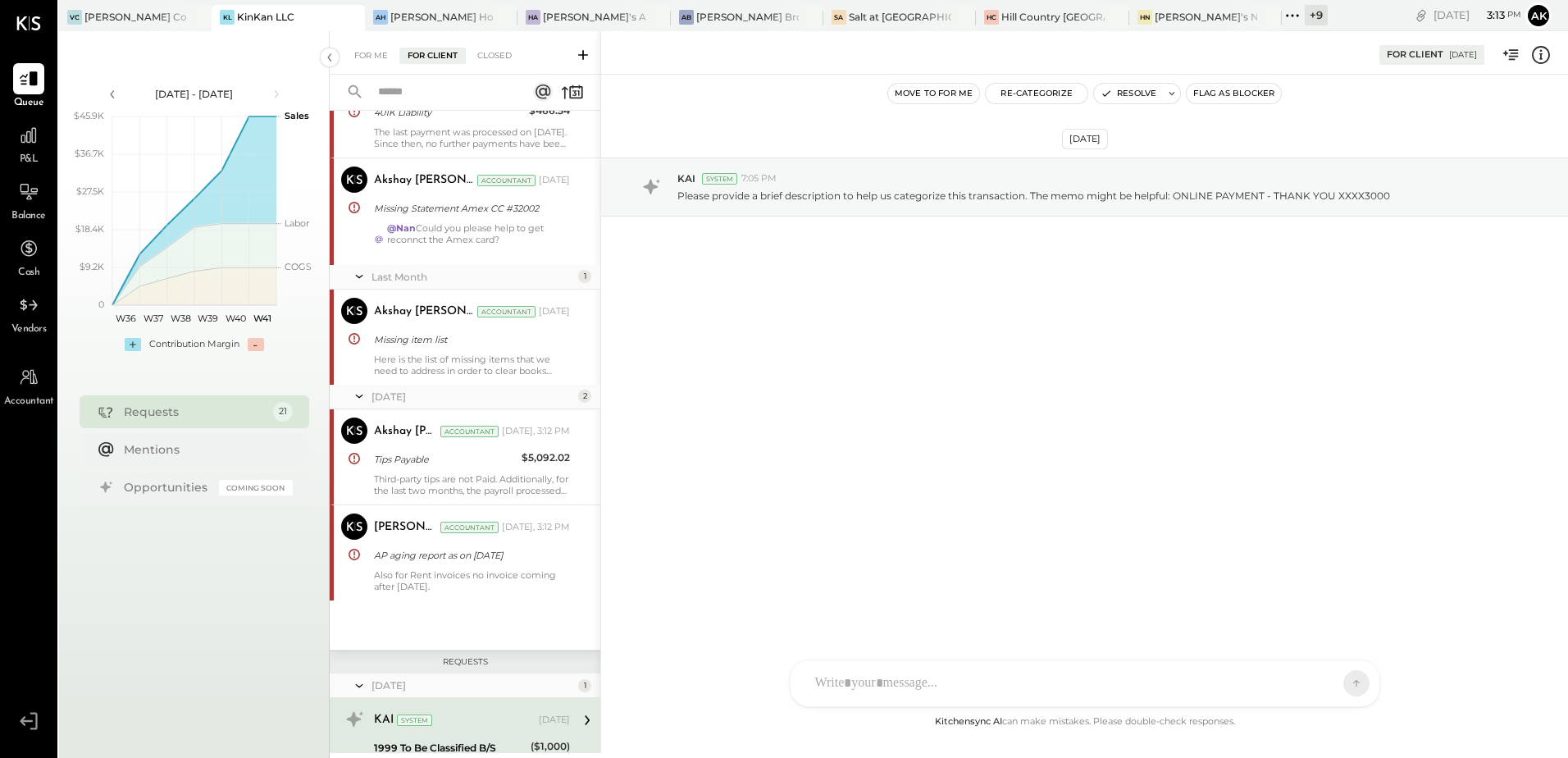
scroll to position [820, 0]
click at [427, 330] on div "Missing item list" at bounding box center [469, 338] width 191 height 16
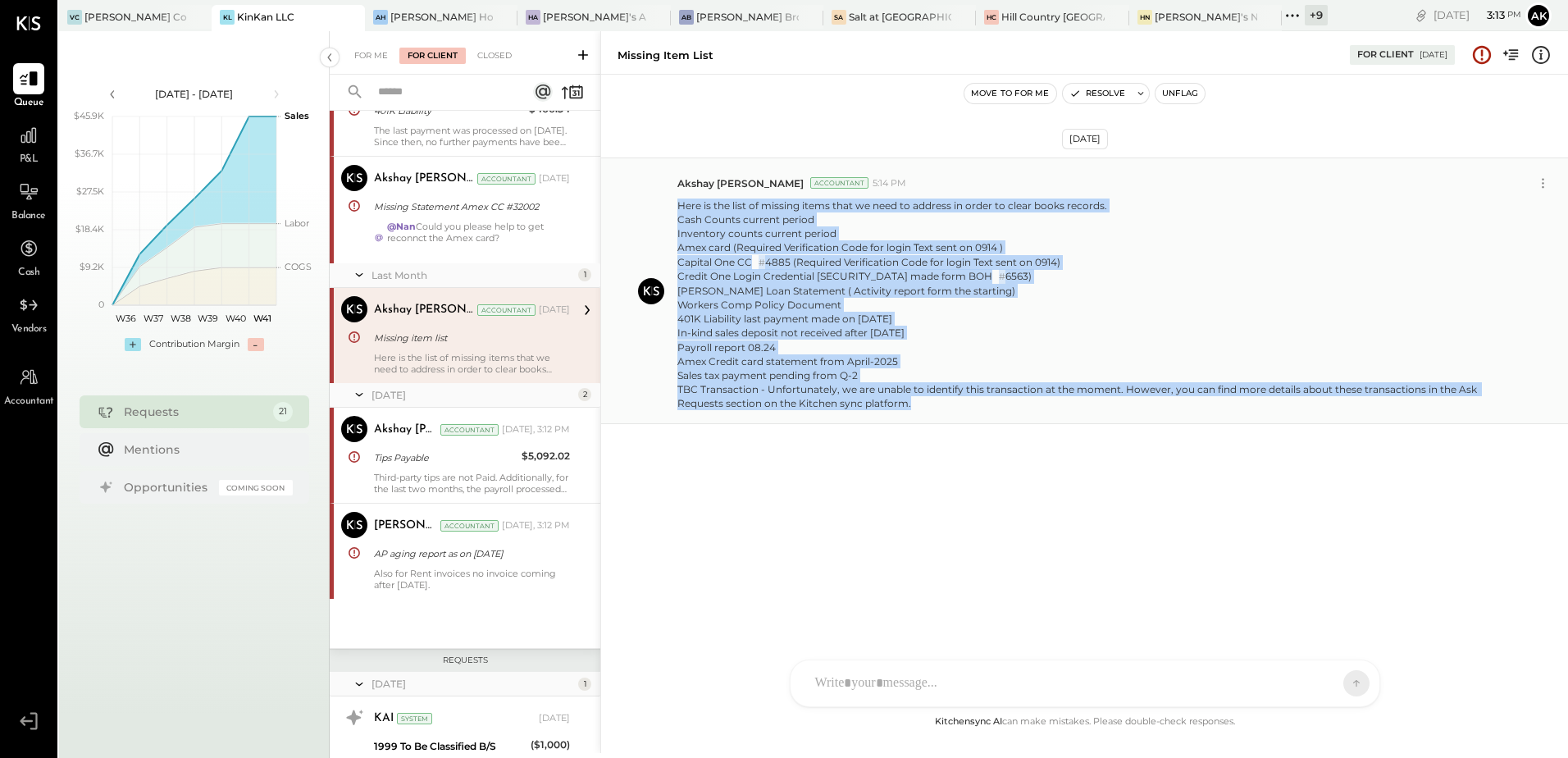
drag, startPoint x: 677, startPoint y: 206, endPoint x: 1006, endPoint y: 412, distance: 388.2
click at [1006, 412] on div "[PERSON_NAME] Accountant 5:14 PM Here is the list of missing items that we need…" at bounding box center [1084, 291] width 967 height 266
copy p "Here is the list of missing items that we need to address in order to clear boo…"
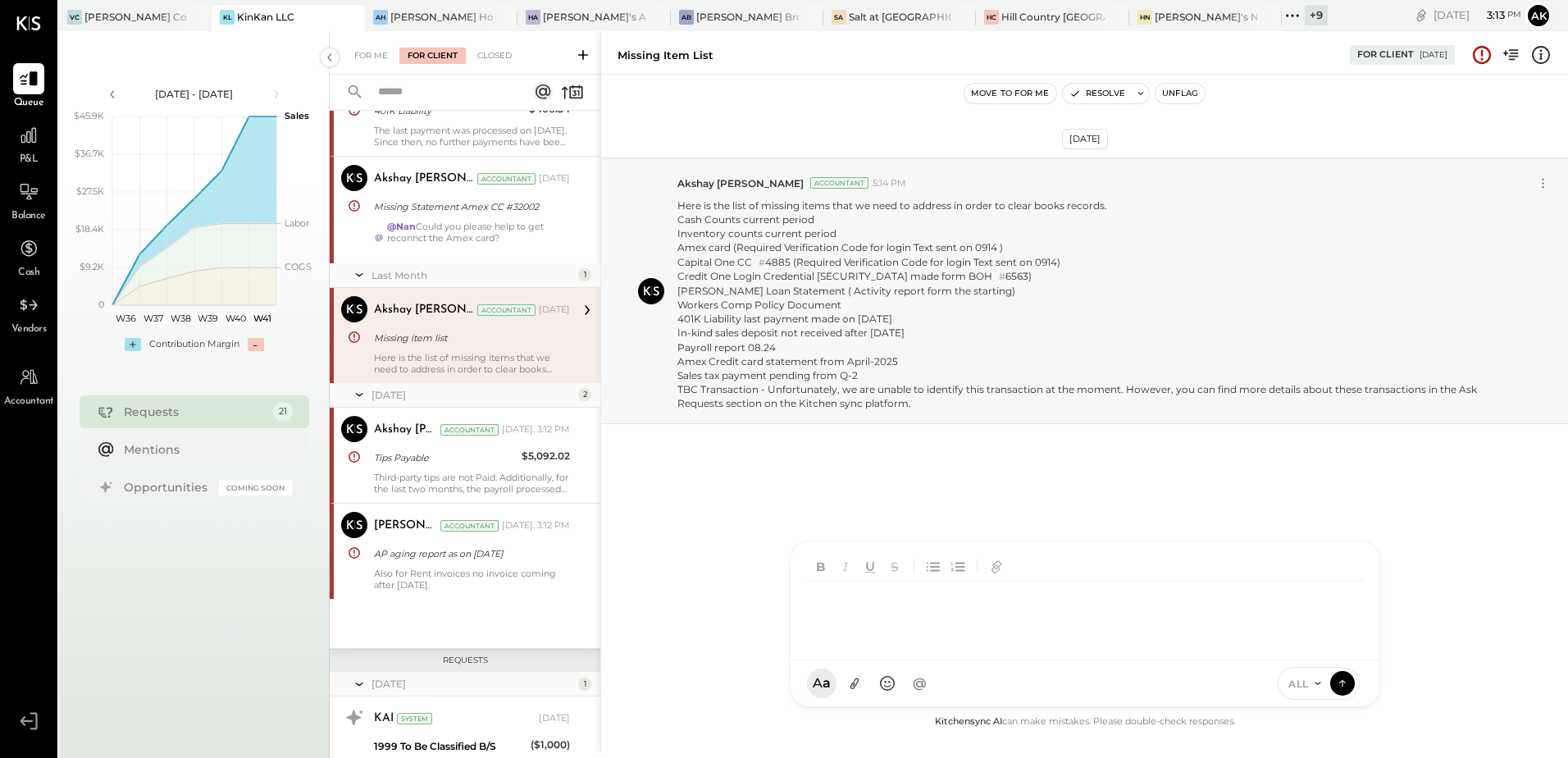
click at [873, 684] on div "N Nan AK [PERSON_NAME] MG [PERSON_NAME] AR [PERSON_NAME] AP [PERSON_NAME] JS [P…" at bounding box center [1085, 624] width 591 height 166
type input "***"
click at [884, 578] on span "Nan" at bounding box center [948, 575] width 129 height 15
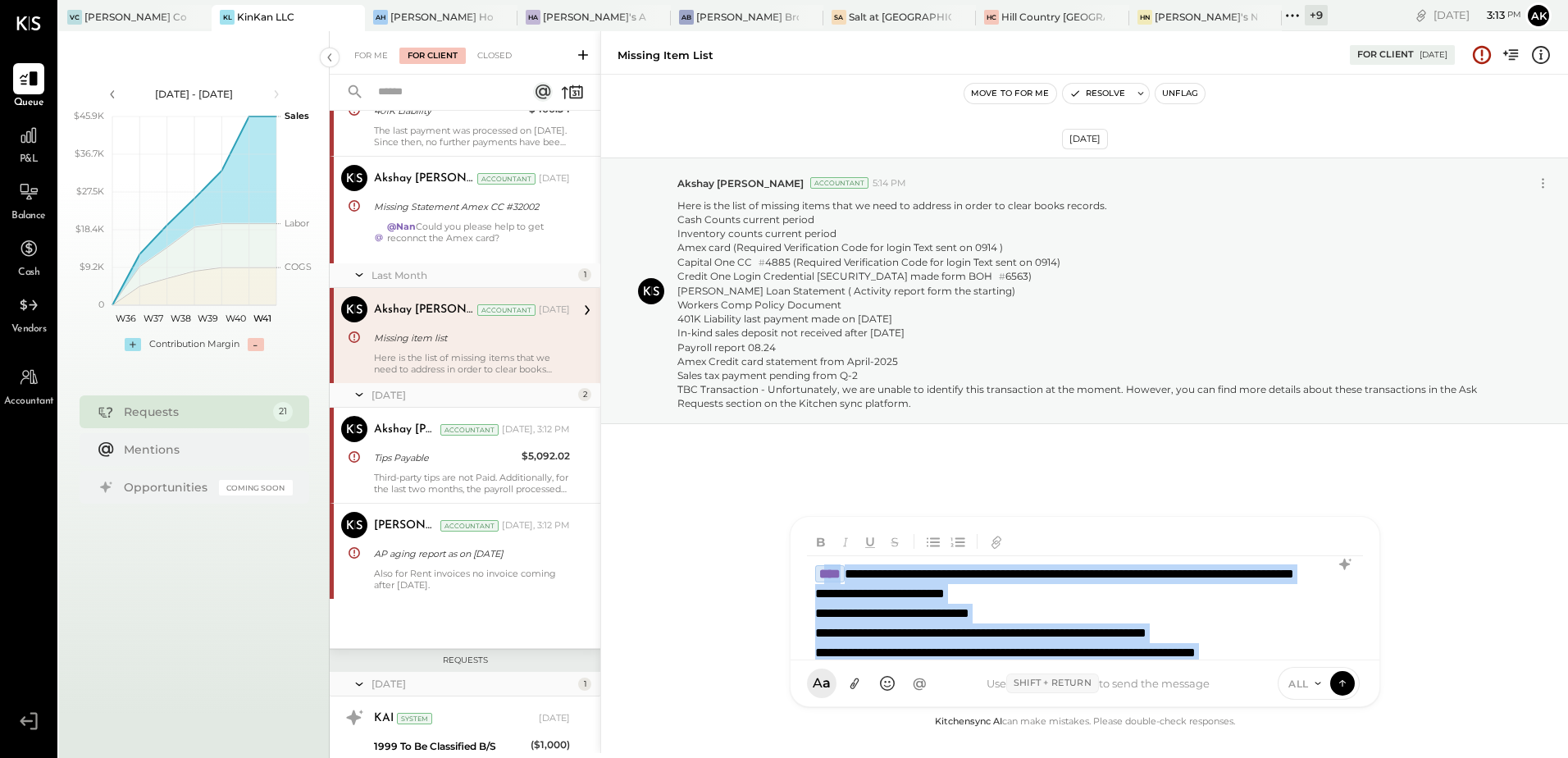
drag, startPoint x: 947, startPoint y: 568, endPoint x: 830, endPoint y: 569, distance: 117.0
click at [830, 569] on div "**********" at bounding box center [1084, 613] width 554 height 114
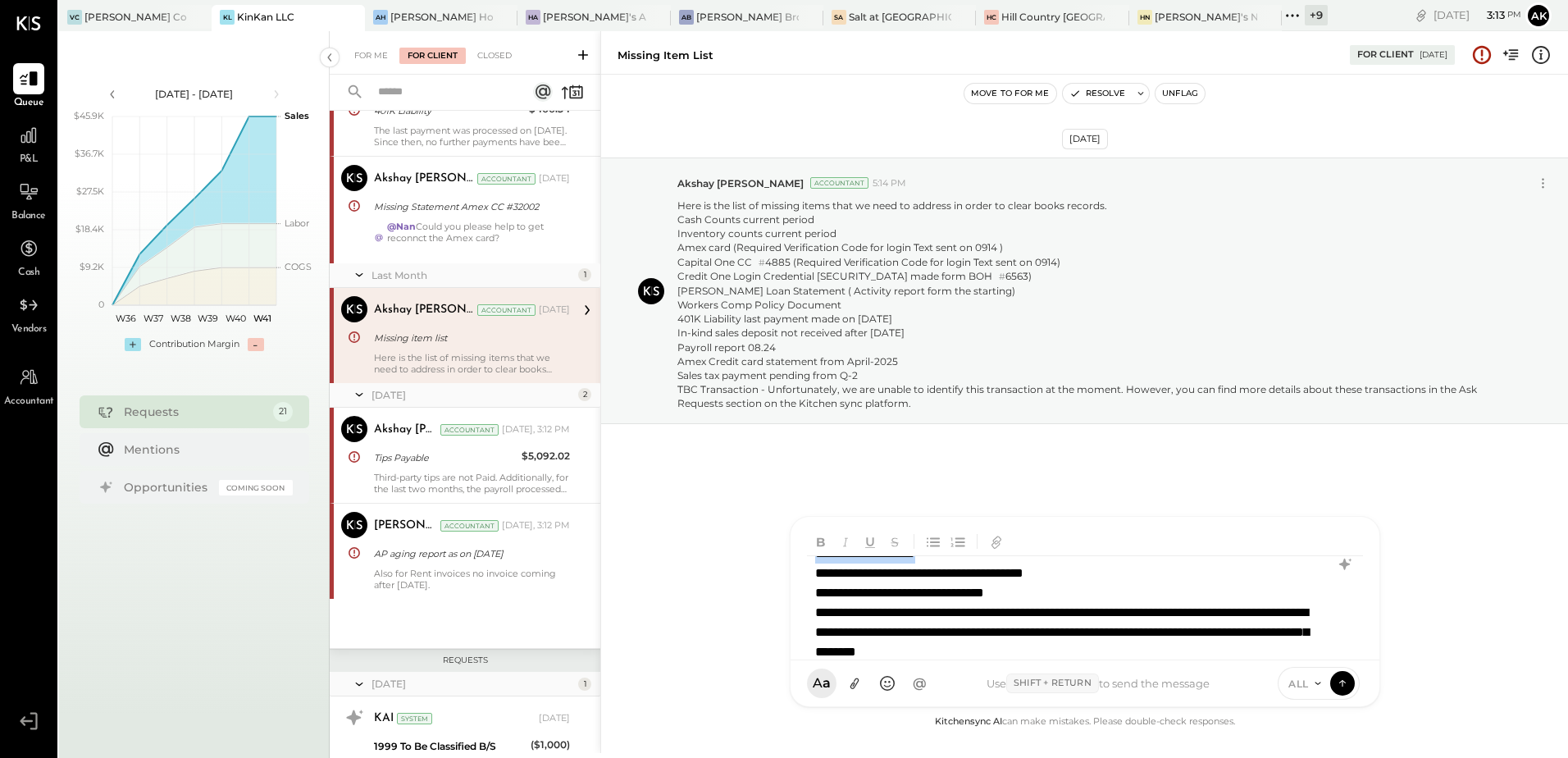
scroll to position [246, 0]
click at [830, 586] on div "**********" at bounding box center [1084, 613] width 554 height 114
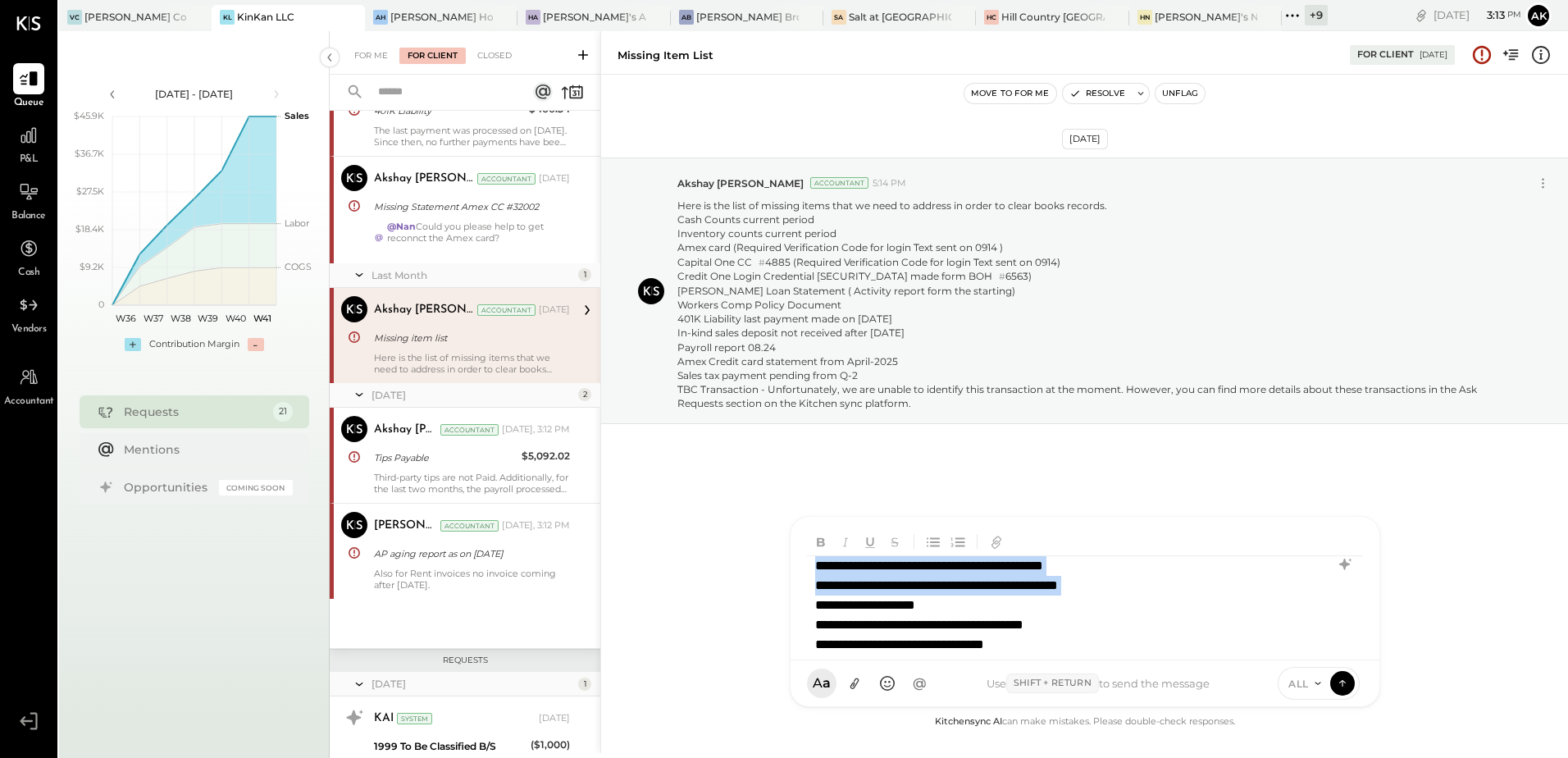
scroll to position [161, 0]
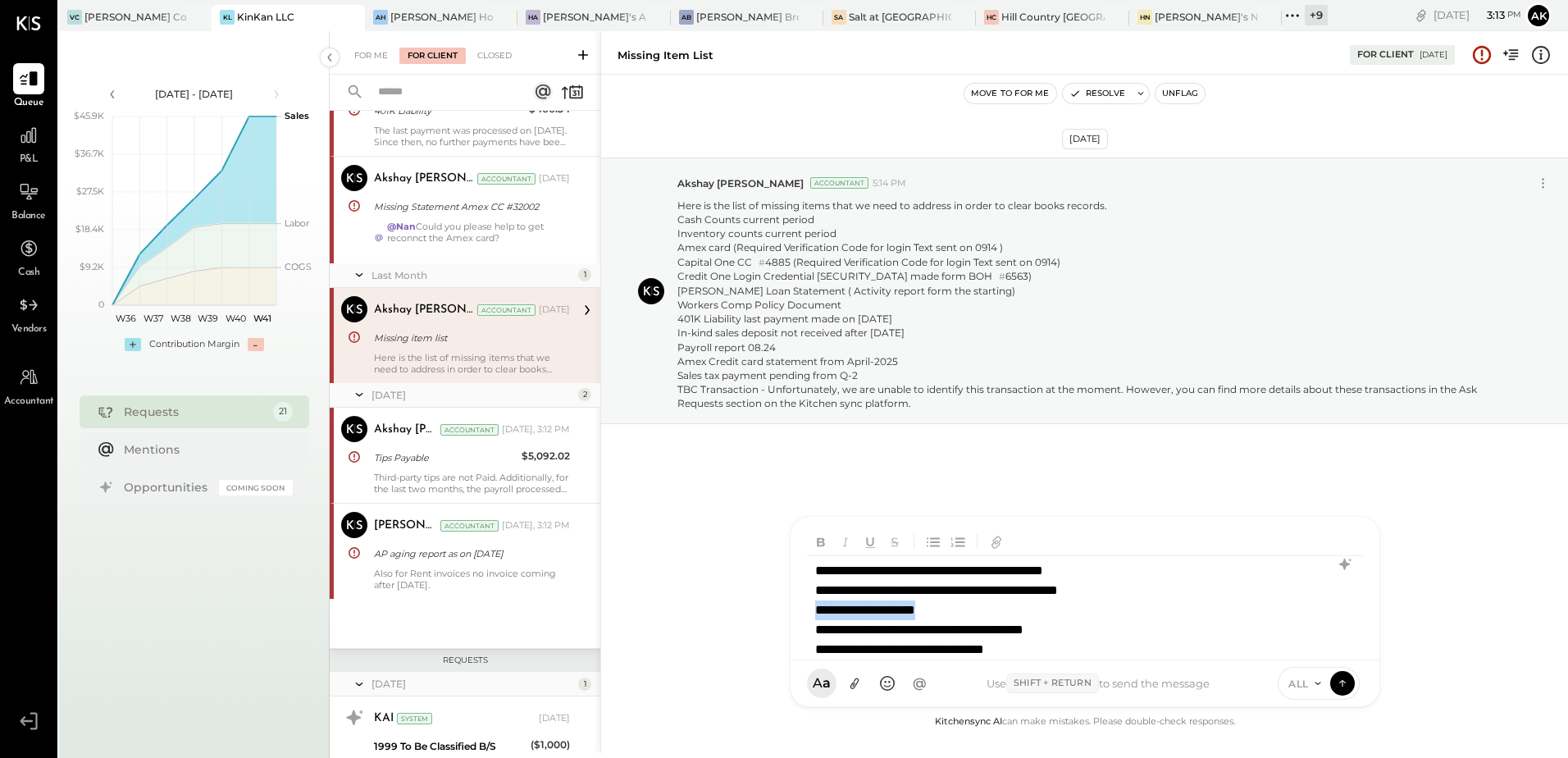
drag, startPoint x: 813, startPoint y: 567, endPoint x: 945, endPoint y: 649, distance: 155.4
click at [945, 649] on div "**********" at bounding box center [1084, 613] width 554 height 114
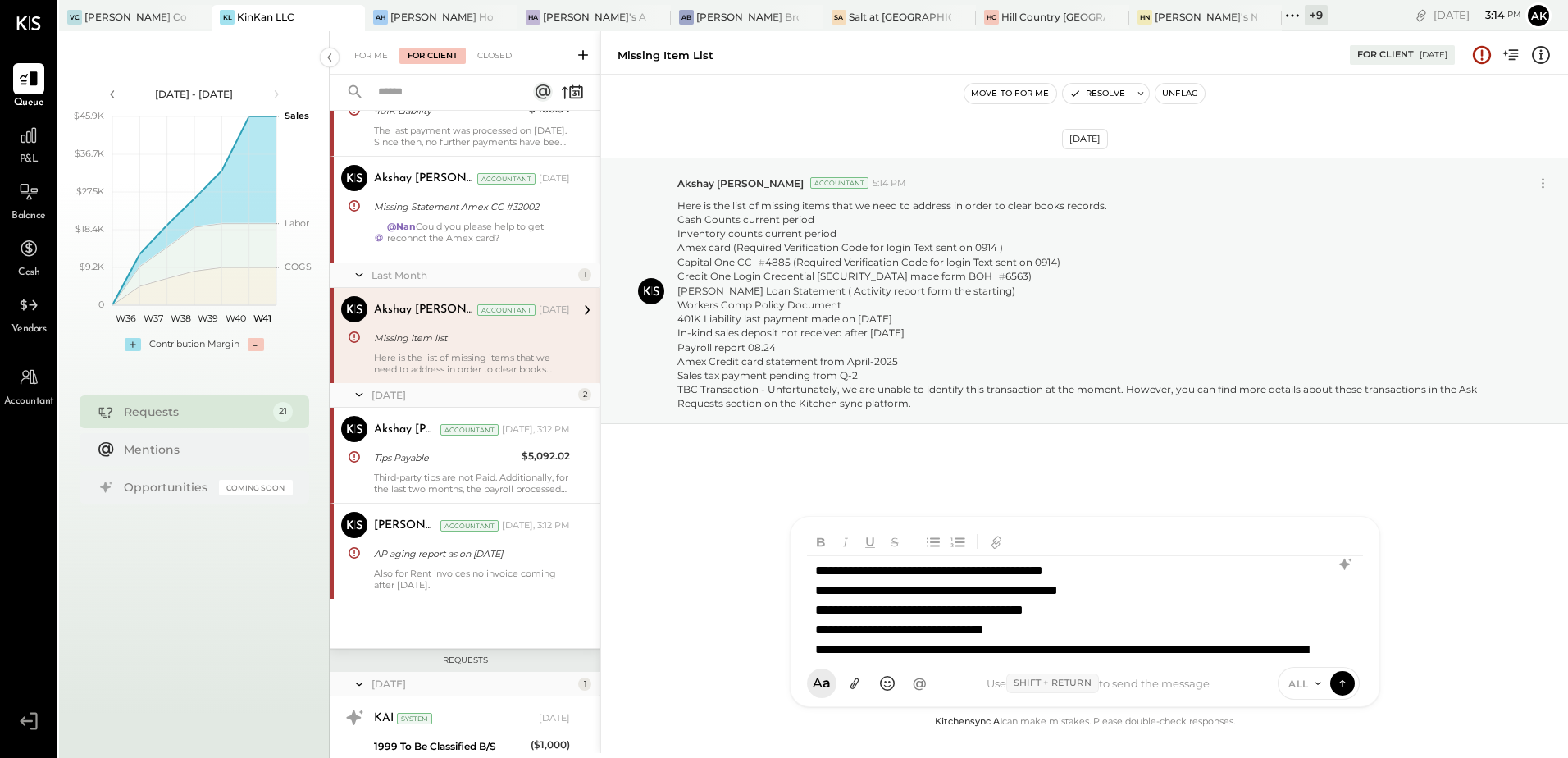
scroll to position [237, 0]
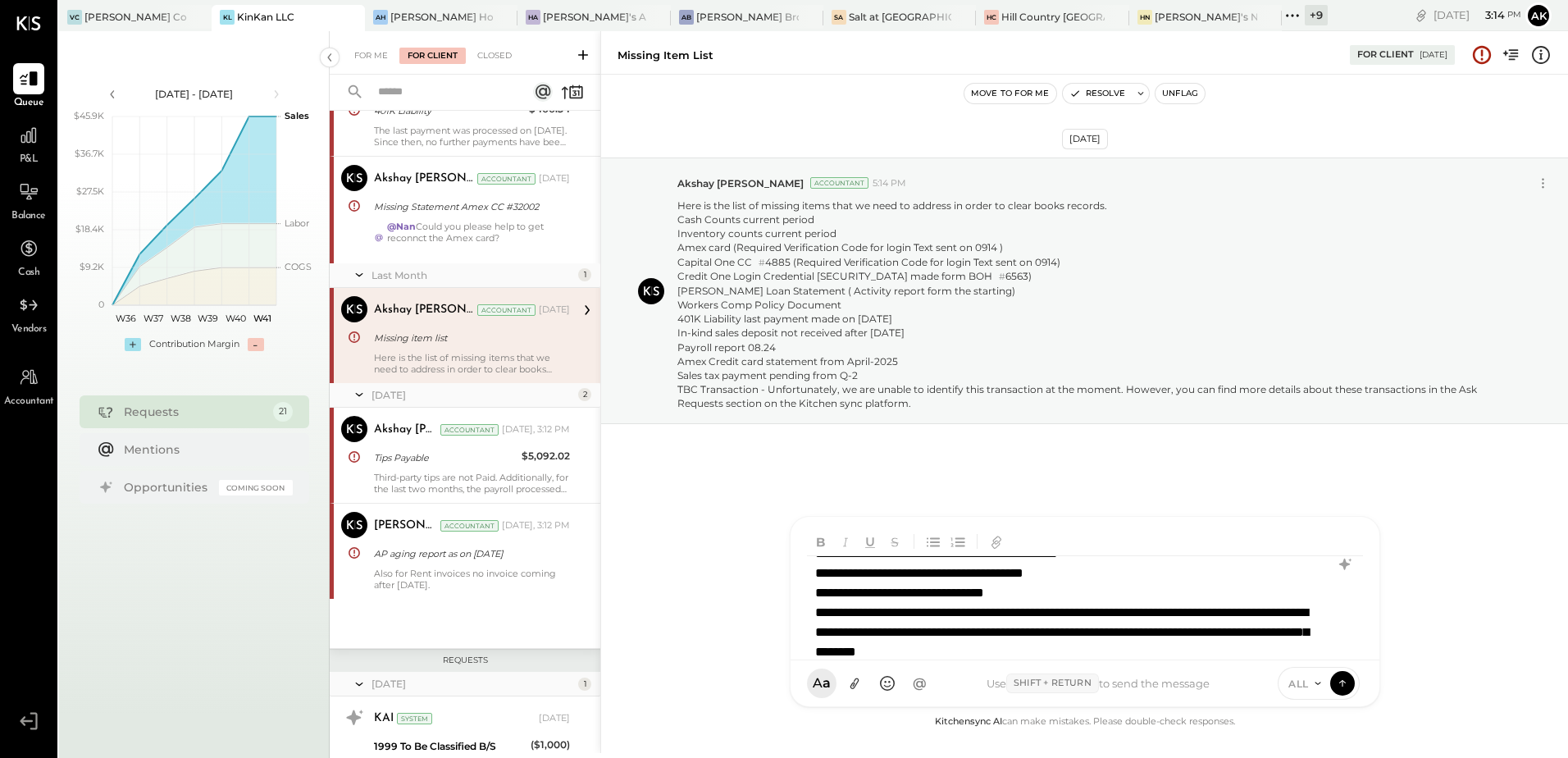
click at [842, 594] on div "**********" at bounding box center [1084, 613] width 554 height 114
click at [1078, 593] on div "**********" at bounding box center [1084, 613] width 554 height 114
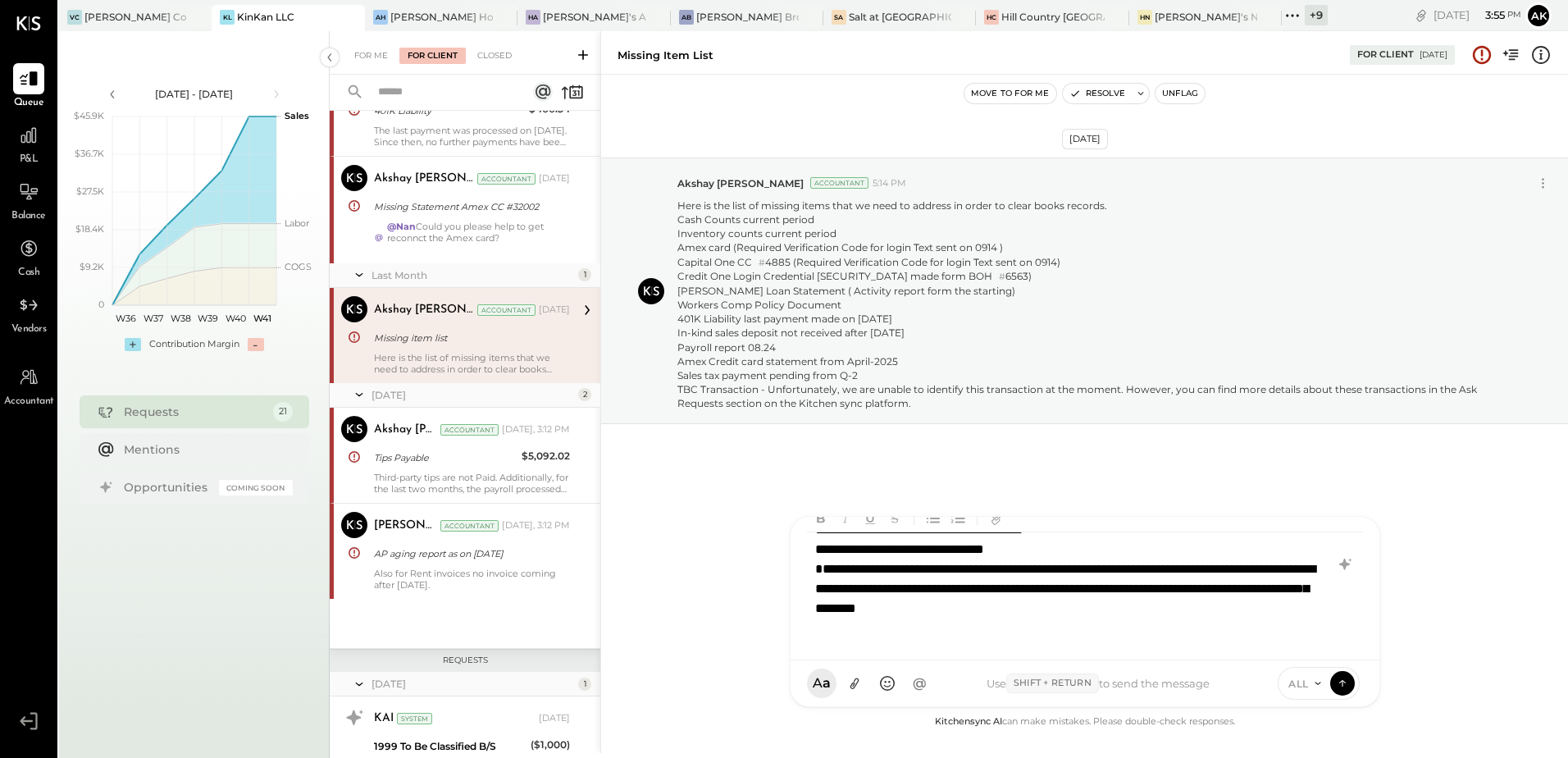
click at [873, 593] on div "**********" at bounding box center [1063, 599] width 495 height 79
